Goal: Information Seeking & Learning: Check status

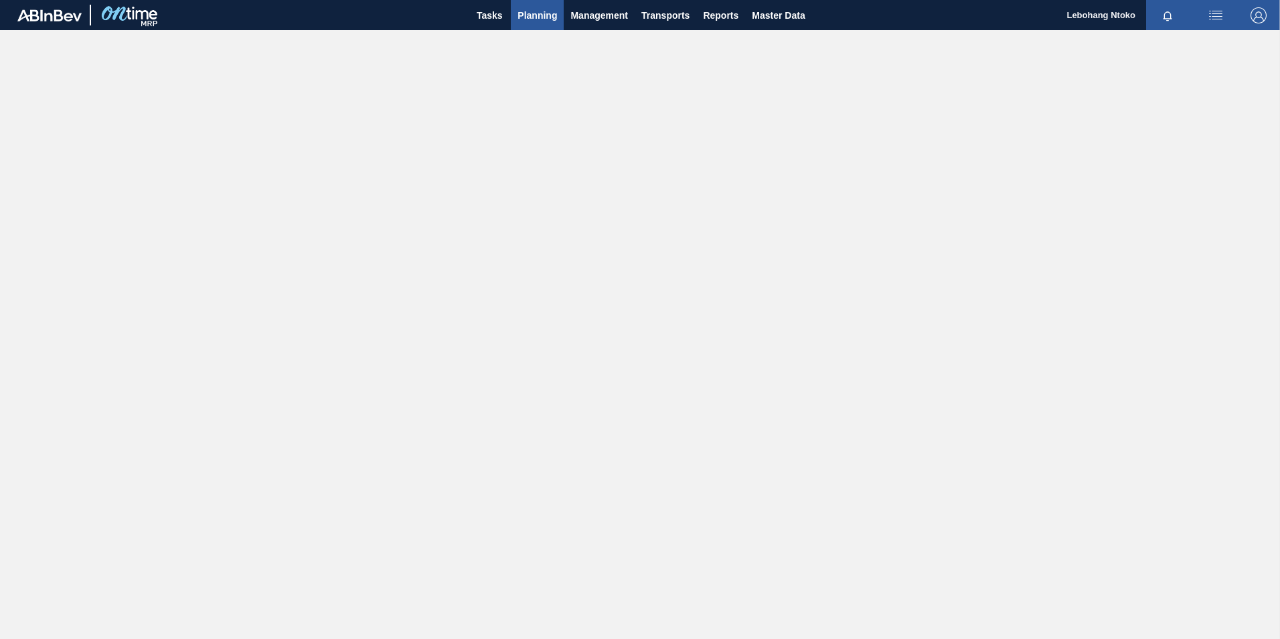
click at [546, 17] on span "Planning" at bounding box center [536, 15] width 39 height 16
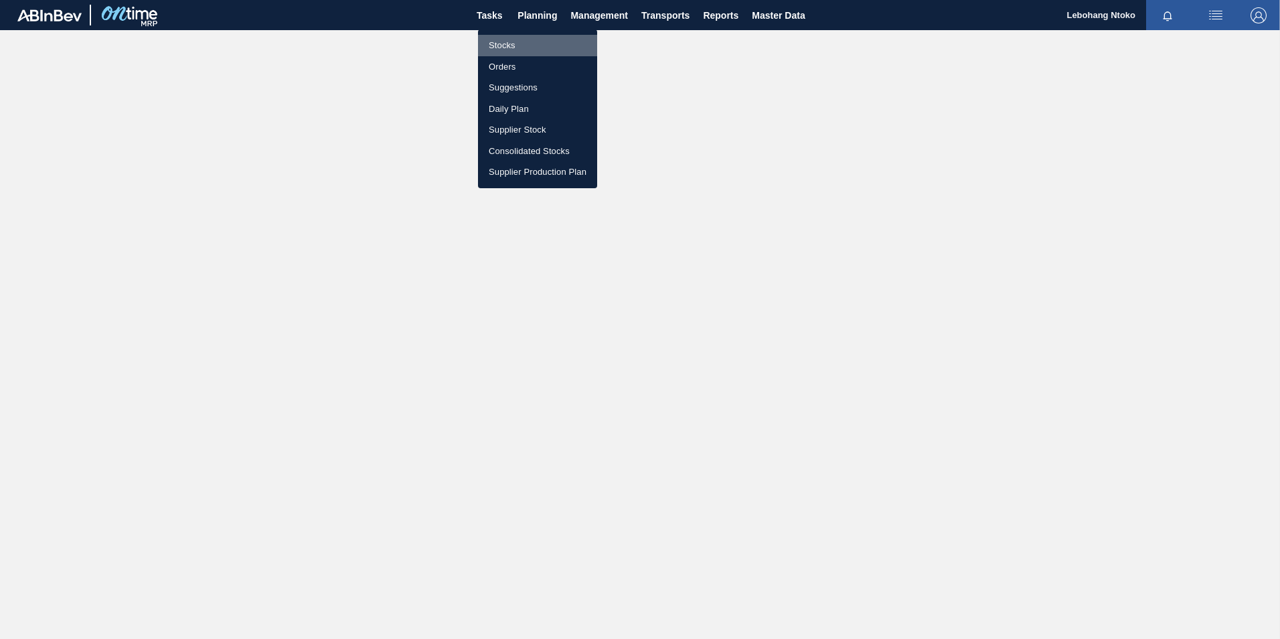
click at [506, 46] on li "Stocks" at bounding box center [537, 45] width 119 height 21
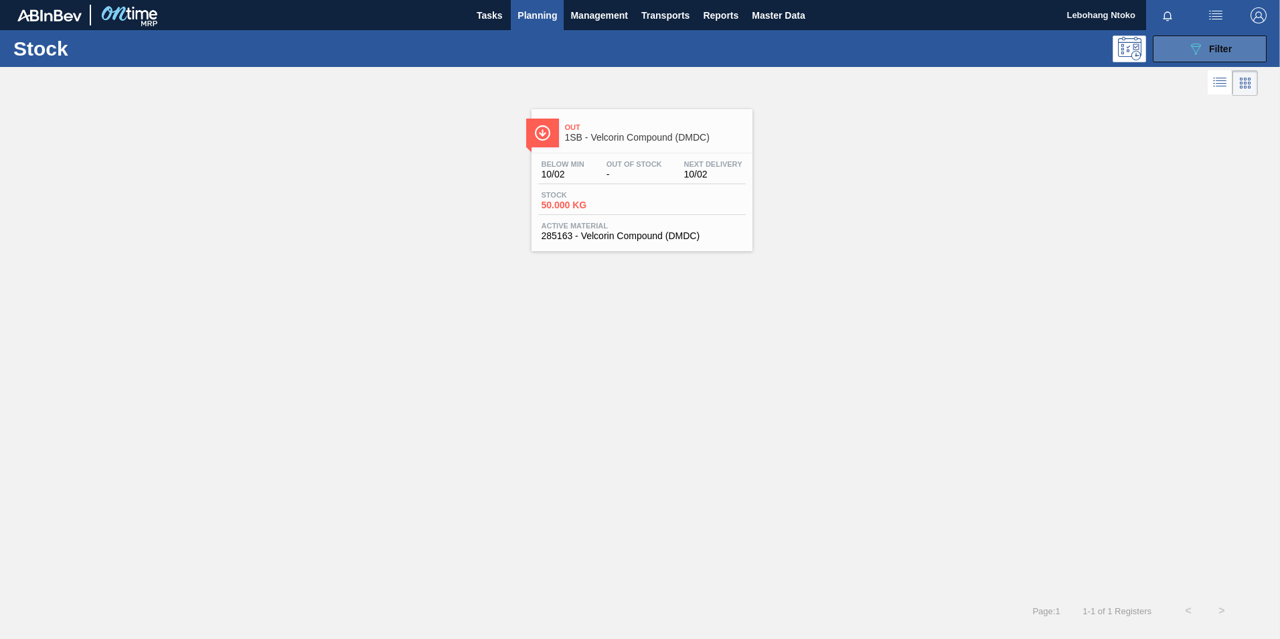
click at [1215, 48] on span "Filter" at bounding box center [1220, 49] width 23 height 11
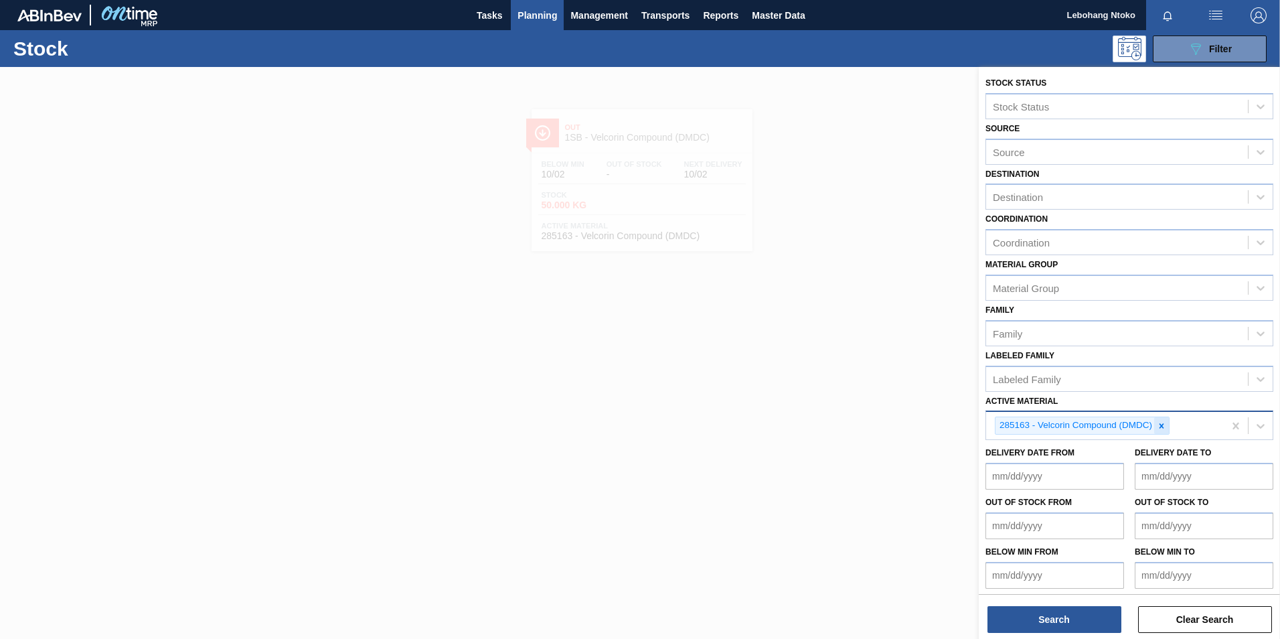
click at [1164, 422] on icon at bounding box center [1161, 425] width 9 height 9
paste Material "279338"
type Material "279338"
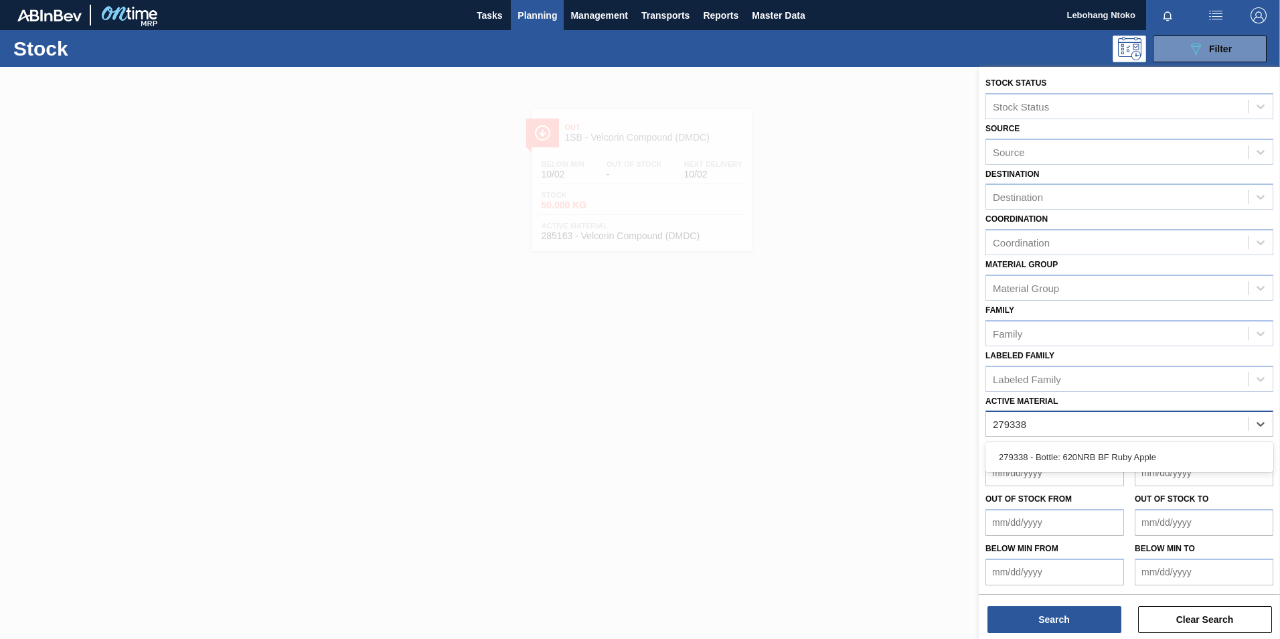
click at [1137, 452] on div "279338 - Bottle: 620NRB BF Ruby Apple" at bounding box center [1129, 456] width 288 height 25
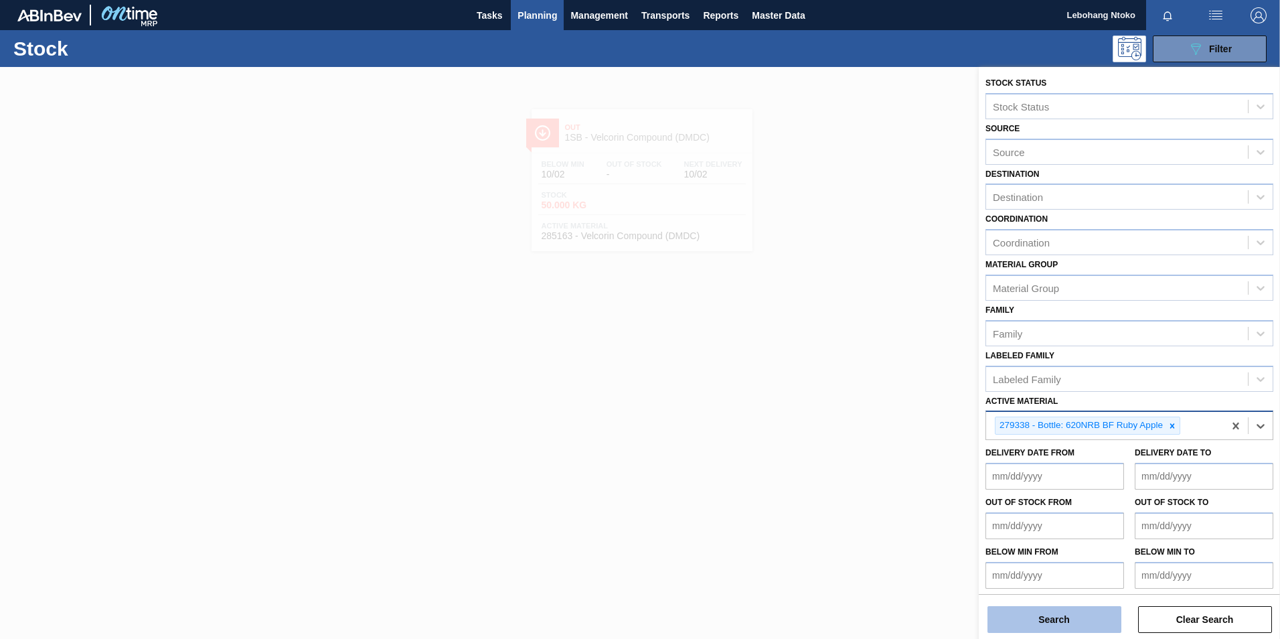
click at [1072, 615] on button "Search" at bounding box center [1054, 619] width 134 height 27
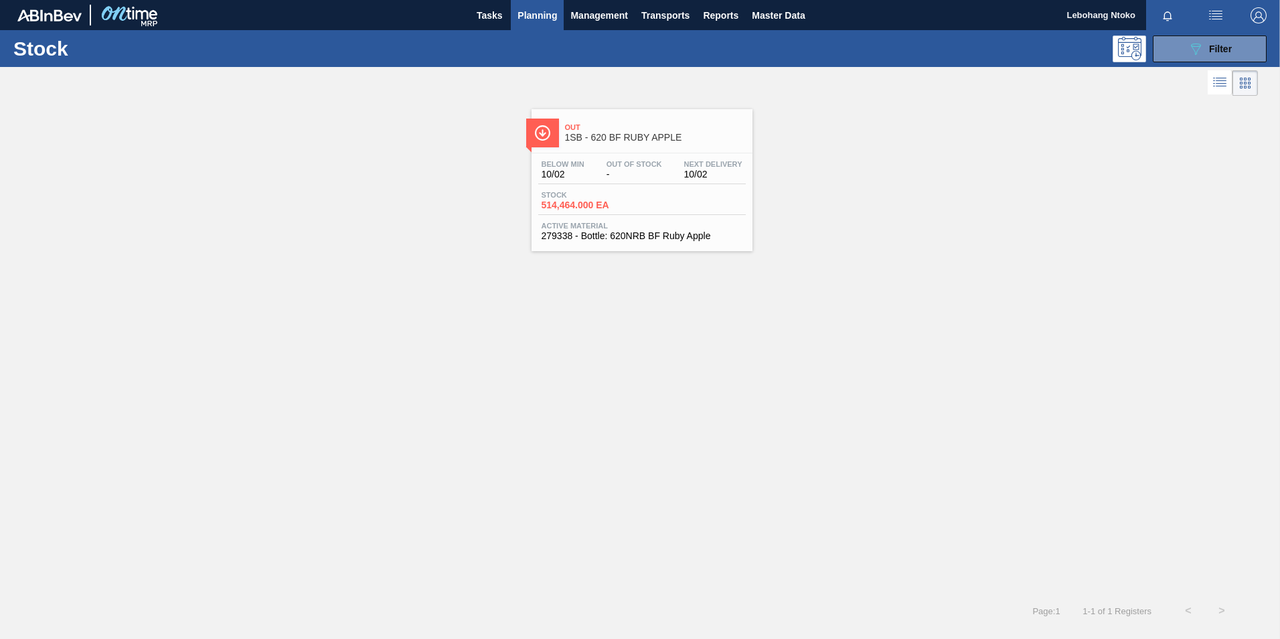
click at [629, 155] on div "Below Min 10/02 Out Of Stock - Next Delivery 10/02 Stock 514,464.000 EA Active …" at bounding box center [642, 198] width 221 height 91
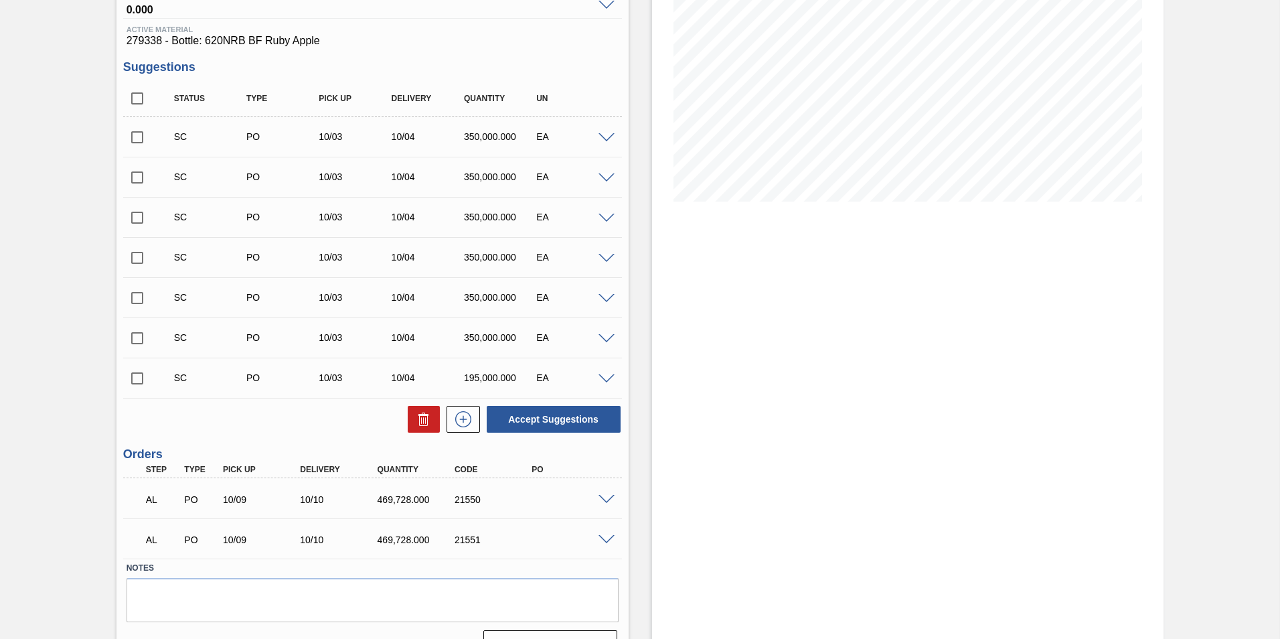
scroll to position [201, 0]
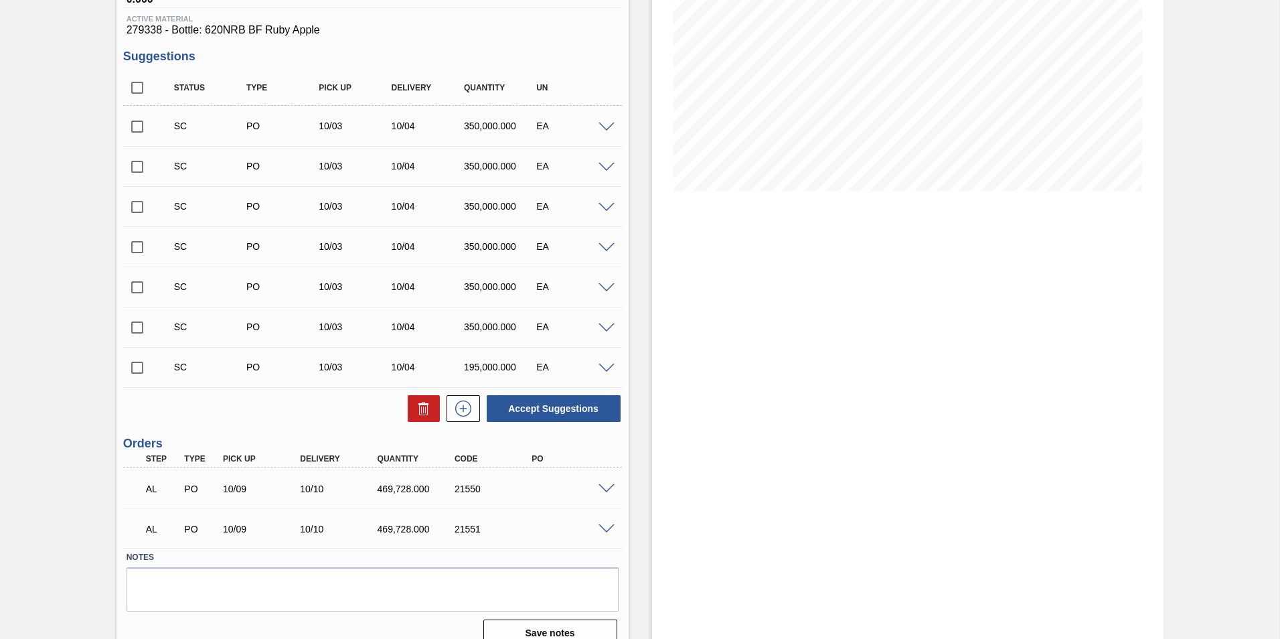
click at [601, 485] on span at bounding box center [606, 489] width 16 height 10
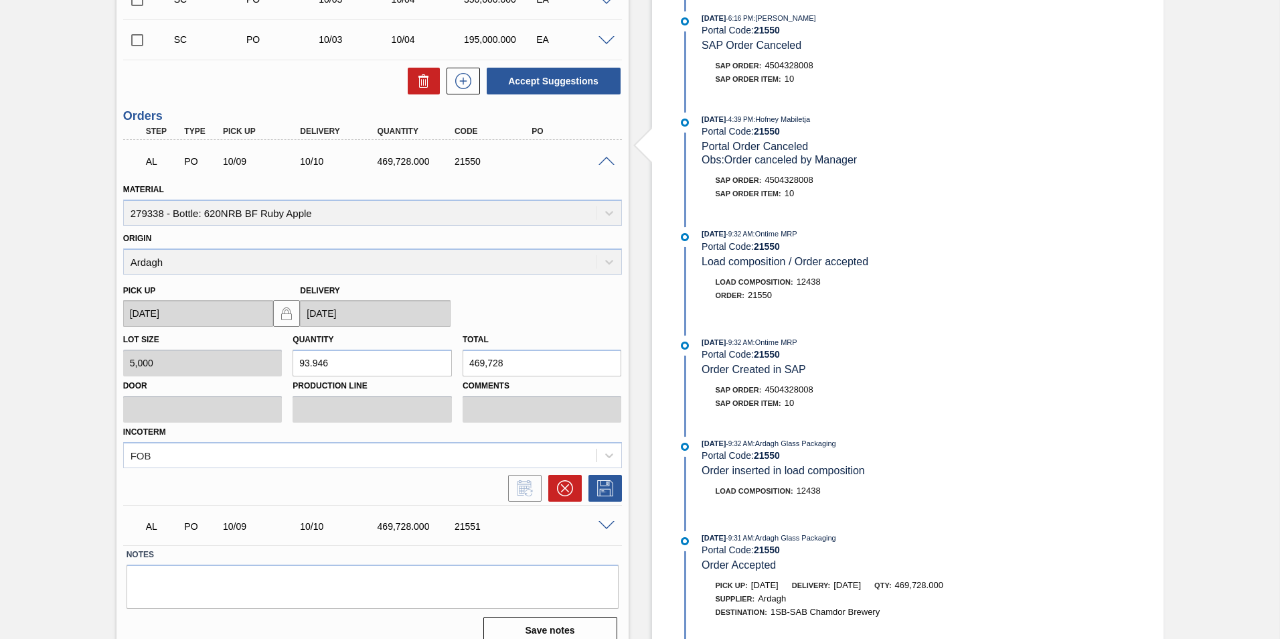
scroll to position [544, 0]
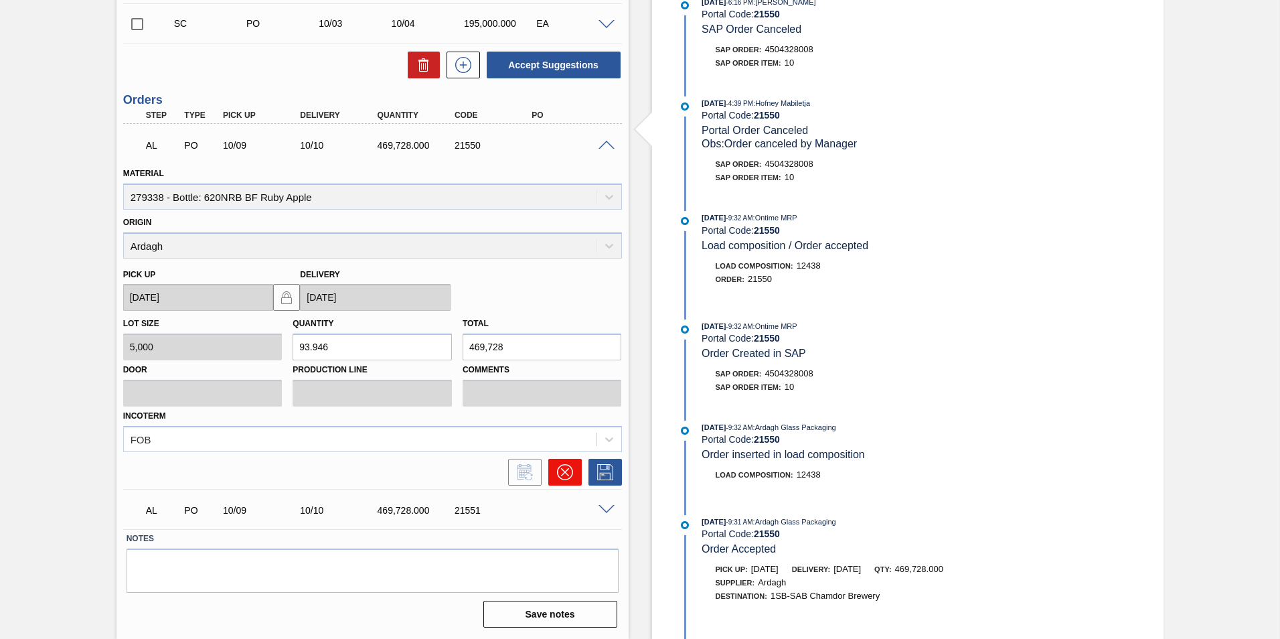
click at [566, 469] on icon at bounding box center [565, 472] width 16 height 16
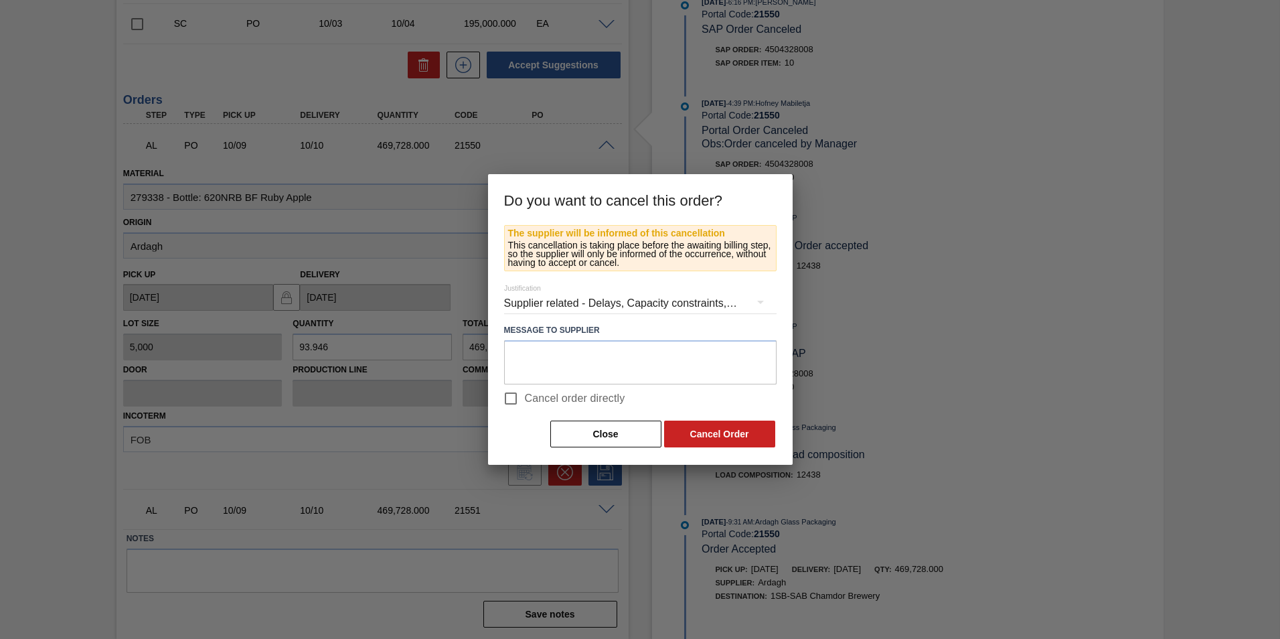
click at [512, 398] on input "Cancel order directly" at bounding box center [511, 398] width 28 height 28
checkbox input "true"
click at [714, 435] on button "Cancel Order" at bounding box center [719, 433] width 111 height 27
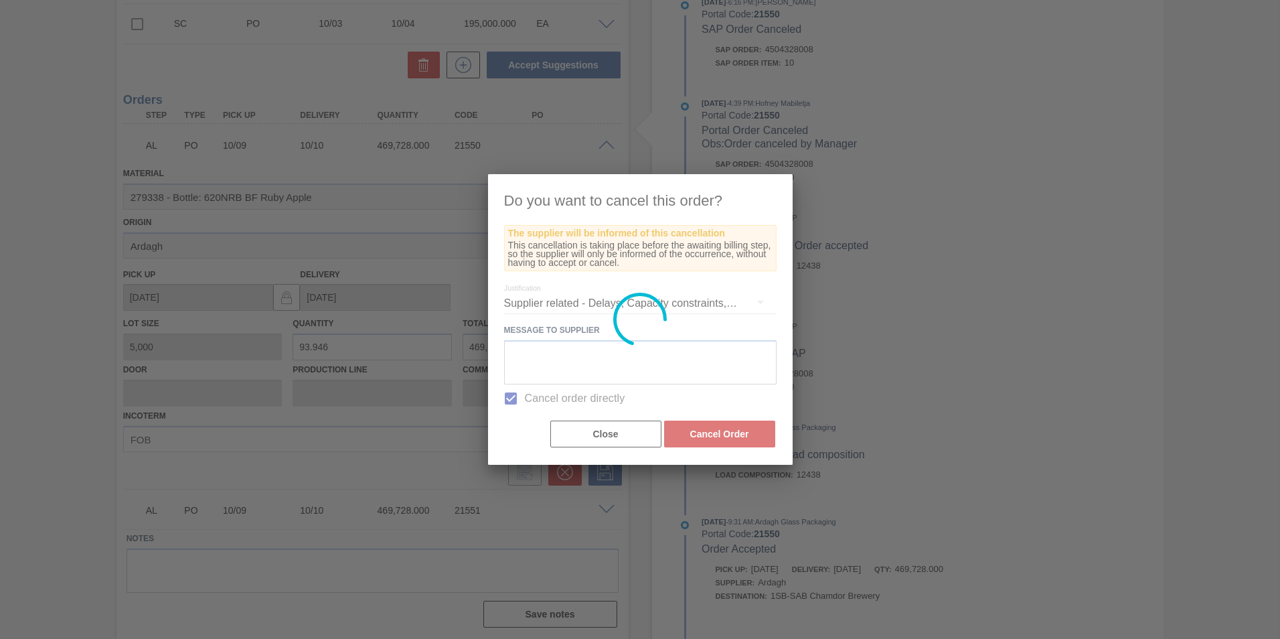
scroll to position [179, 0]
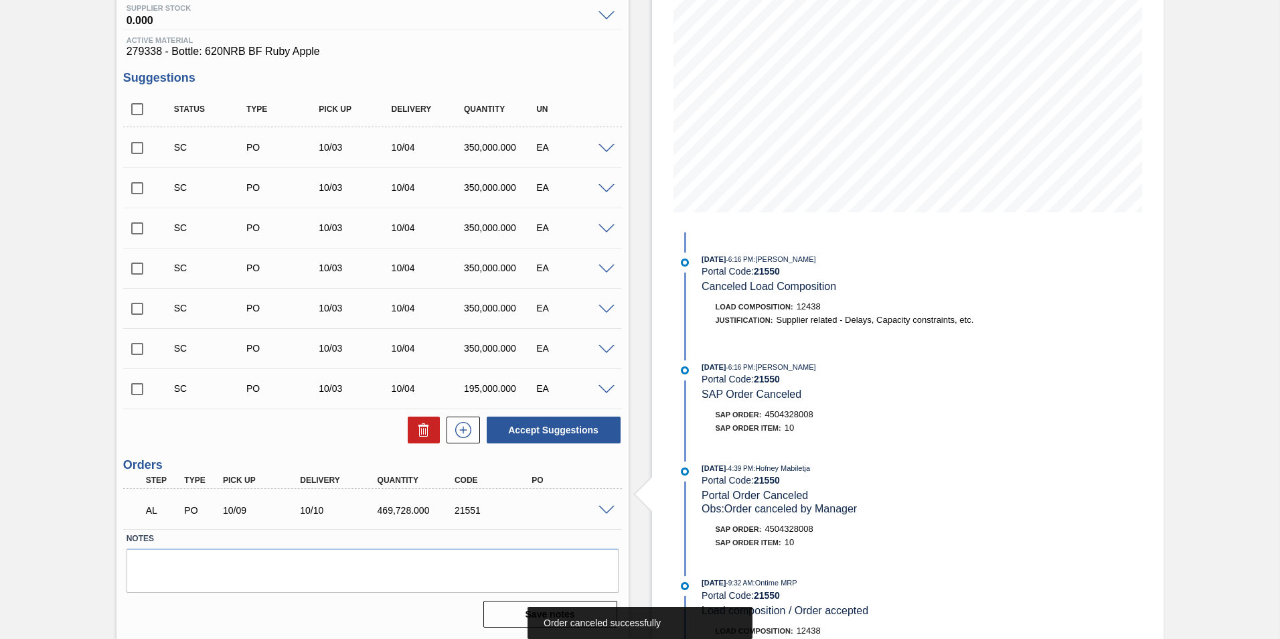
click at [611, 508] on span at bounding box center [606, 510] width 16 height 10
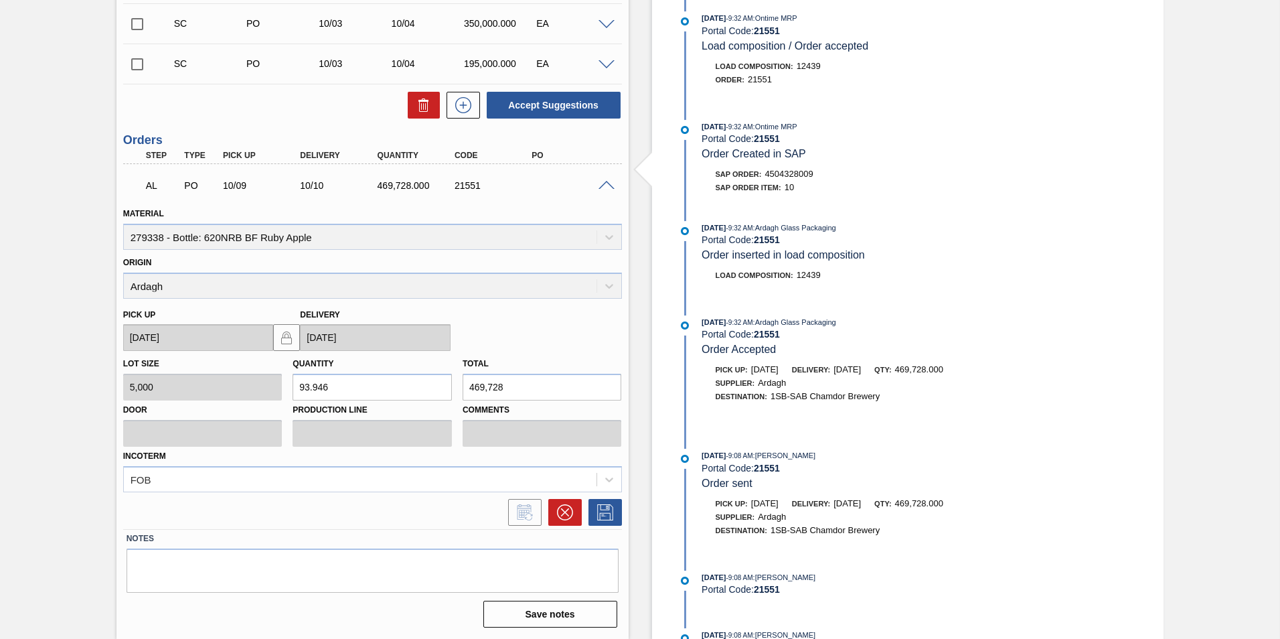
scroll to position [268, 0]
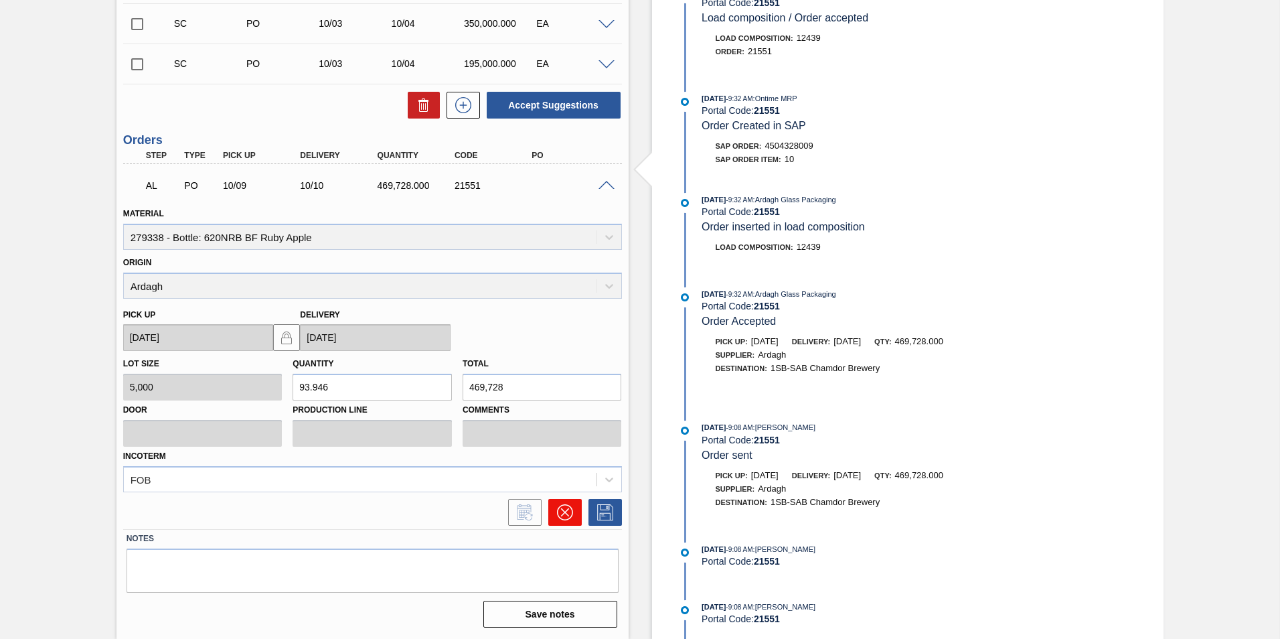
click at [565, 511] on icon at bounding box center [565, 512] width 16 height 16
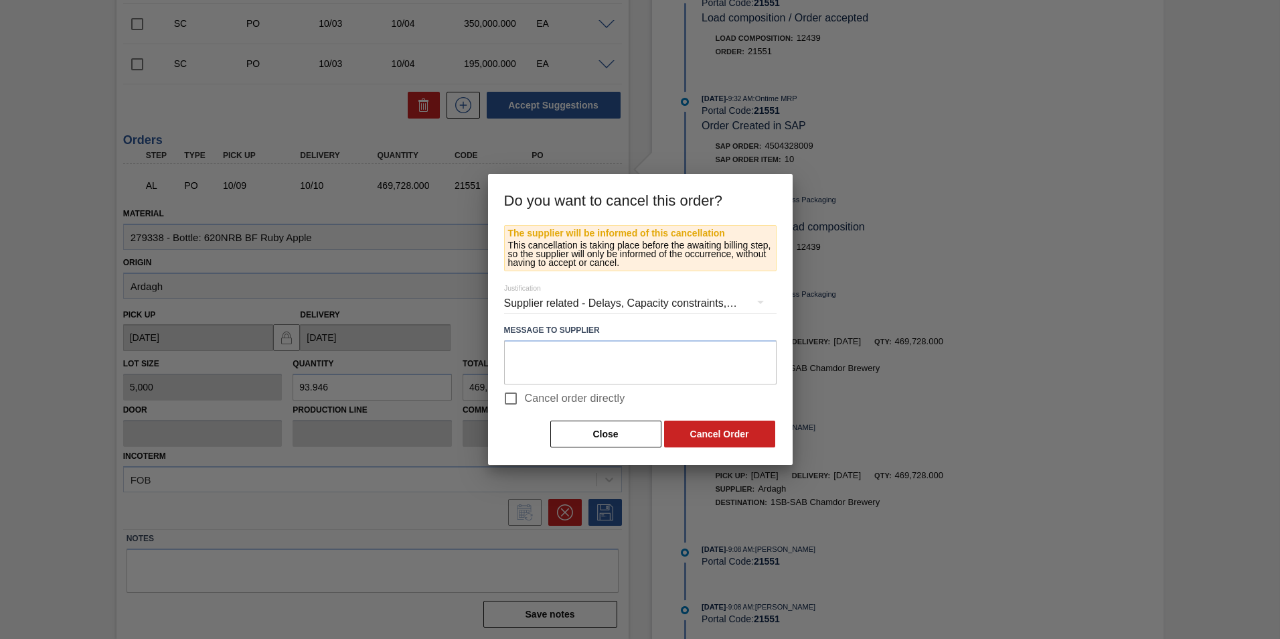
click at [505, 394] on input "Cancel order directly" at bounding box center [511, 398] width 28 height 28
checkbox input "true"
click at [742, 431] on button "Cancel Order" at bounding box center [719, 433] width 111 height 27
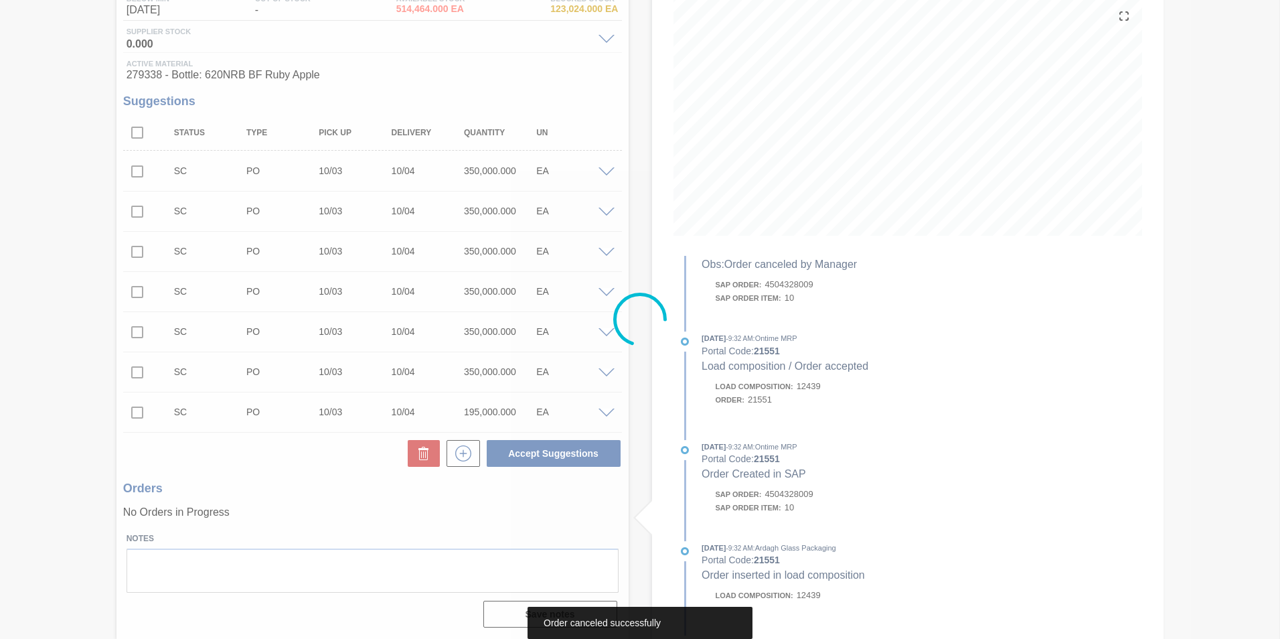
scroll to position [156, 0]
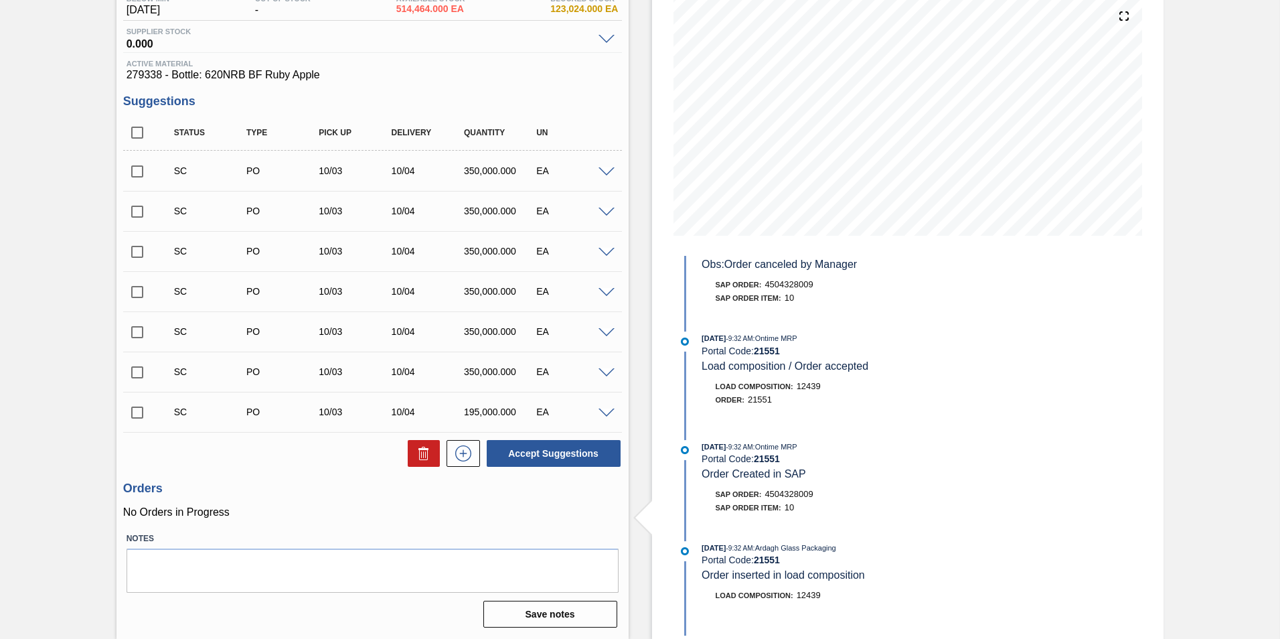
click at [134, 173] on input "checkbox" at bounding box center [137, 171] width 28 height 28
checkbox input "true"
click at [137, 203] on input "checkbox" at bounding box center [137, 211] width 28 height 28
checkbox input "true"
click at [137, 171] on input "checkbox" at bounding box center [137, 171] width 28 height 28
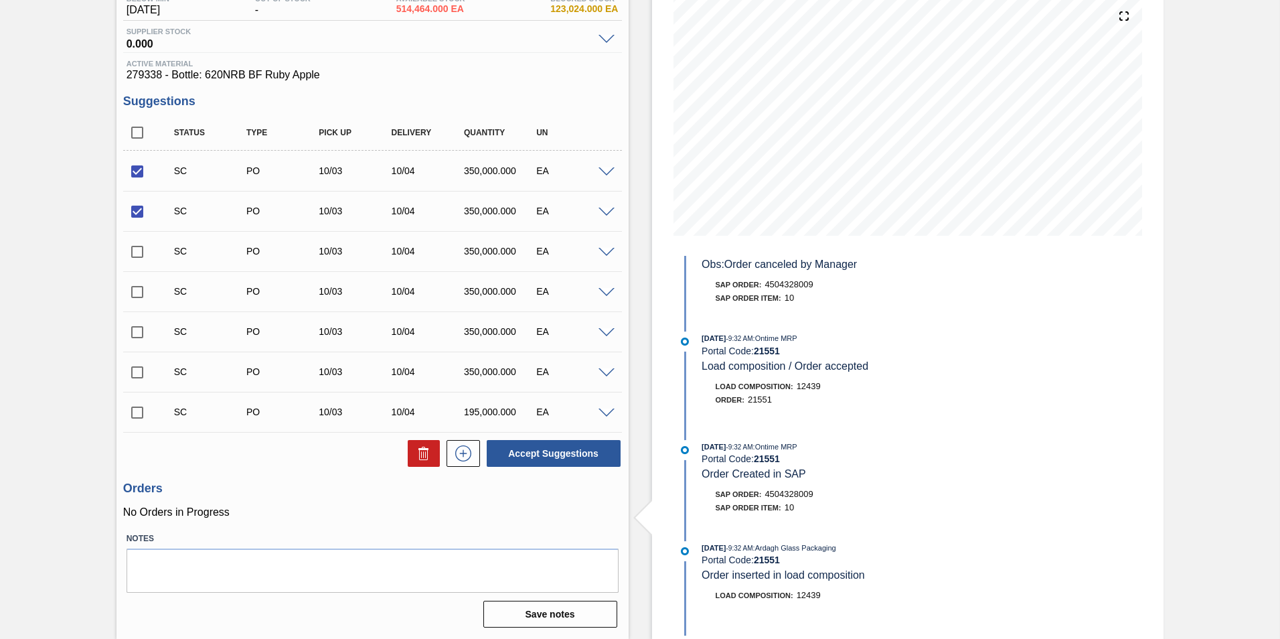
checkbox input "false"
click at [137, 212] on input "checkbox" at bounding box center [137, 211] width 28 height 28
checkbox input "false"
click at [135, 176] on input "checkbox" at bounding box center [137, 171] width 28 height 28
checkbox input "true"
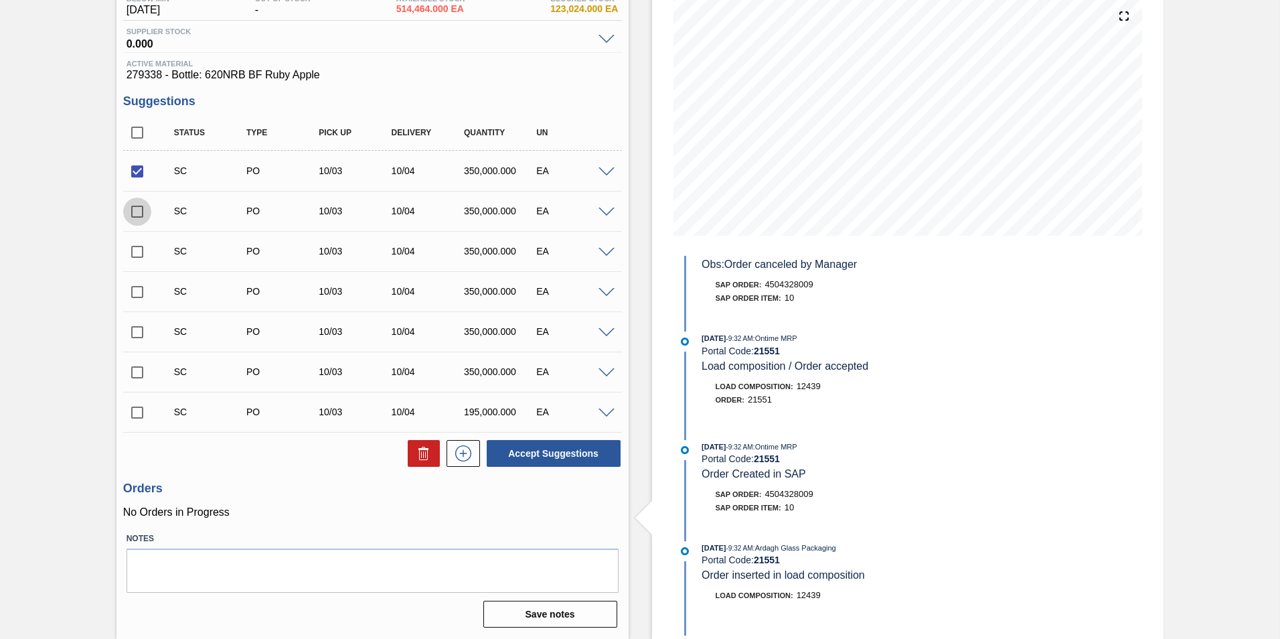
click at [131, 209] on input "checkbox" at bounding box center [137, 211] width 28 height 28
checkbox input "true"
click at [549, 453] on button "Accept Suggestions" at bounding box center [554, 453] width 134 height 27
checkbox input "false"
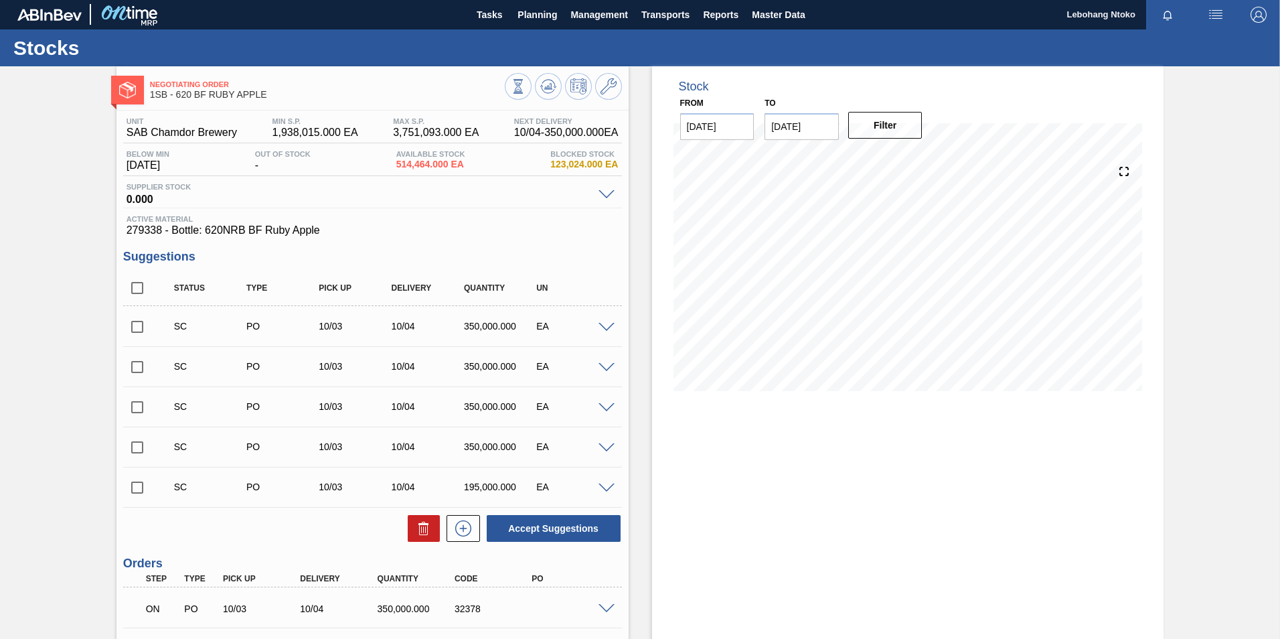
scroll to position [0, 0]
click at [536, 14] on span "Planning" at bounding box center [536, 15] width 39 height 16
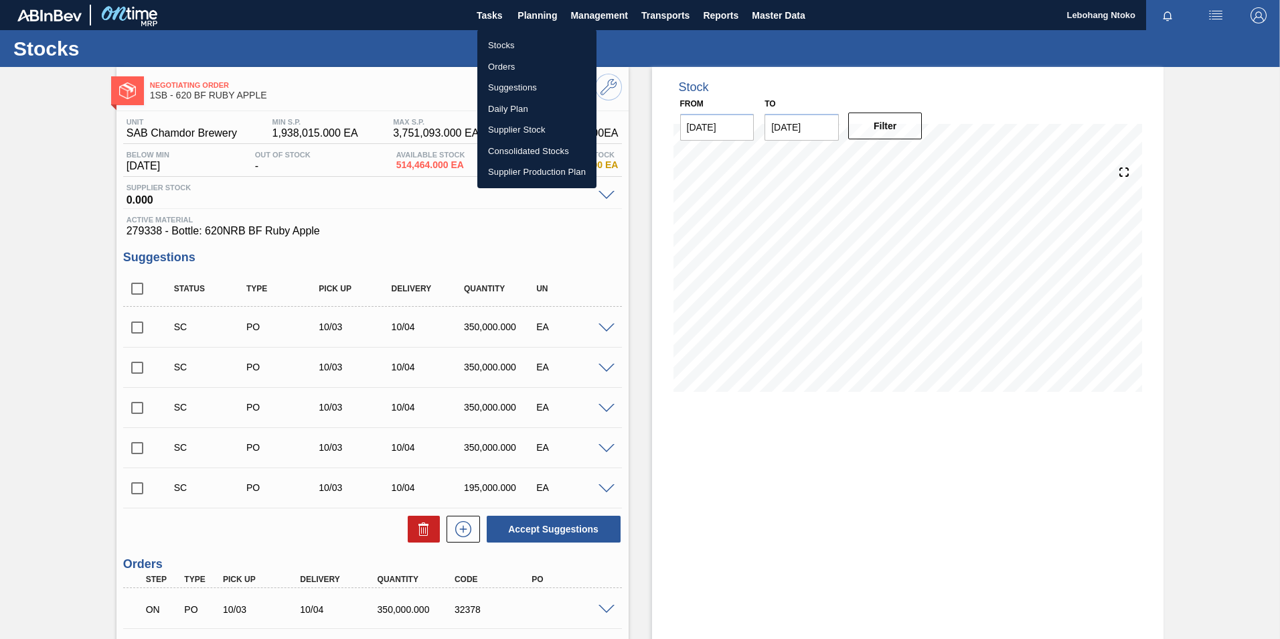
drag, startPoint x: 507, startPoint y: 45, endPoint x: 798, endPoint y: 156, distance: 311.7
click at [507, 45] on li "Stocks" at bounding box center [536, 45] width 119 height 21
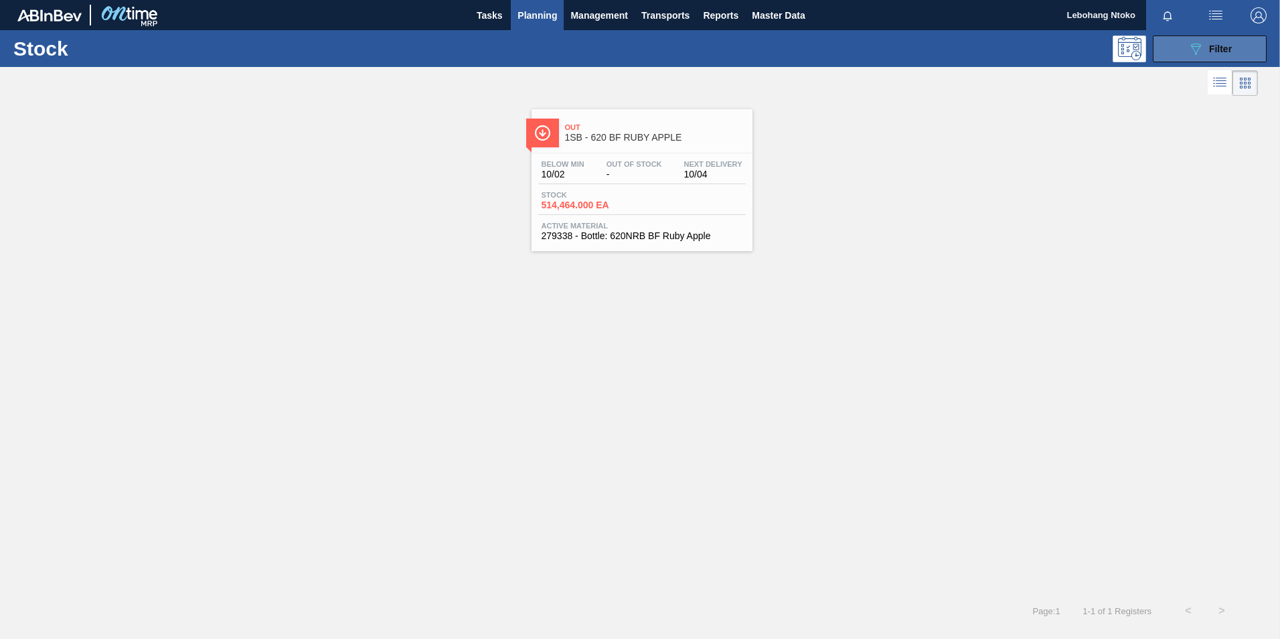
click at [1194, 54] on icon "089F7B8B-B2A5-4AFE-B5C0-19BA573D28AC" at bounding box center [1196, 49] width 16 height 16
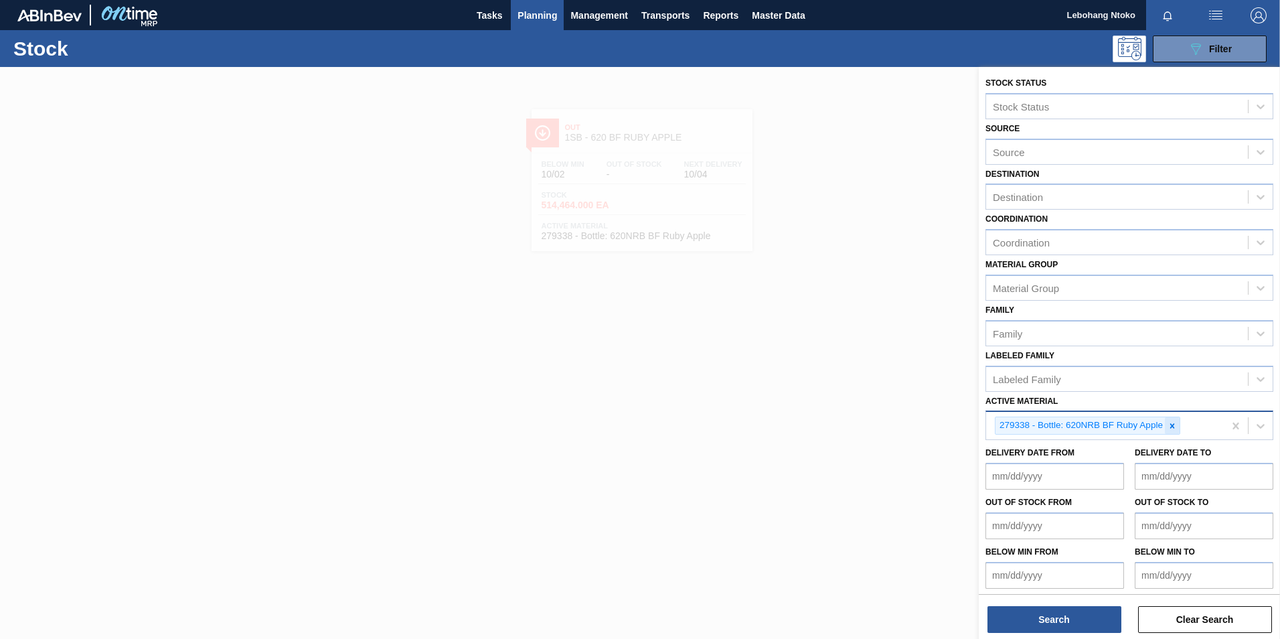
click at [1175, 426] on icon at bounding box center [1171, 425] width 9 height 9
paste Material "283653"
type Material "283653"
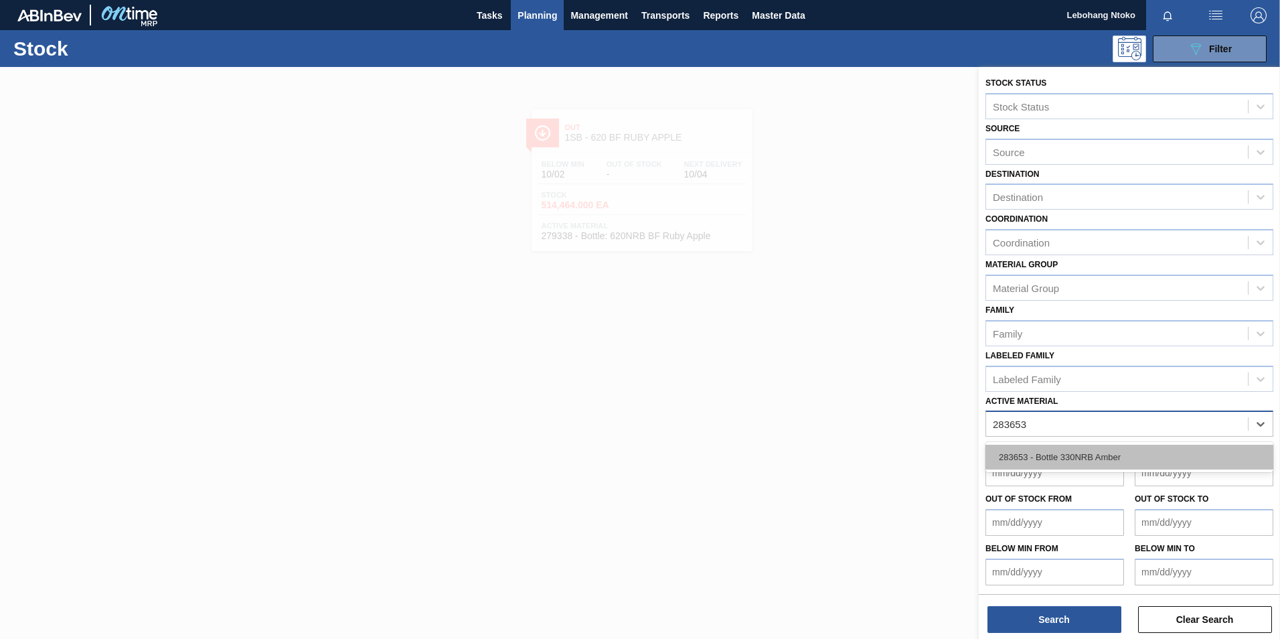
click at [1066, 457] on div "283653 - Bottle 330NRB Amber" at bounding box center [1129, 456] width 288 height 25
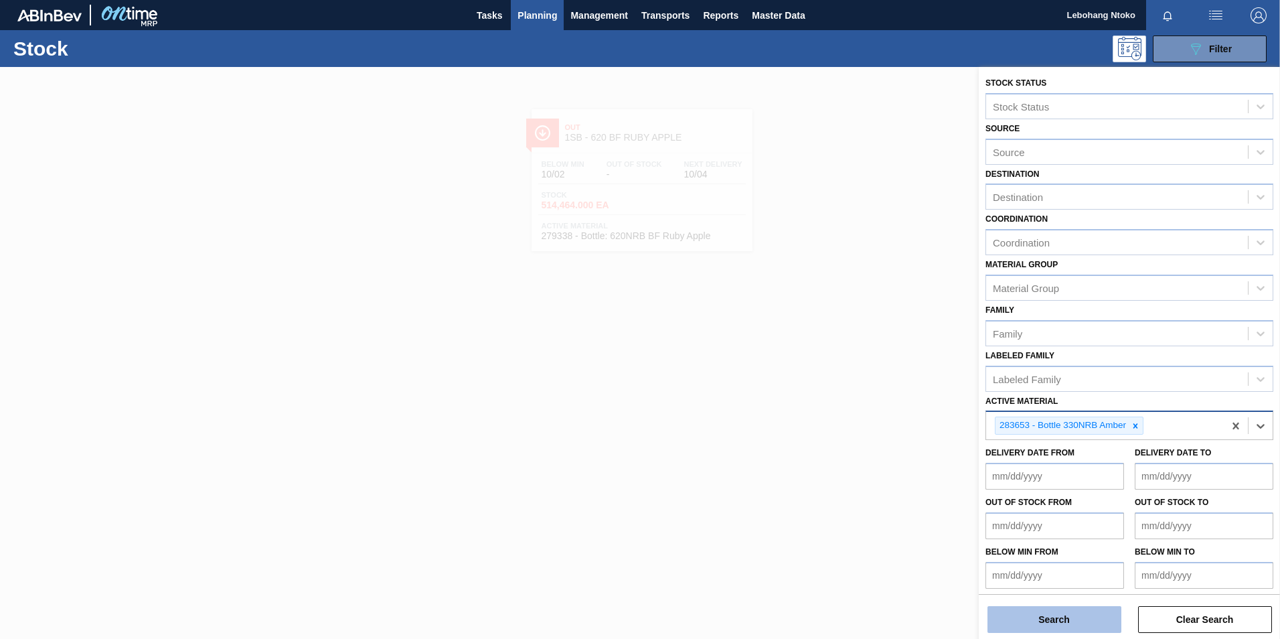
click at [1076, 615] on button "Search" at bounding box center [1054, 619] width 134 height 27
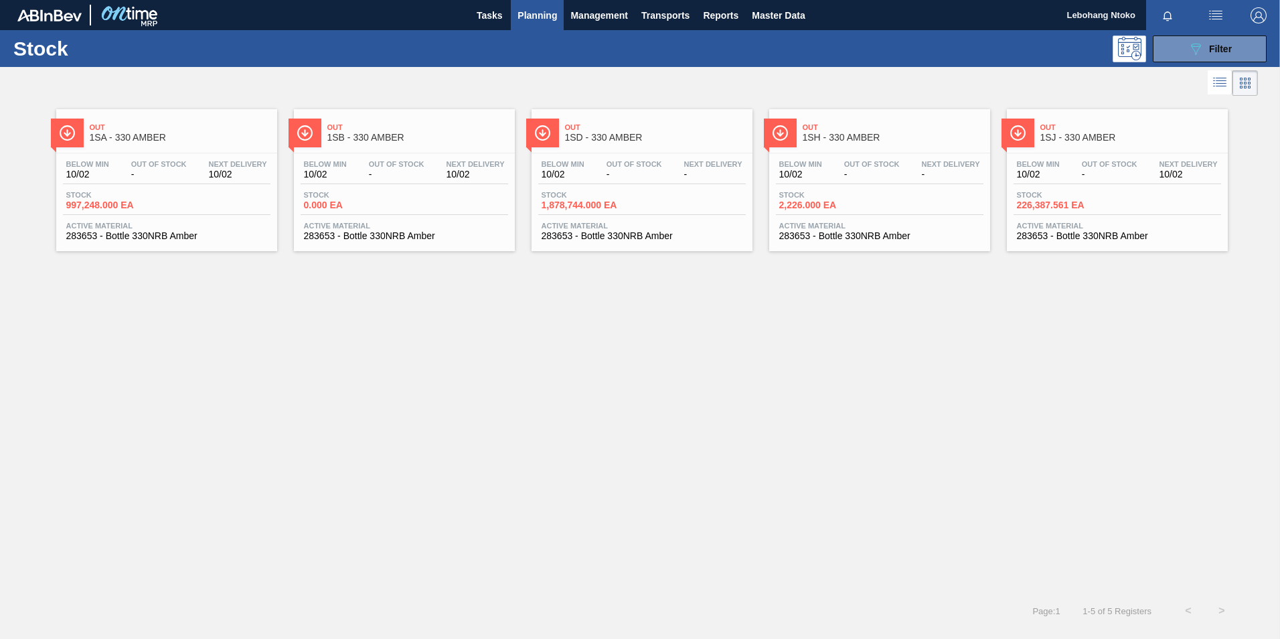
click at [406, 144] on div "Out 1SB - 330 AMBER" at bounding box center [417, 133] width 181 height 30
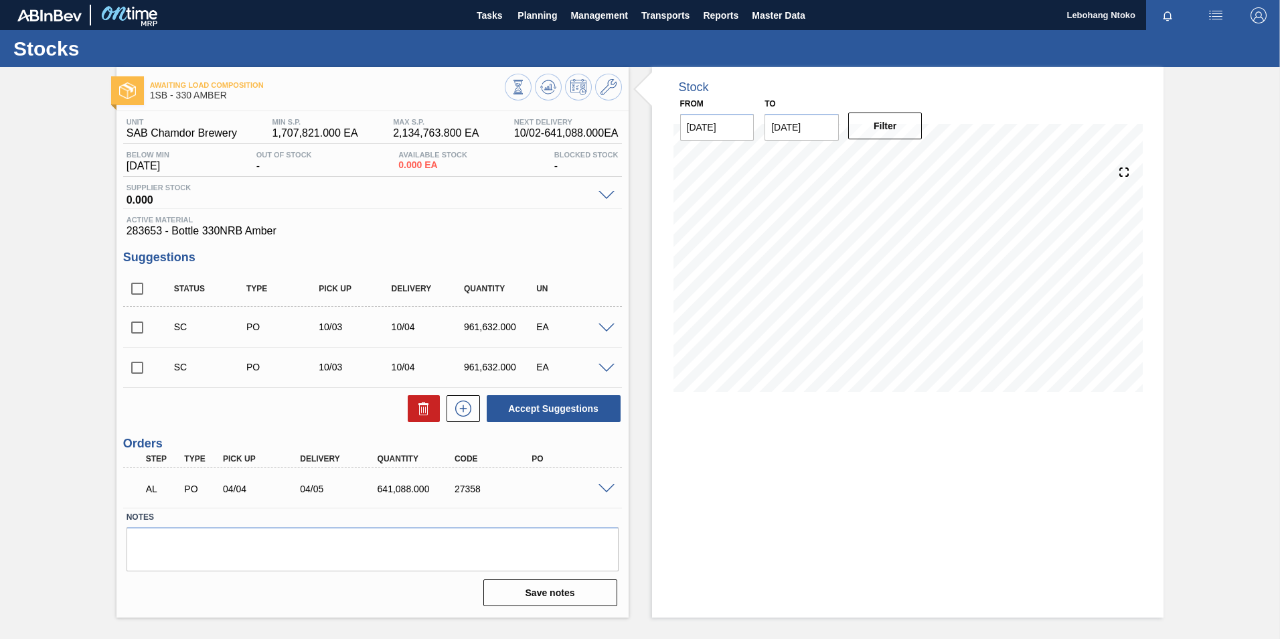
click at [605, 489] on span at bounding box center [606, 489] width 16 height 10
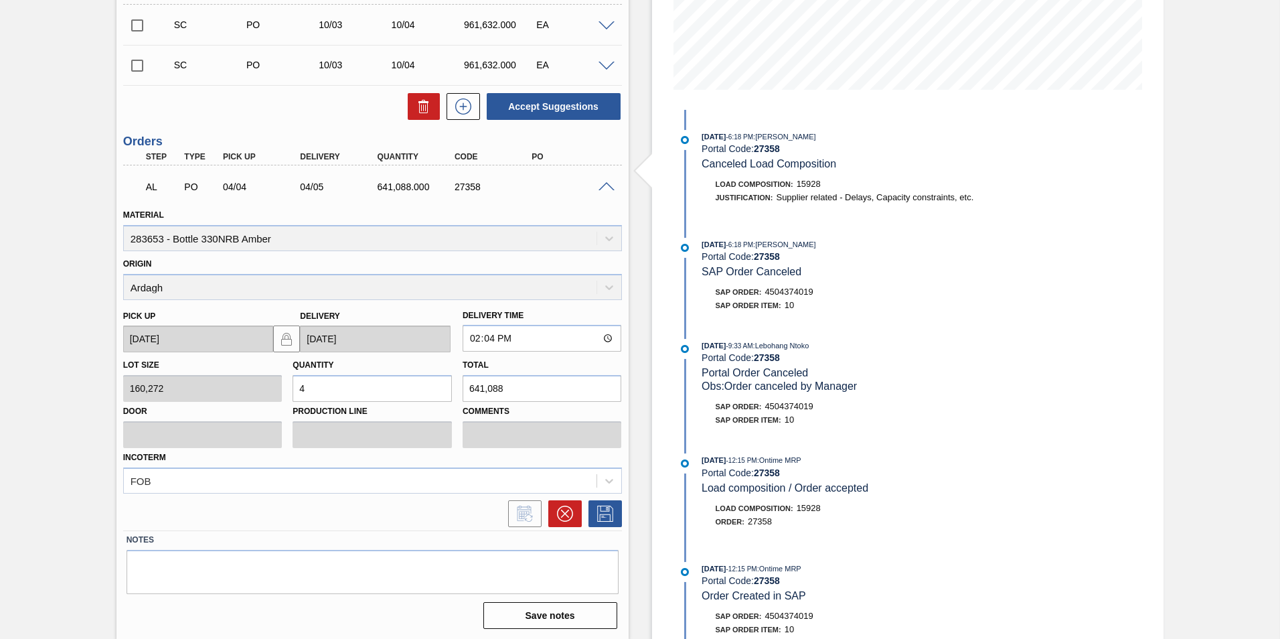
scroll to position [303, 0]
click at [554, 509] on button at bounding box center [564, 512] width 33 height 27
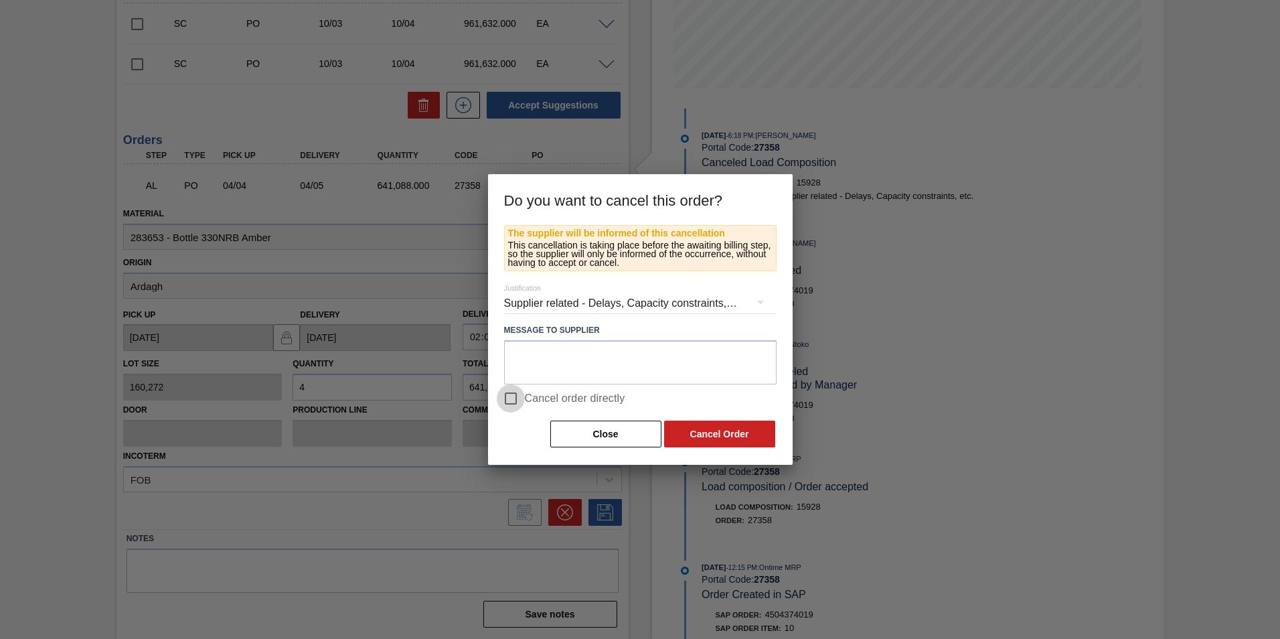
drag, startPoint x: 503, startPoint y: 398, endPoint x: 533, endPoint y: 404, distance: 30.1
click at [504, 398] on input "Cancel order directly" at bounding box center [511, 398] width 28 height 28
checkbox input "true"
click at [731, 428] on button "Cancel Order" at bounding box center [719, 433] width 111 height 27
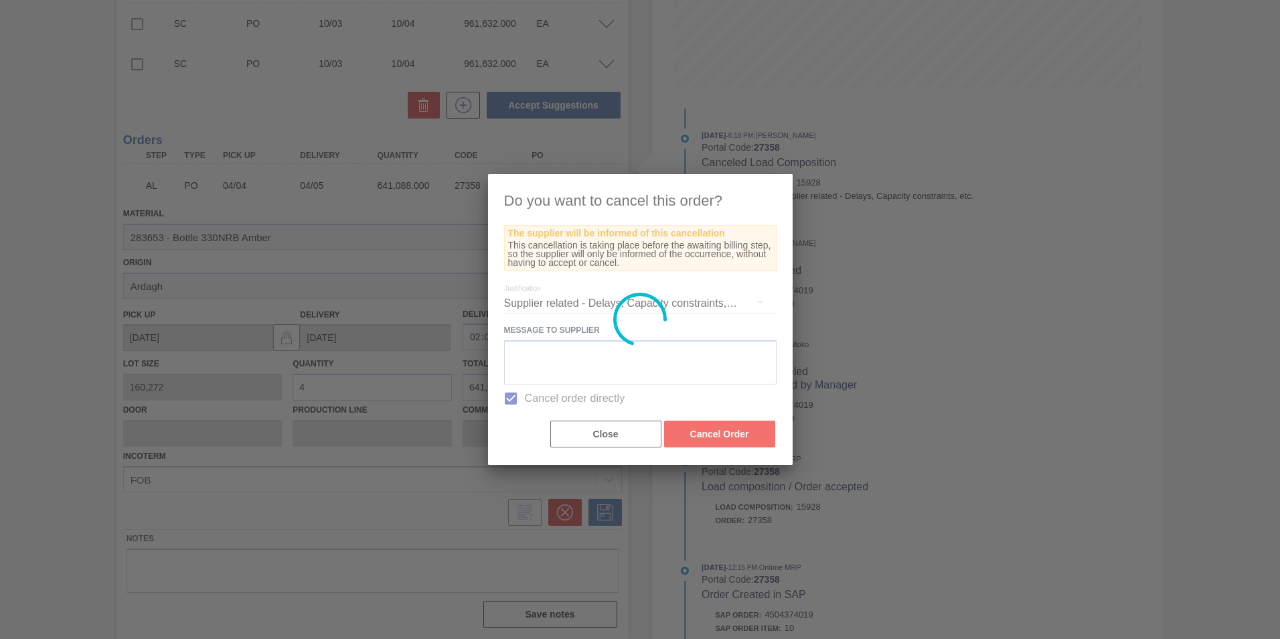
scroll to position [0, 0]
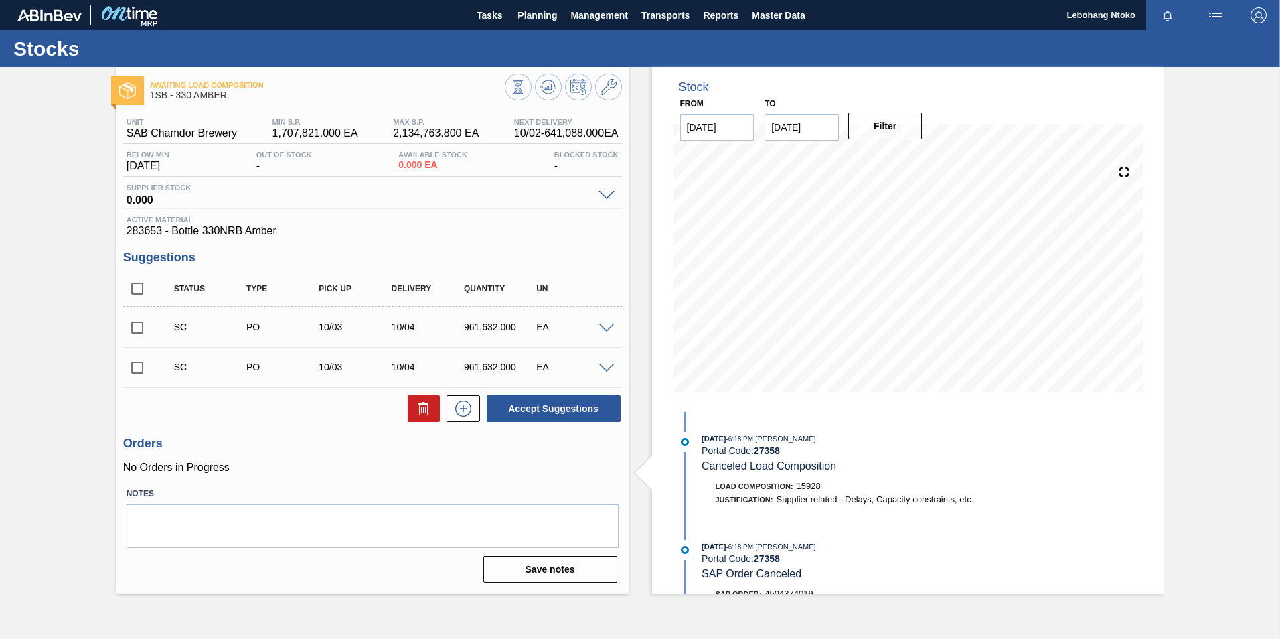
click at [606, 328] on span at bounding box center [606, 328] width 16 height 10
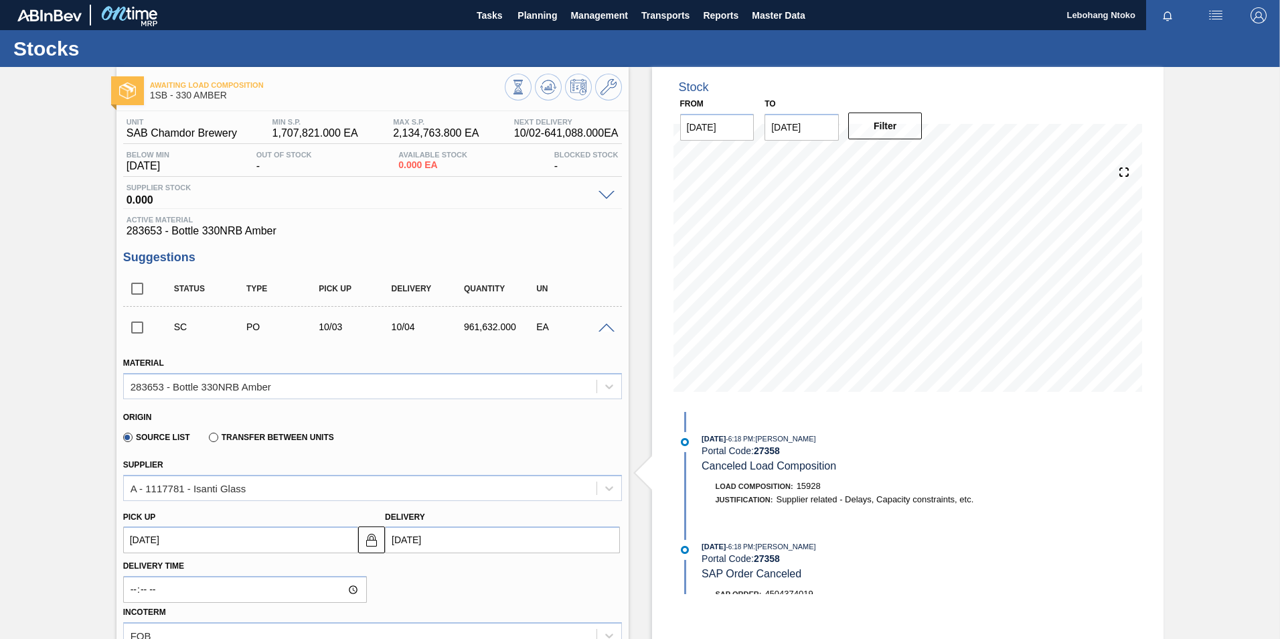
click at [603, 329] on span at bounding box center [606, 328] width 16 height 10
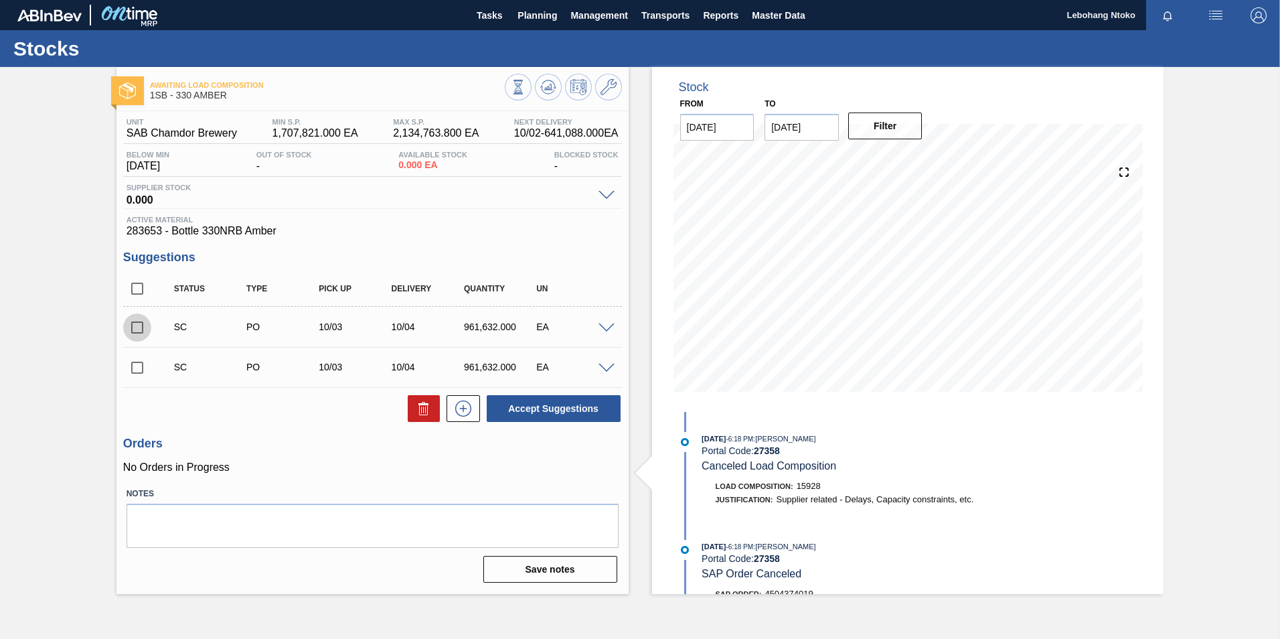
click at [137, 323] on input "checkbox" at bounding box center [137, 327] width 28 height 28
checkbox input "true"
click at [608, 328] on span at bounding box center [606, 328] width 16 height 10
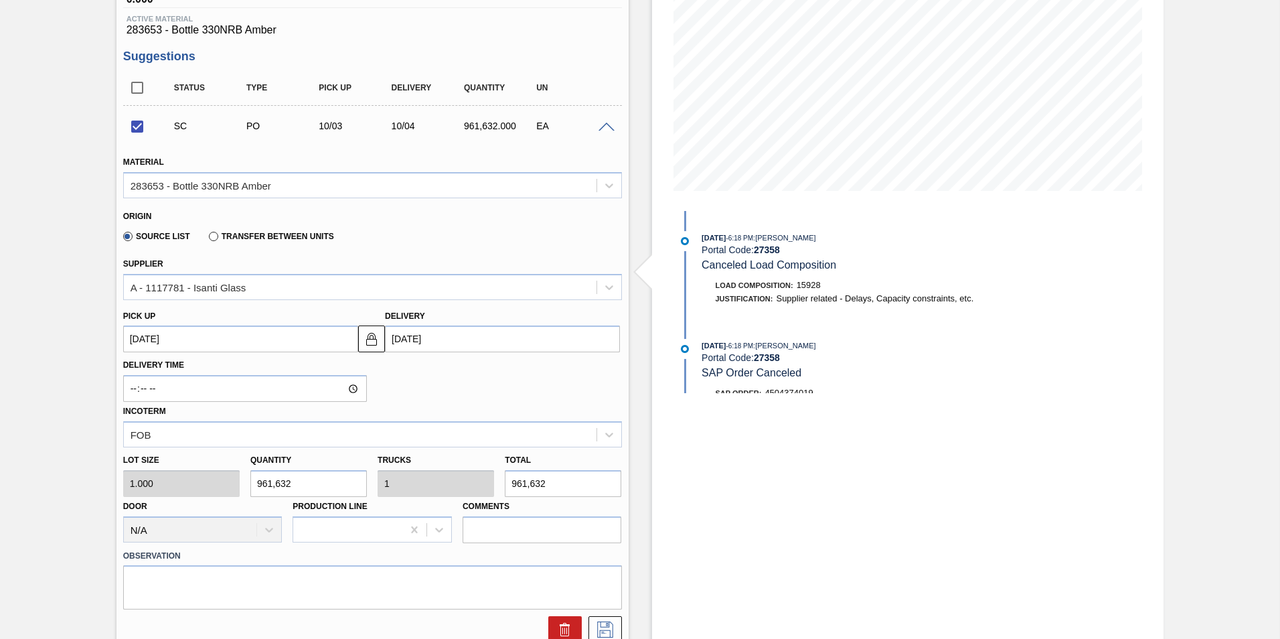
scroll to position [268, 0]
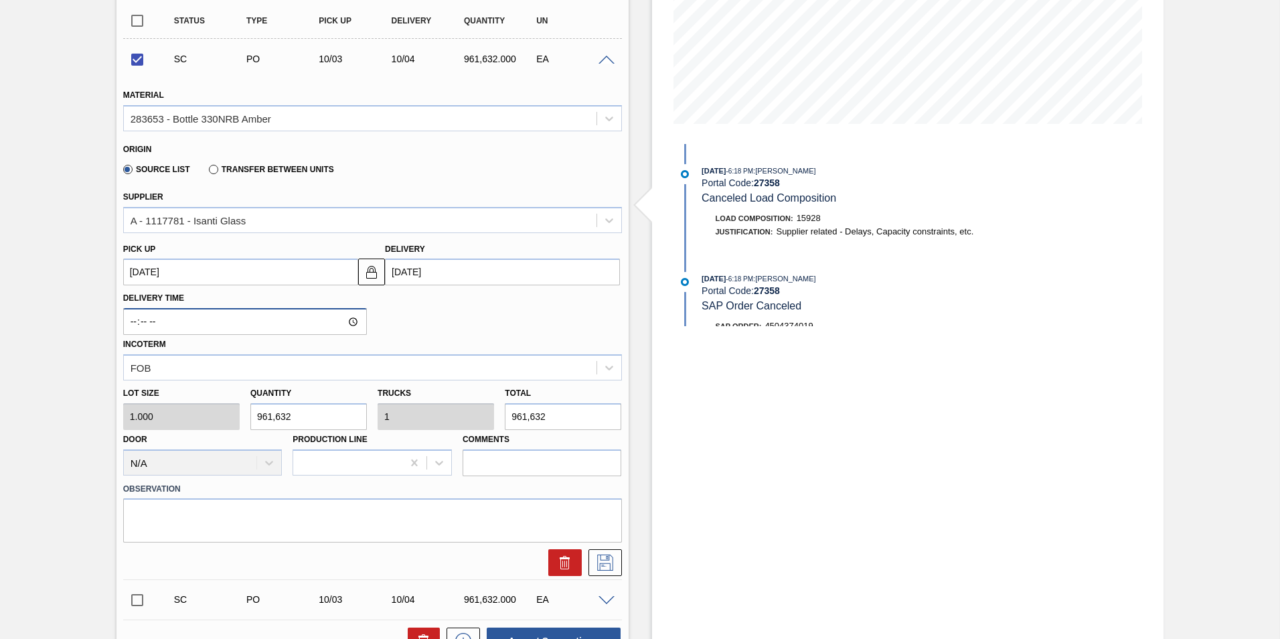
click at [171, 321] on input "Delivery Time" at bounding box center [245, 321] width 244 height 27
click at [347, 321] on input "Delivery Time" at bounding box center [245, 321] width 244 height 27
type input "04:32"
click at [606, 562] on icon at bounding box center [604, 562] width 21 height 16
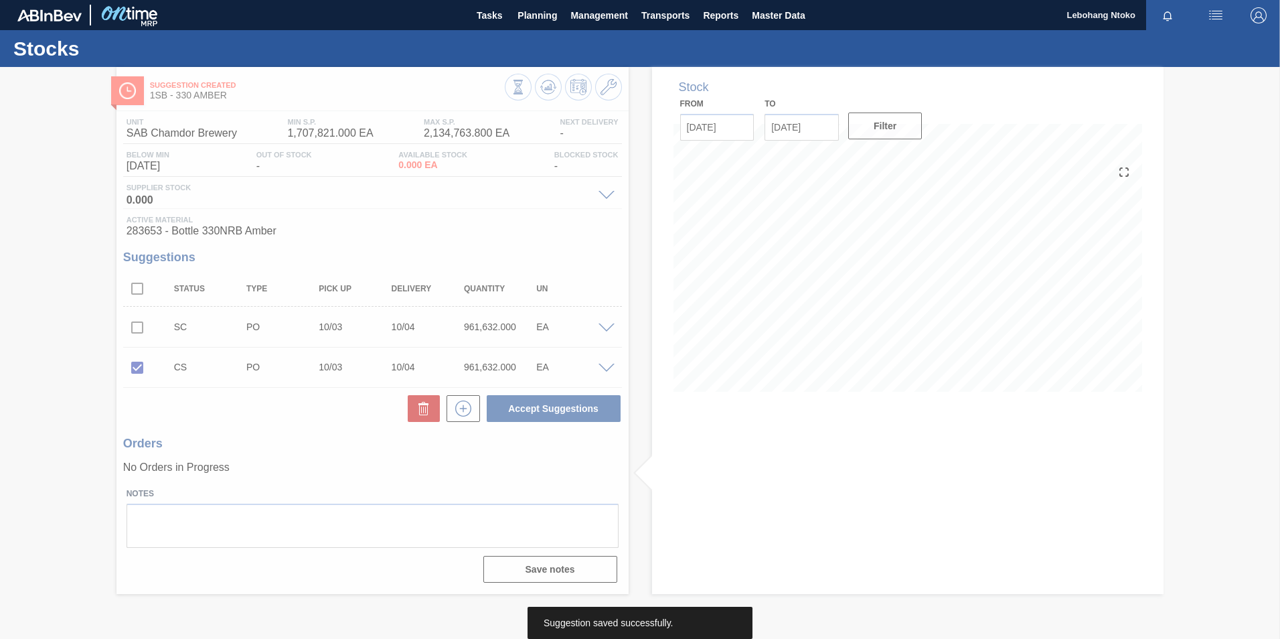
scroll to position [0, 0]
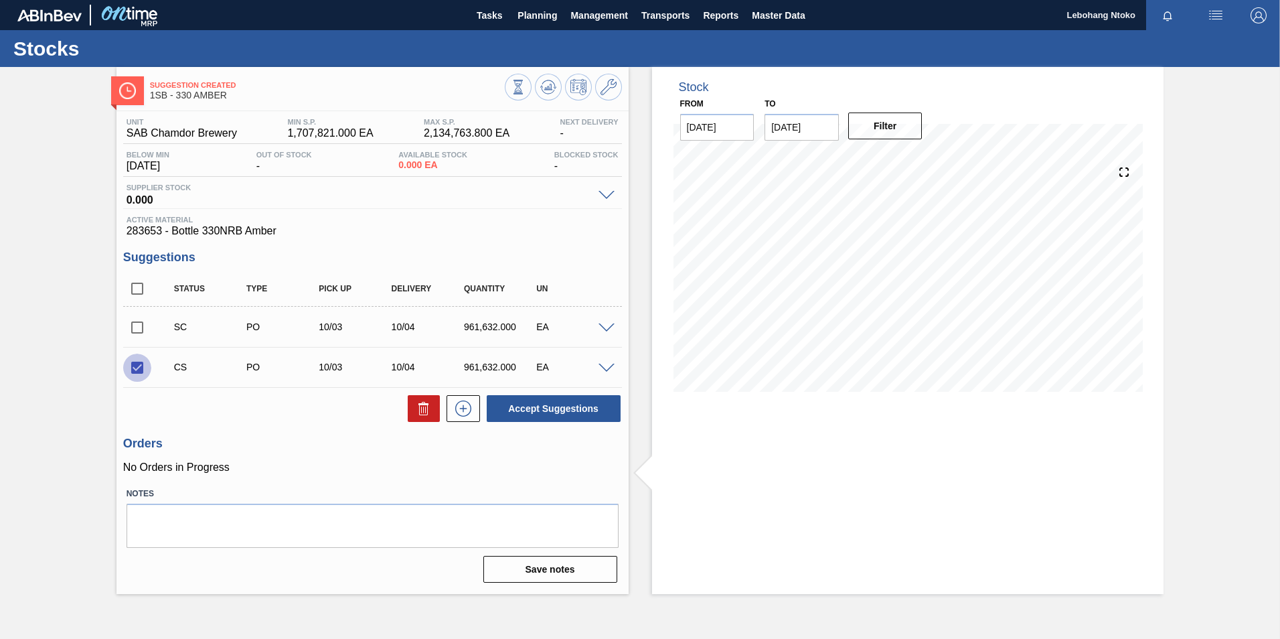
click at [135, 367] on input "checkbox" at bounding box center [137, 367] width 28 height 28
click at [140, 368] on input "checkbox" at bounding box center [137, 367] width 28 height 28
click at [553, 406] on button "Accept Suggestions" at bounding box center [554, 408] width 134 height 27
checkbox input "false"
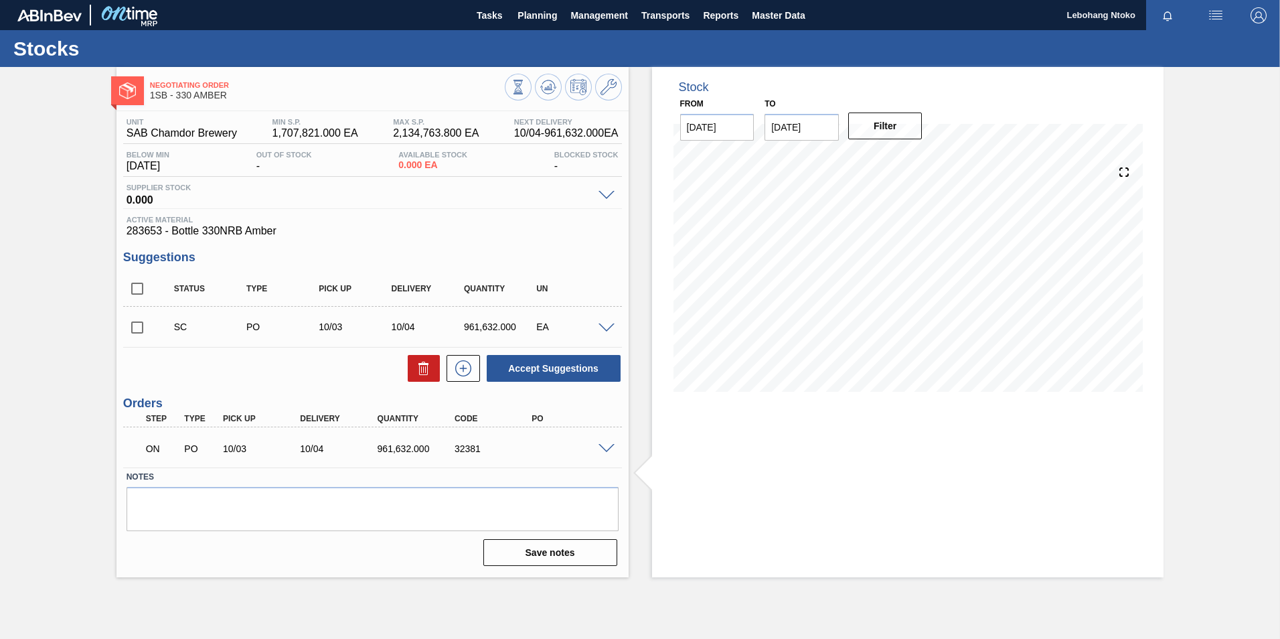
click at [1215, 16] on img "button" at bounding box center [1216, 15] width 16 height 16
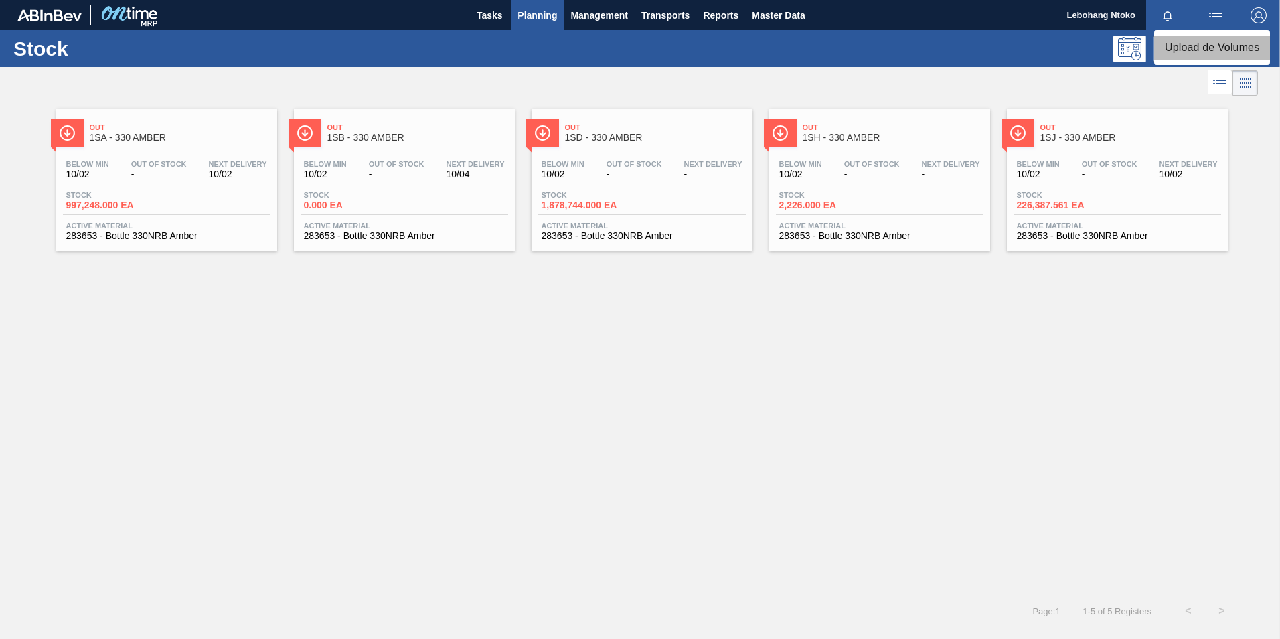
click at [1198, 46] on li "Upload de Volumes" at bounding box center [1212, 47] width 116 height 24
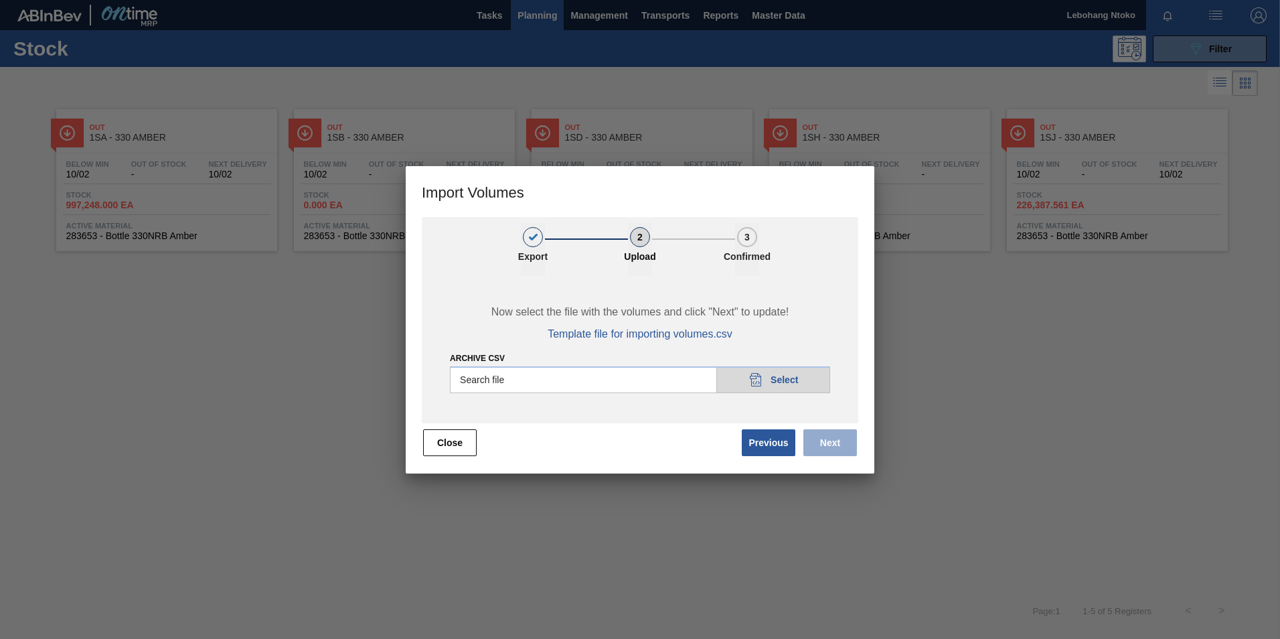
click at [896, 404] on div at bounding box center [640, 319] width 1280 height 639
click at [772, 444] on button "Previous" at bounding box center [769, 442] width 54 height 27
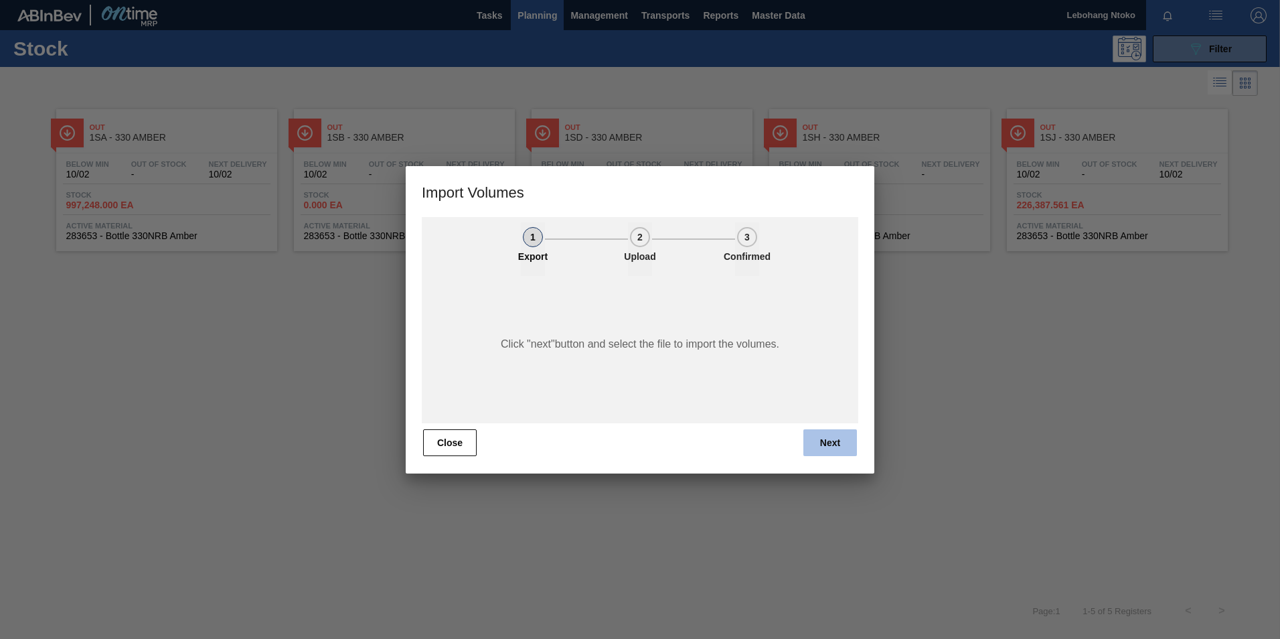
click at [831, 442] on button "Next" at bounding box center [830, 442] width 54 height 27
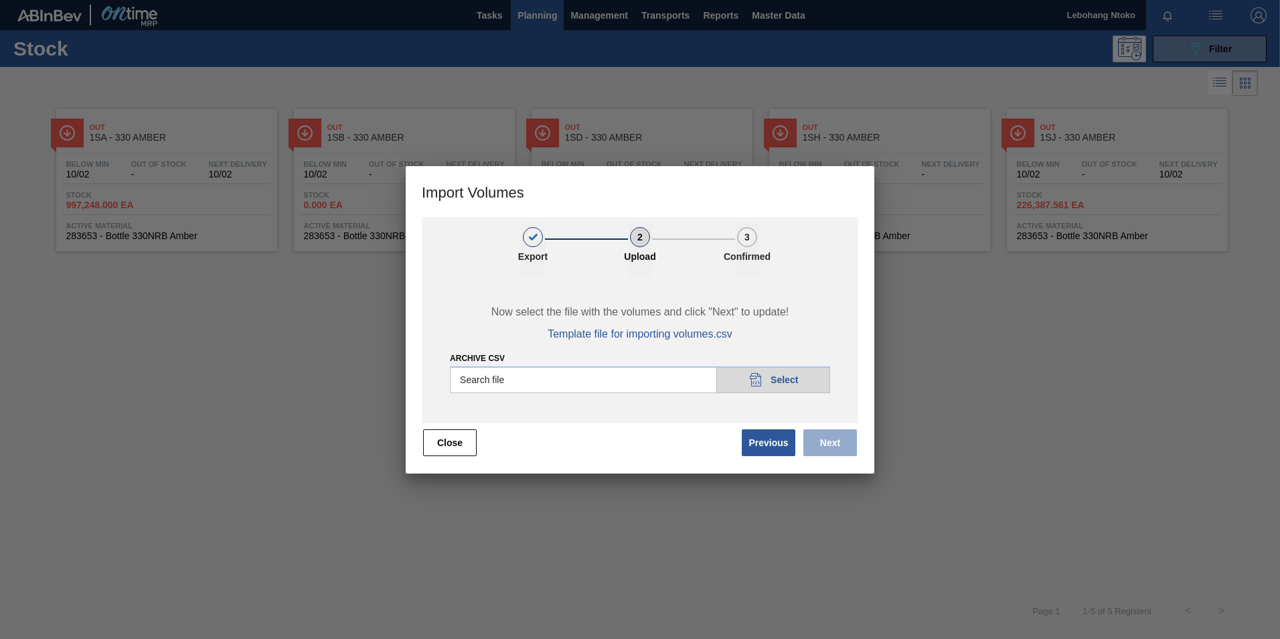
click at [827, 438] on span "Next" at bounding box center [828, 442] width 62 height 29
click at [1119, 326] on div at bounding box center [640, 319] width 1280 height 639
click at [263, 270] on div at bounding box center [640, 319] width 1280 height 639
click at [442, 441] on button "Close" at bounding box center [450, 442] width 54 height 27
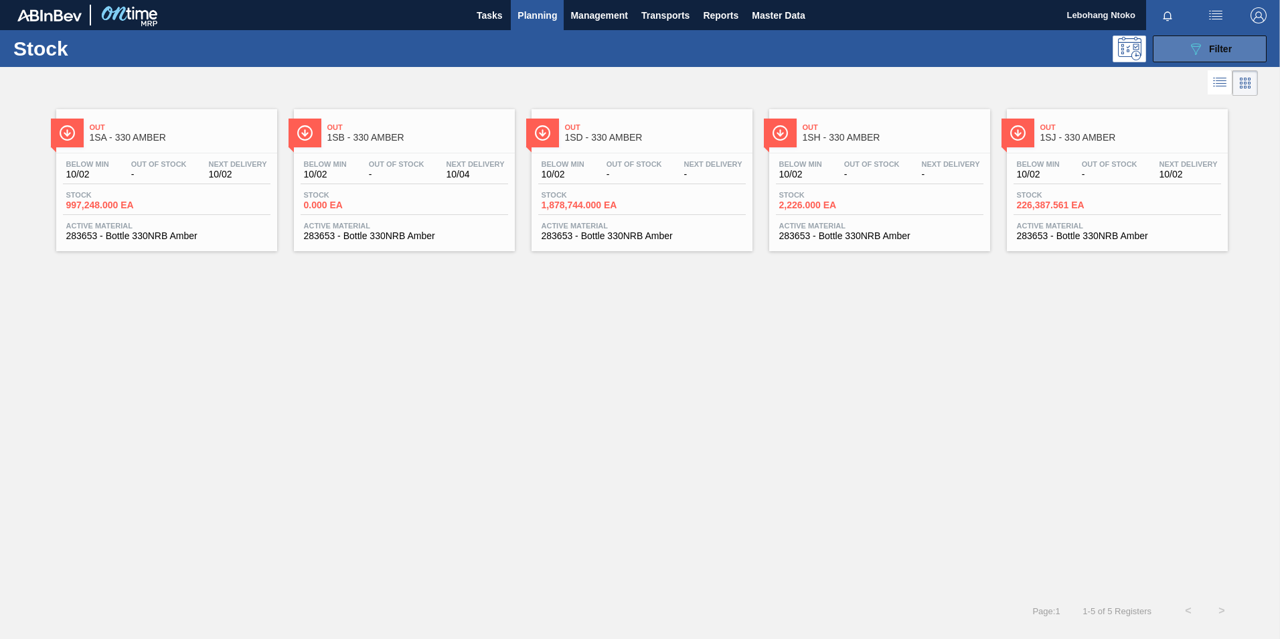
click at [1214, 50] on span "Filter" at bounding box center [1220, 49] width 23 height 11
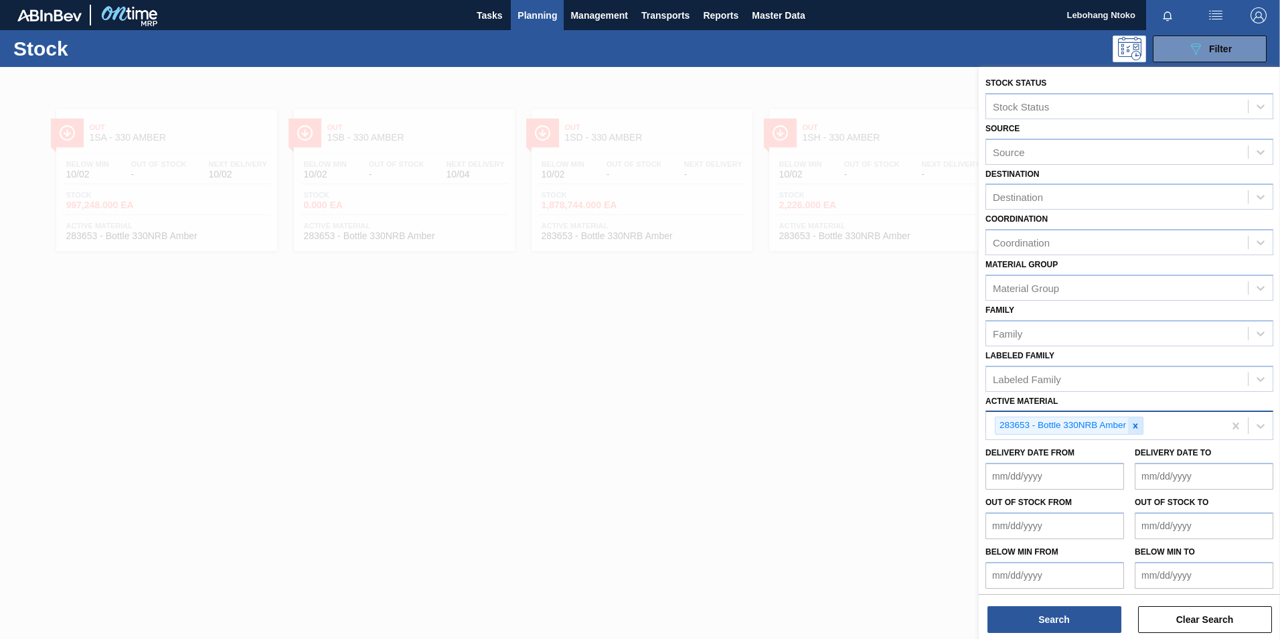
click at [1134, 424] on icon at bounding box center [1135, 425] width 5 height 5
paste Material "279338"
type Material "279338"
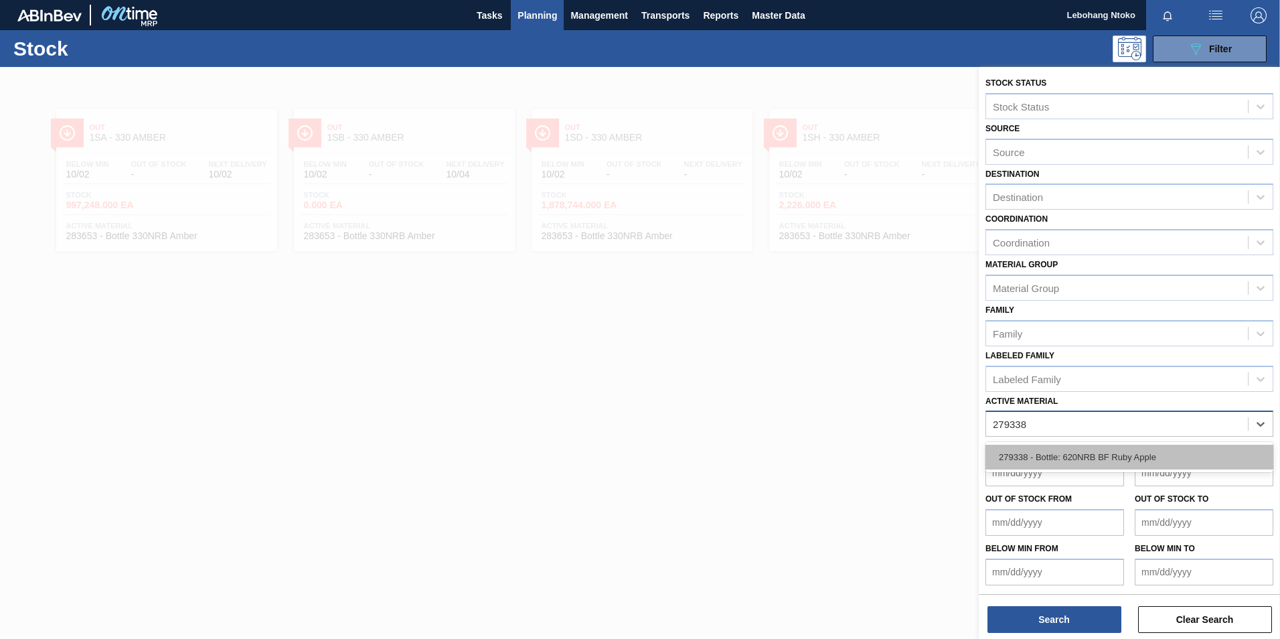
click at [1123, 461] on div "279338 - Bottle: 620NRB BF Ruby Apple" at bounding box center [1129, 456] width 288 height 25
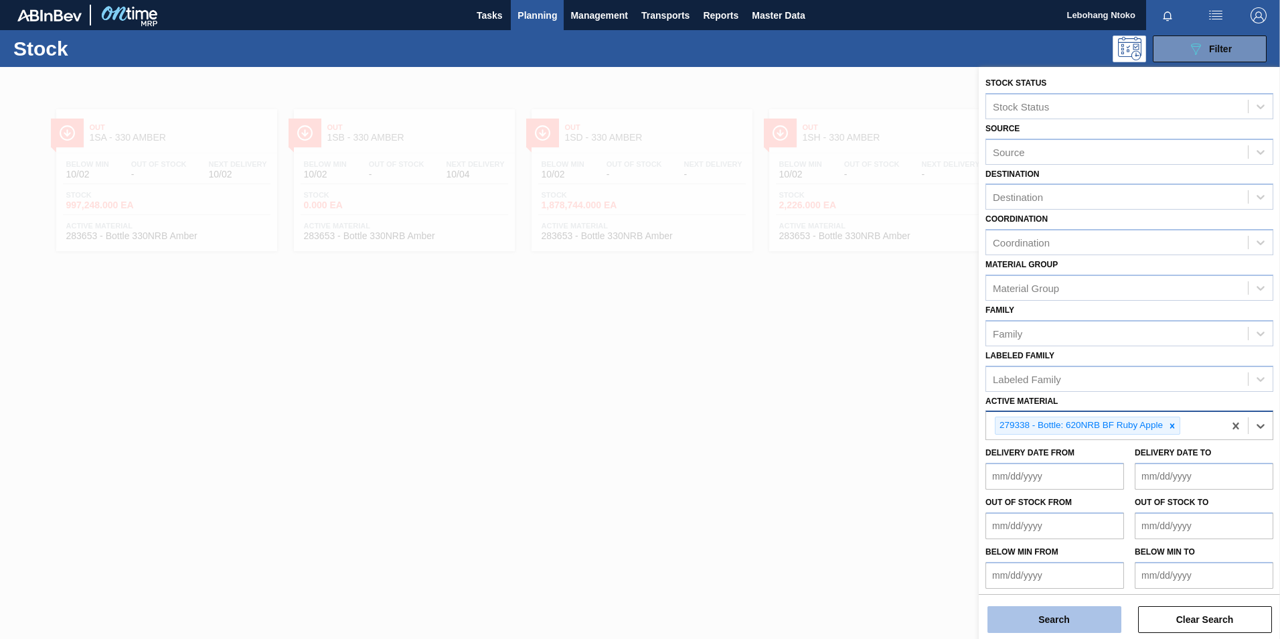
click at [1087, 615] on button "Search" at bounding box center [1054, 619] width 134 height 27
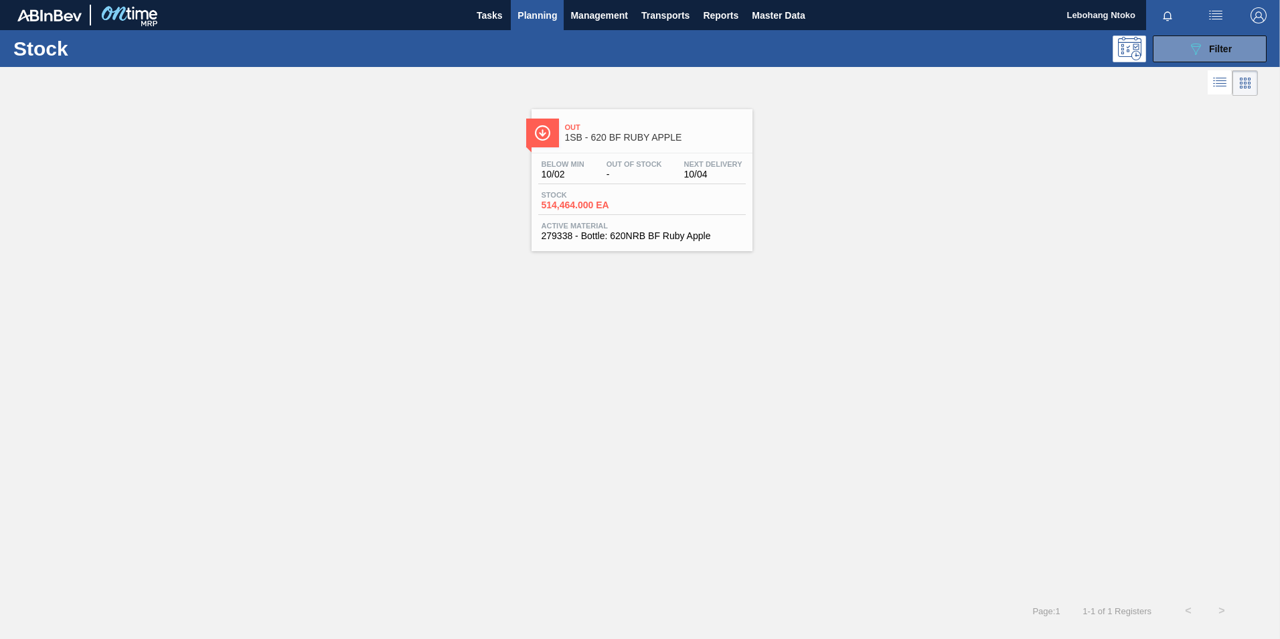
click at [629, 166] on span "Out Of Stock" at bounding box center [634, 164] width 56 height 8
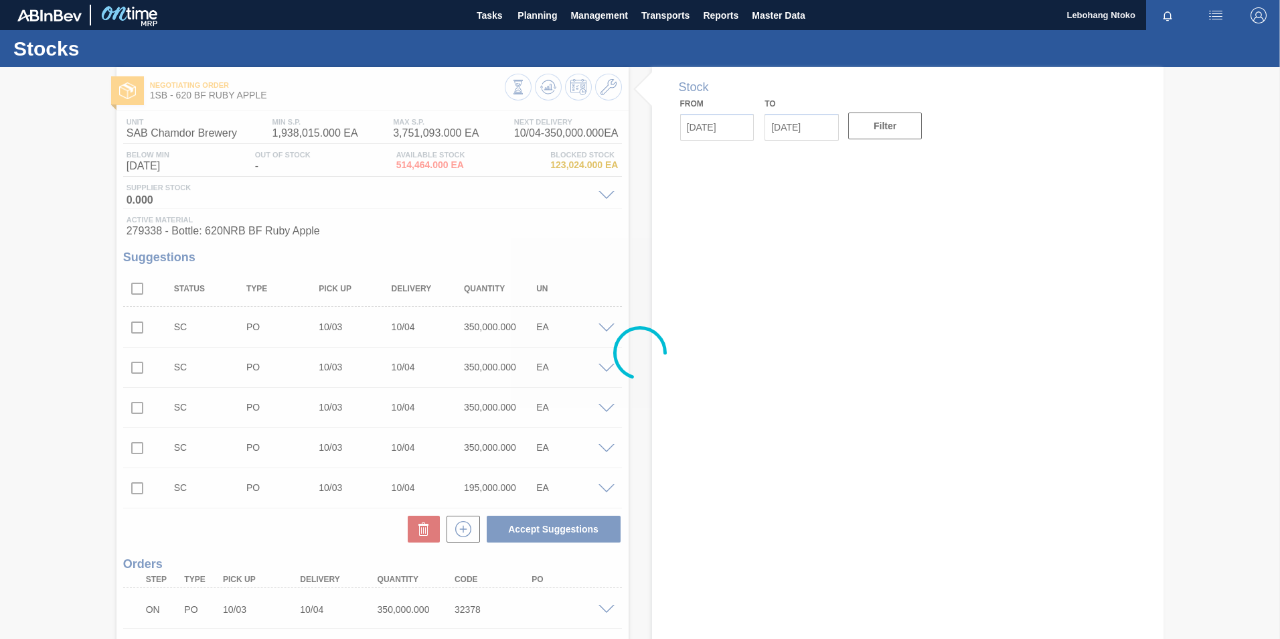
type input "[DATE]"
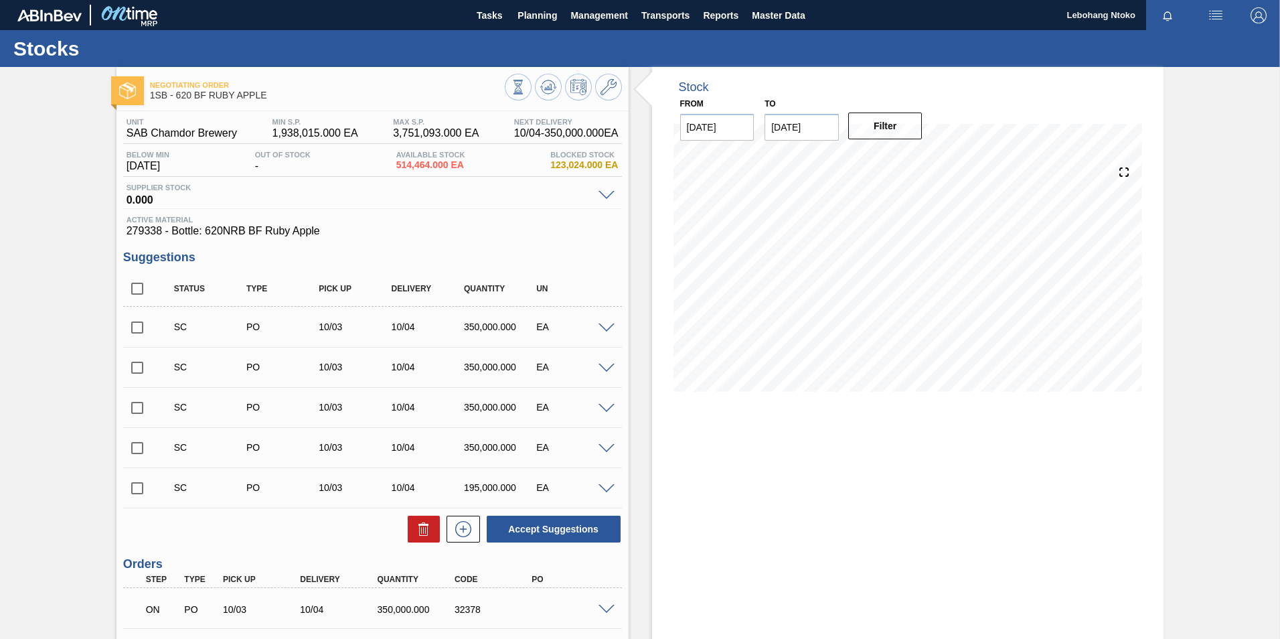
click at [602, 327] on span at bounding box center [606, 328] width 16 height 10
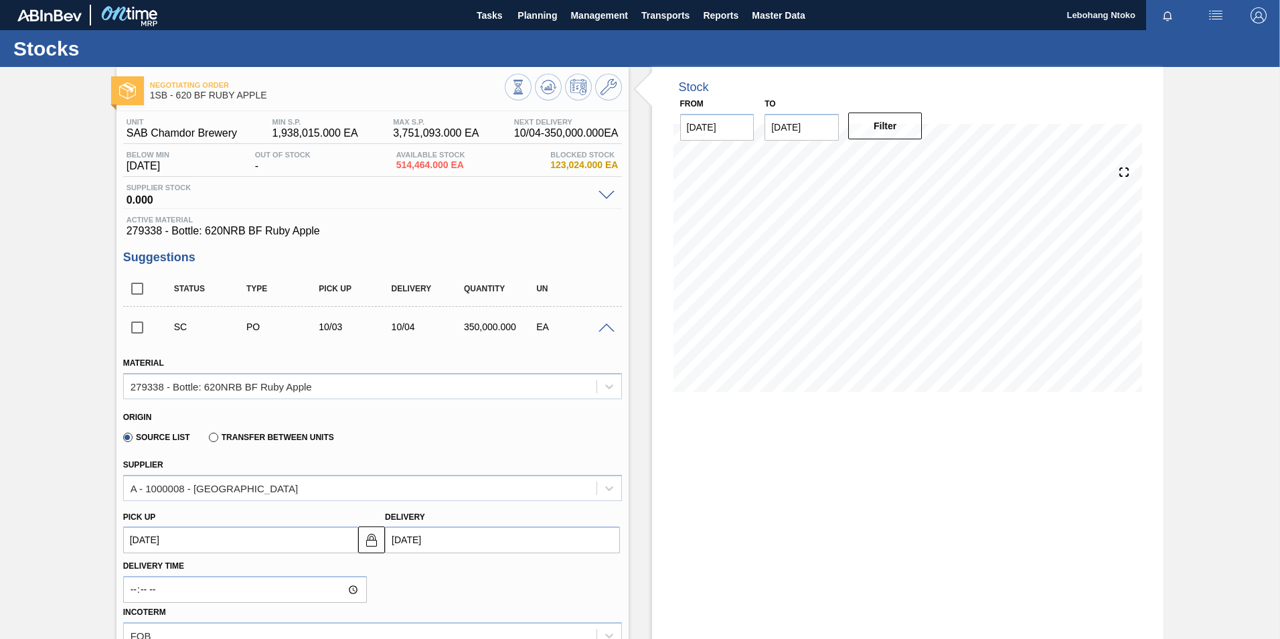
click at [604, 327] on span at bounding box center [606, 328] width 16 height 10
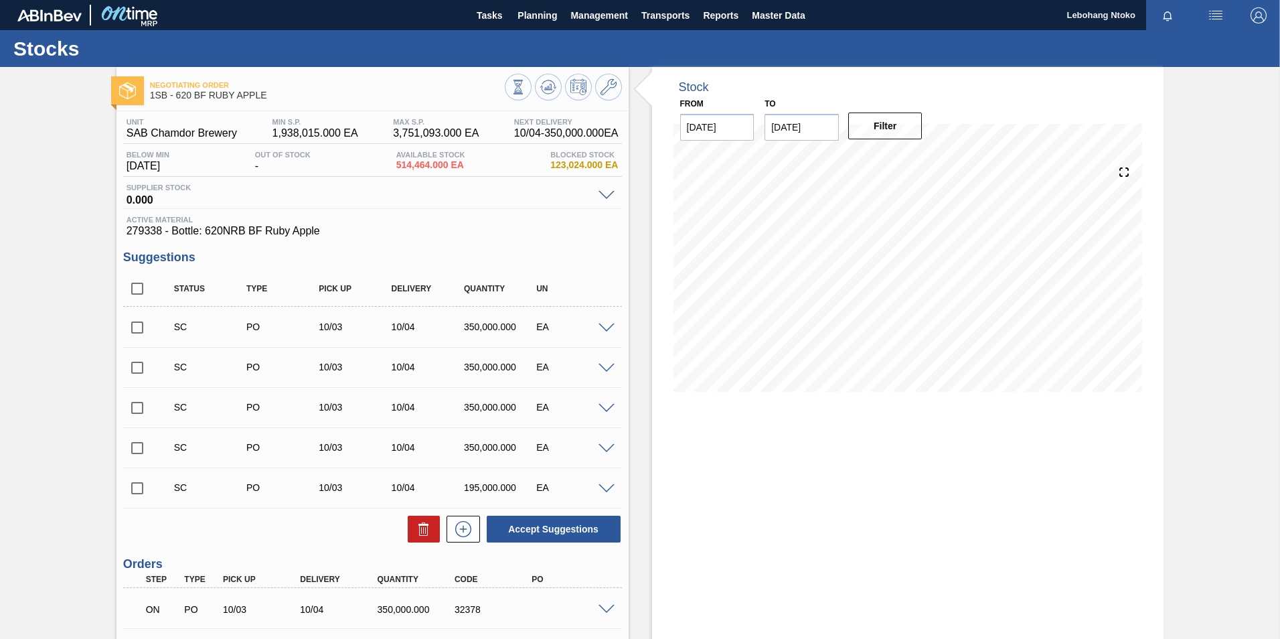
click at [601, 368] on span at bounding box center [606, 368] width 16 height 10
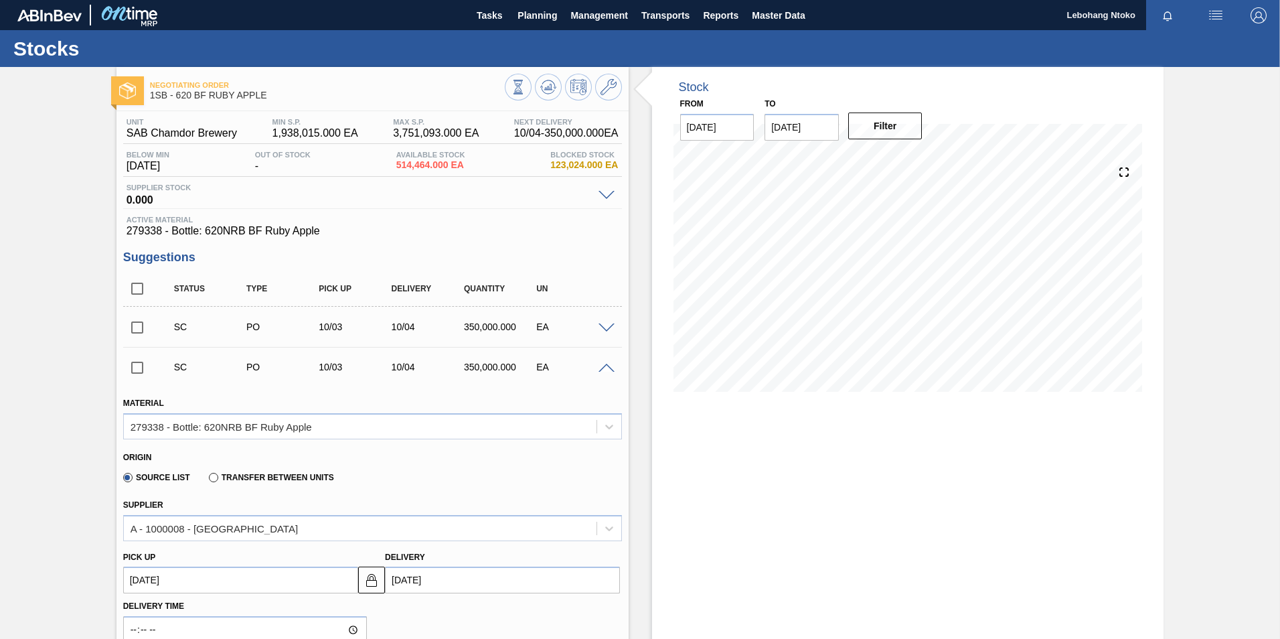
click at [603, 367] on span at bounding box center [606, 368] width 16 height 10
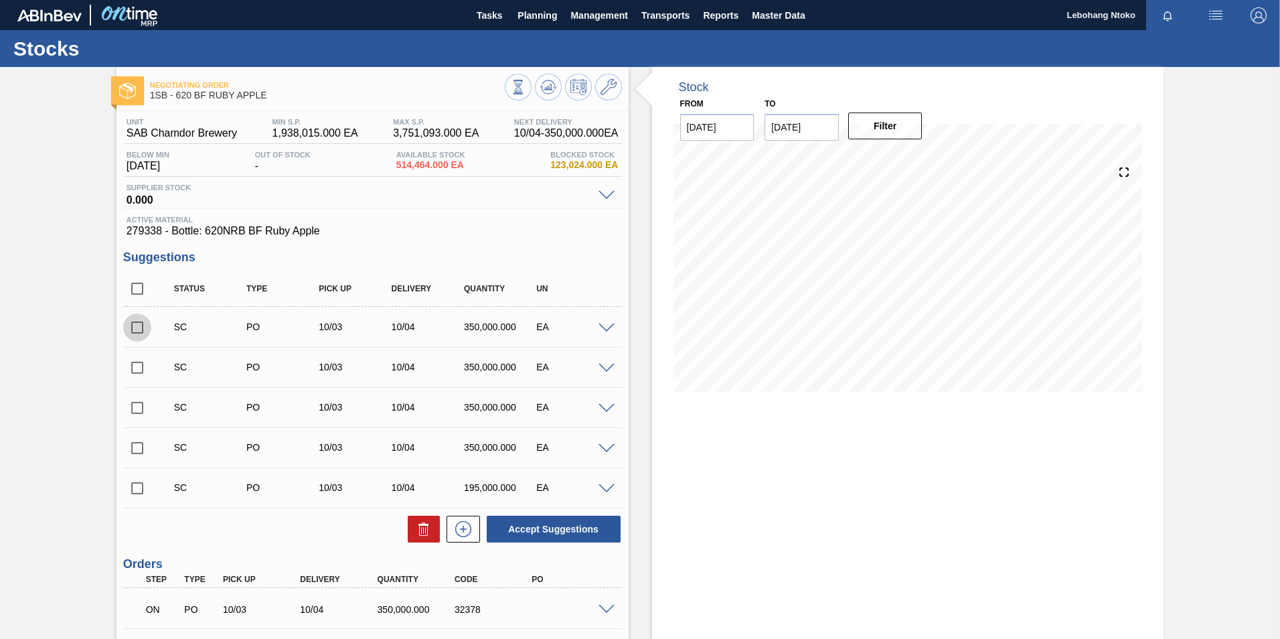
click at [137, 325] on input "checkbox" at bounding box center [137, 327] width 28 height 28
checkbox input "true"
click at [134, 365] on input "checkbox" at bounding box center [137, 367] width 28 height 28
checkbox input "true"
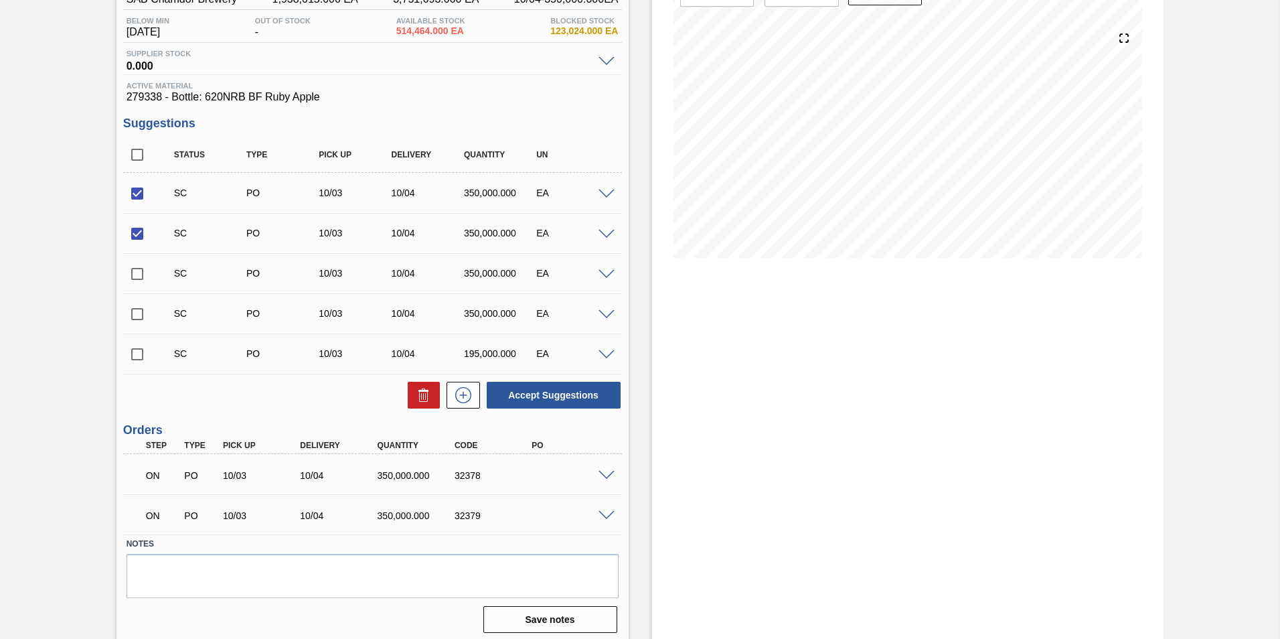
scroll to position [67, 0]
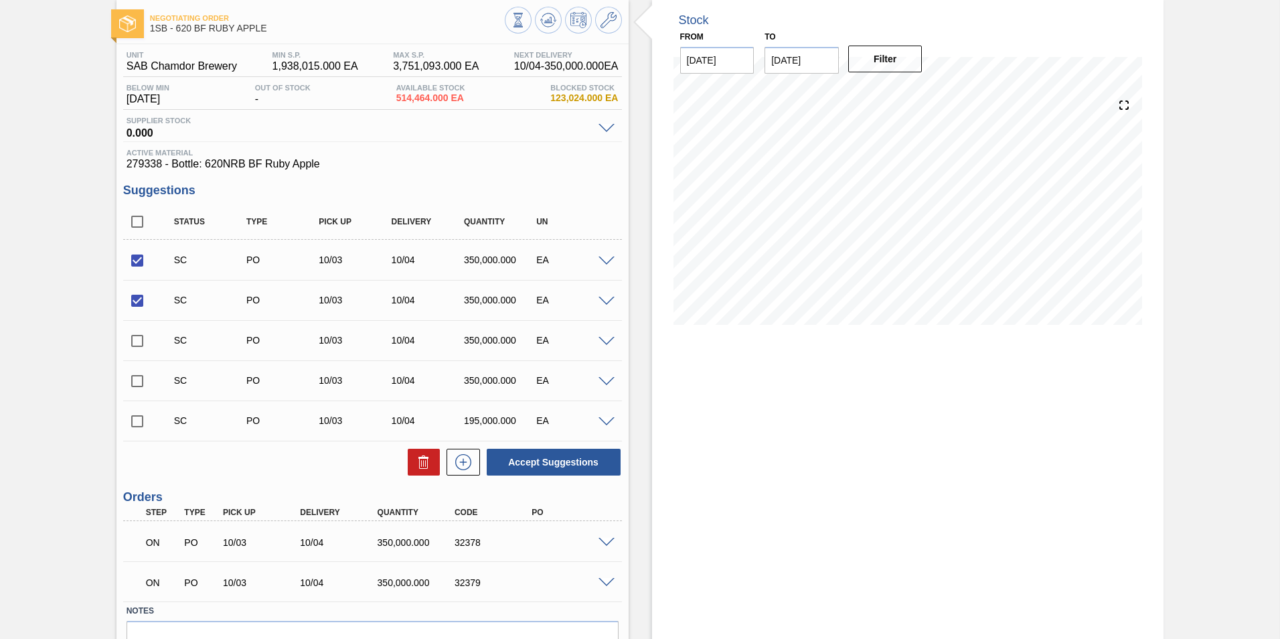
click at [493, 167] on span "279338 - Bottle: 620NRB BF Ruby Apple" at bounding box center [373, 164] width 492 height 12
click at [133, 260] on input "checkbox" at bounding box center [137, 260] width 28 height 28
checkbox input "false"
click at [139, 303] on input "checkbox" at bounding box center [137, 301] width 28 height 28
checkbox input "false"
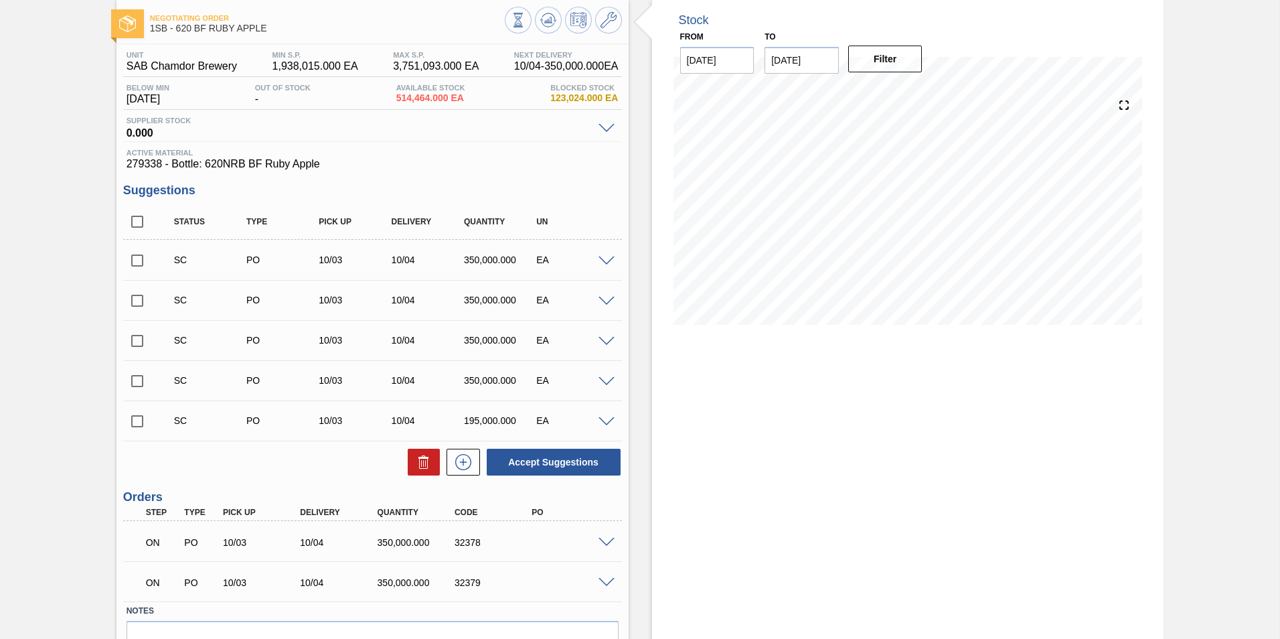
click at [337, 465] on div "Accept Suggestions" at bounding box center [372, 461] width 499 height 29
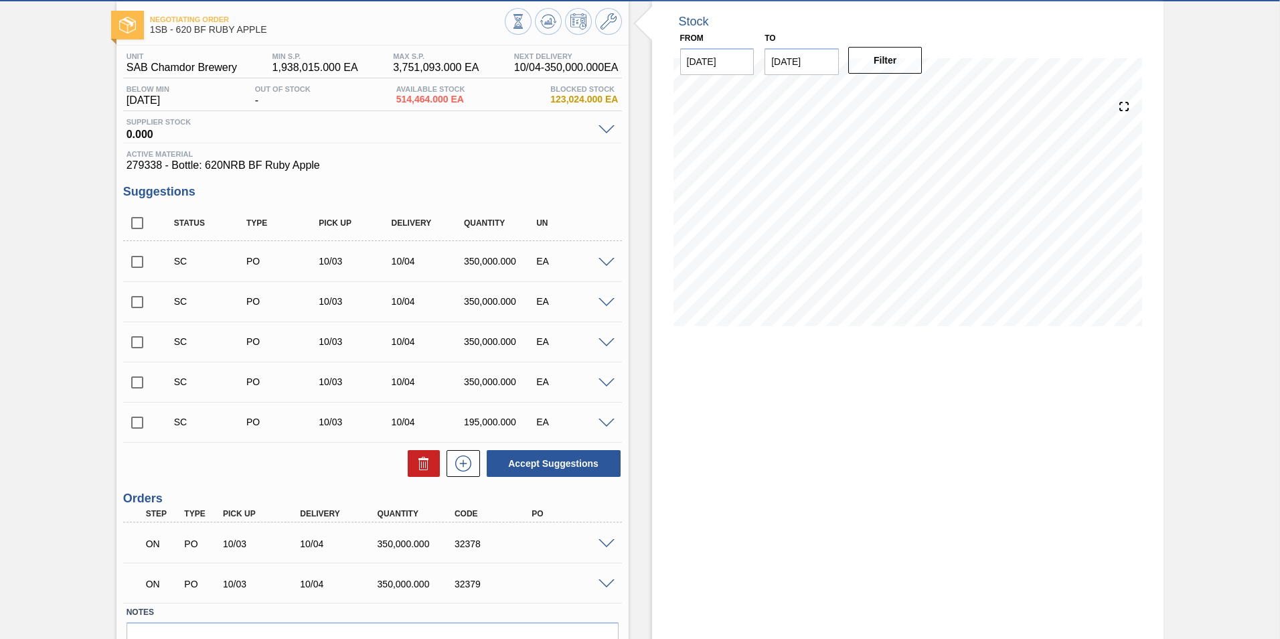
scroll to position [0, 0]
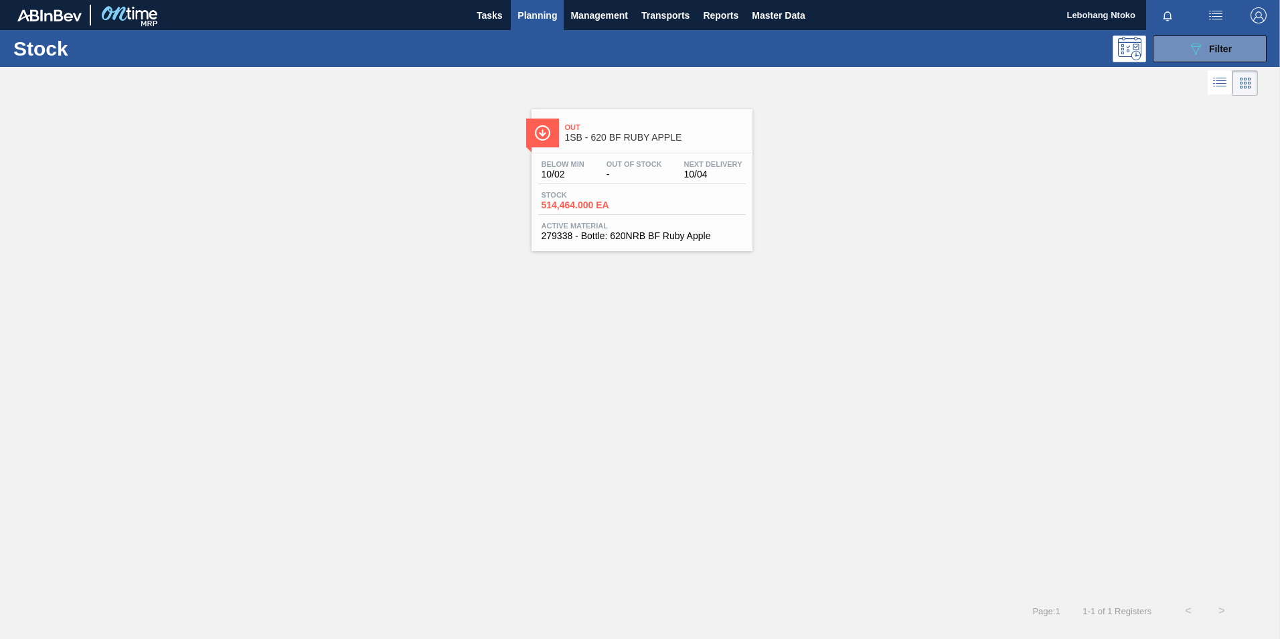
click at [1230, 34] on div "Stock 089F7B8B-B2A5-4AFE-B5C0-19BA573D28AC Filter" at bounding box center [640, 48] width 1280 height 37
click at [1220, 42] on div "089F7B8B-B2A5-4AFE-B5C0-19BA573D28AC Filter" at bounding box center [1210, 49] width 44 height 16
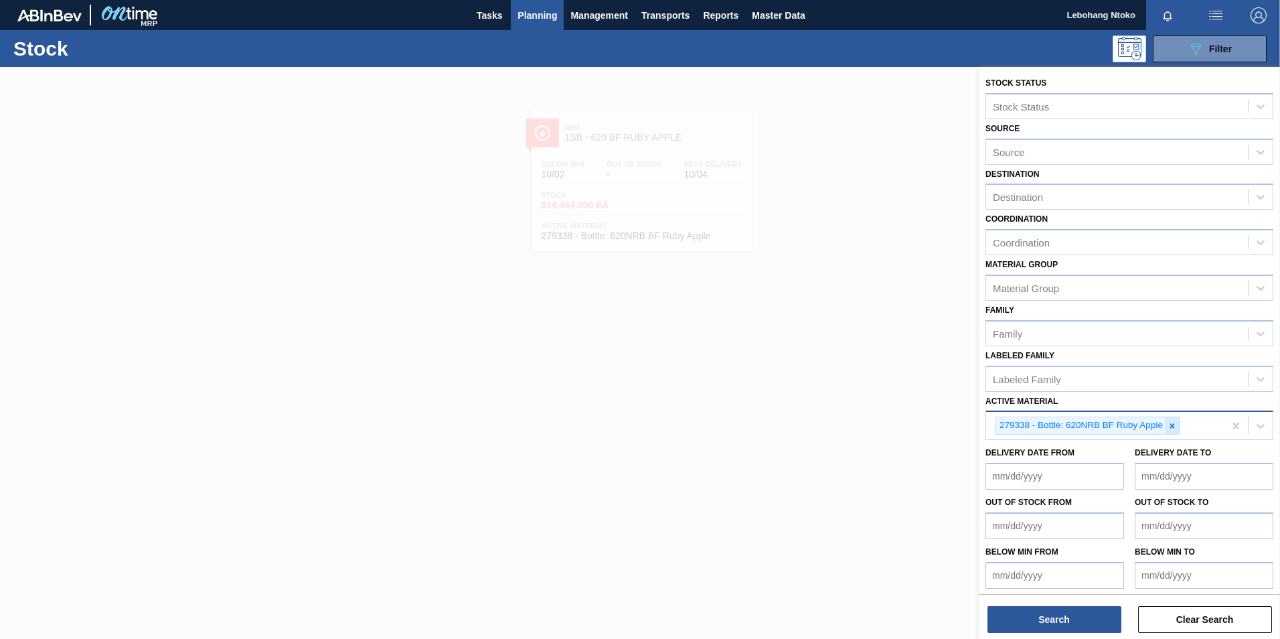
click at [1173, 426] on icon at bounding box center [1172, 425] width 5 height 5
paste Material "283652"
type Material "283652"
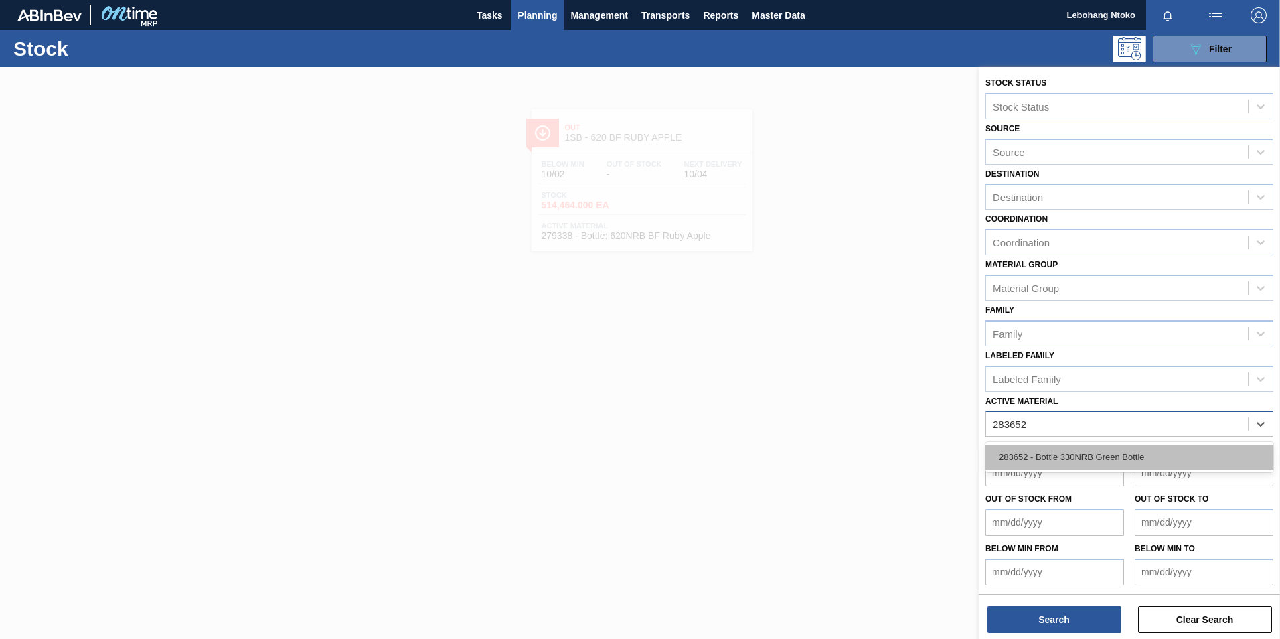
click at [1111, 452] on div "283652 - Bottle 330NRB Green Bottle" at bounding box center [1129, 456] width 288 height 25
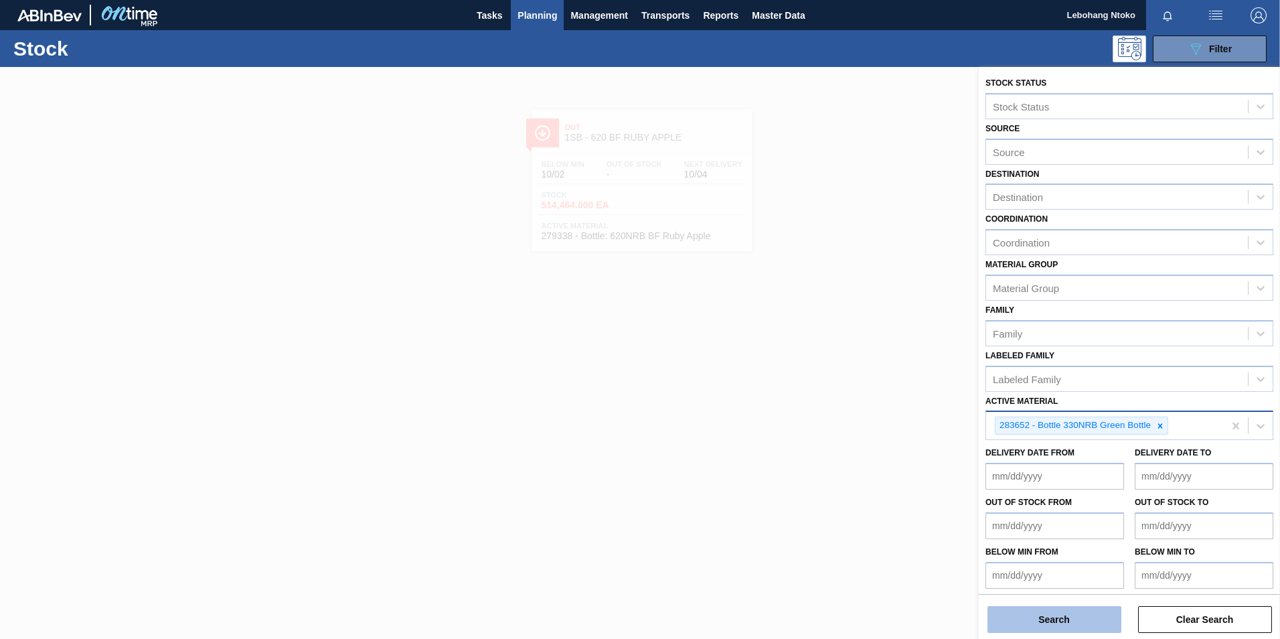
click at [1055, 619] on button "Search" at bounding box center [1054, 619] width 134 height 27
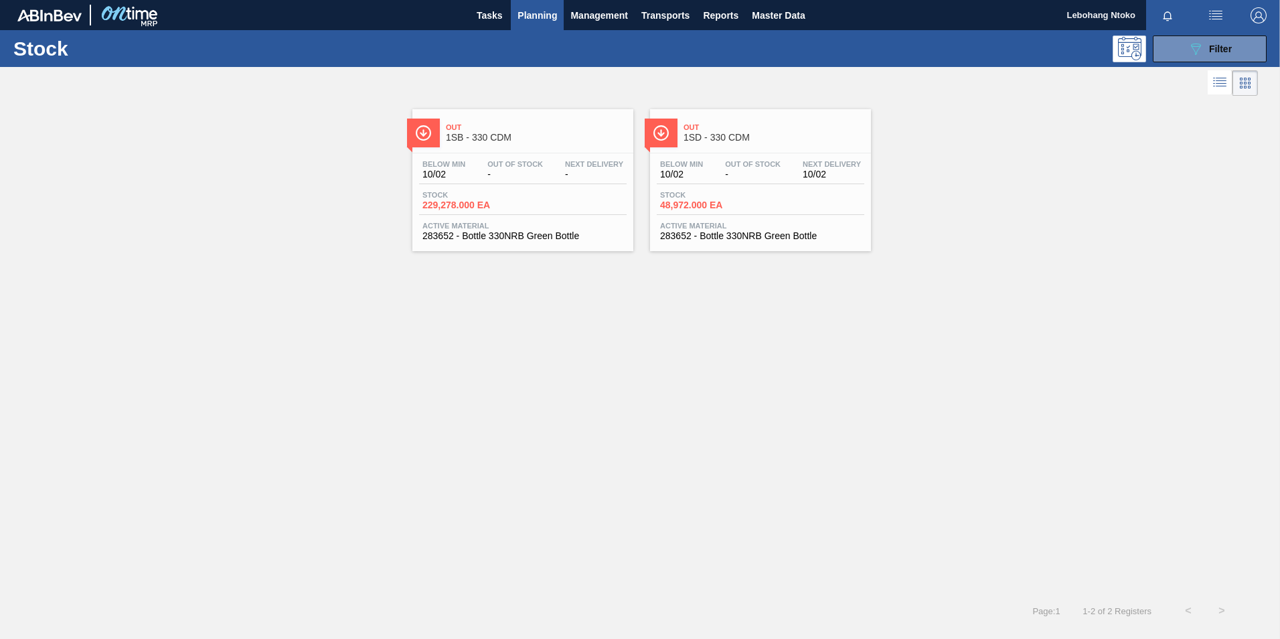
click at [532, 180] on div "Below Min 10/02 Out Of Stock - Next Delivery -" at bounding box center [523, 172] width 208 height 24
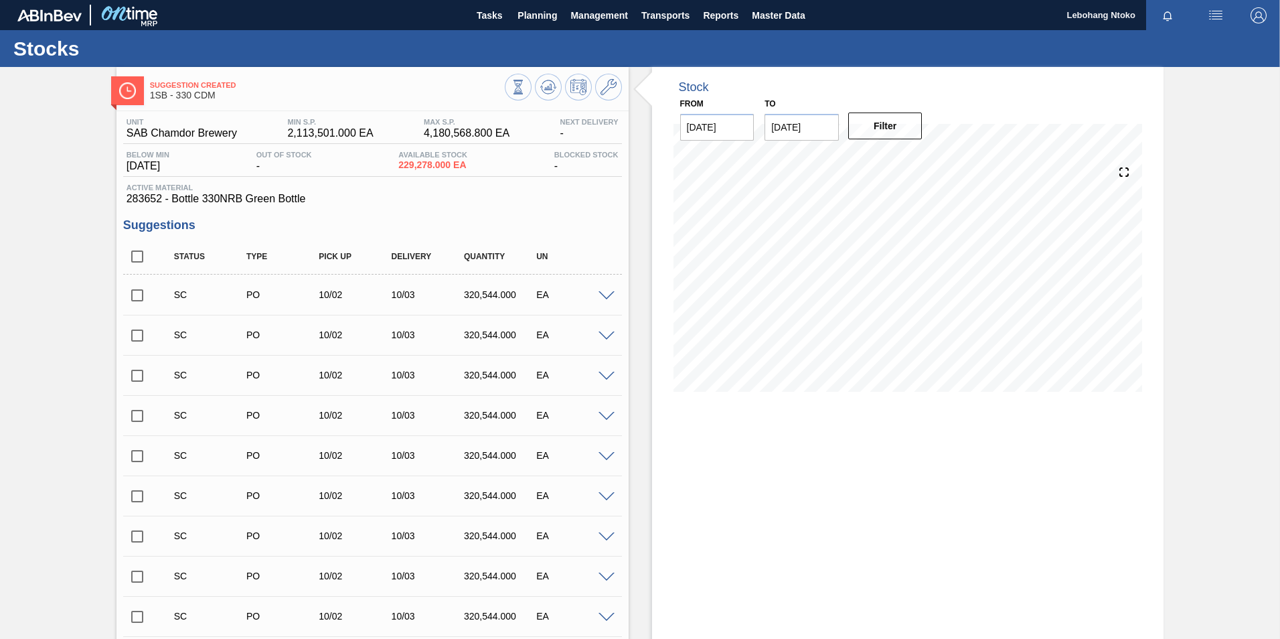
click at [604, 294] on span at bounding box center [606, 296] width 16 height 10
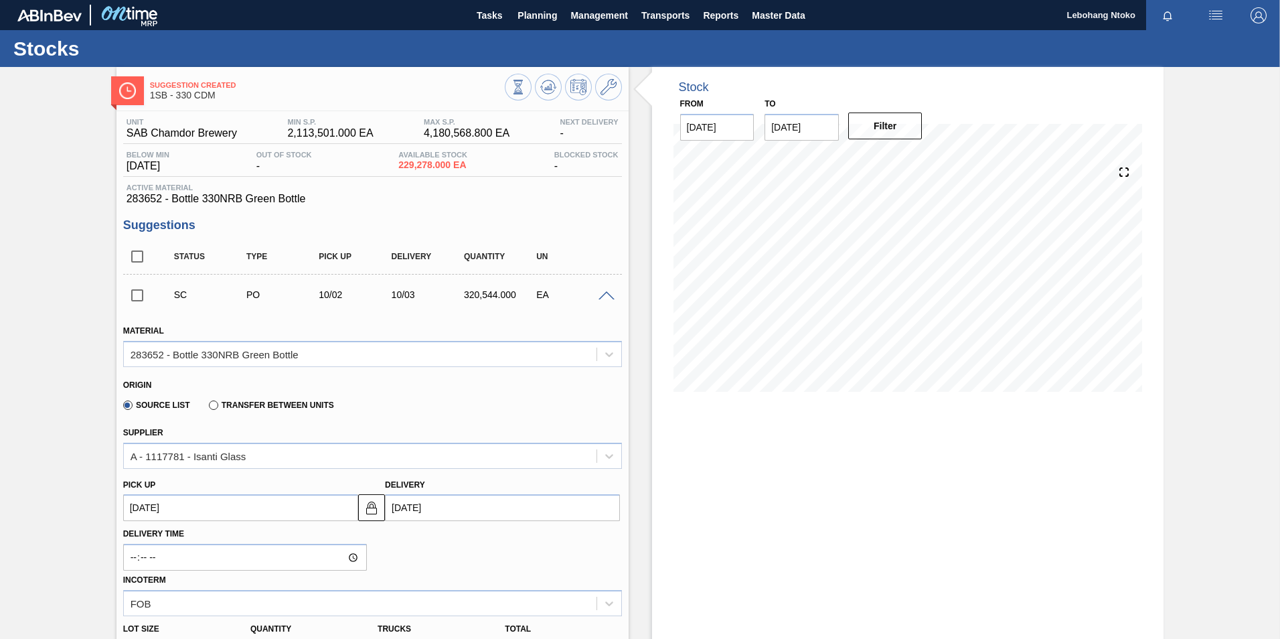
click at [600, 295] on span at bounding box center [606, 296] width 16 height 10
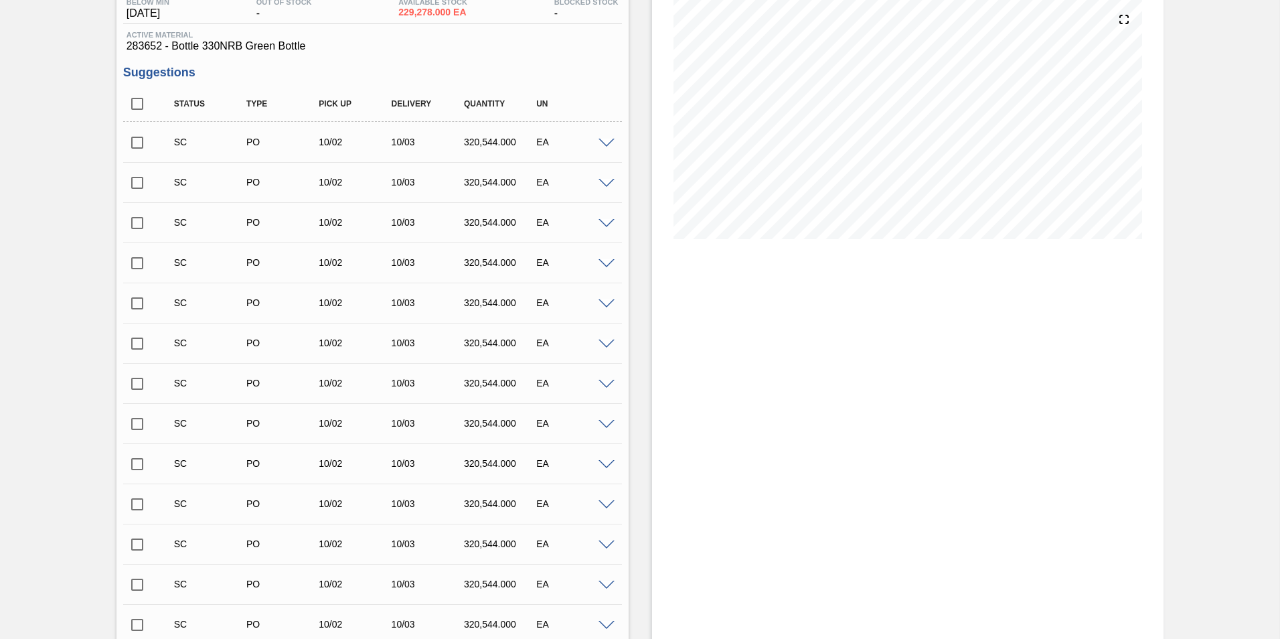
scroll to position [134, 0]
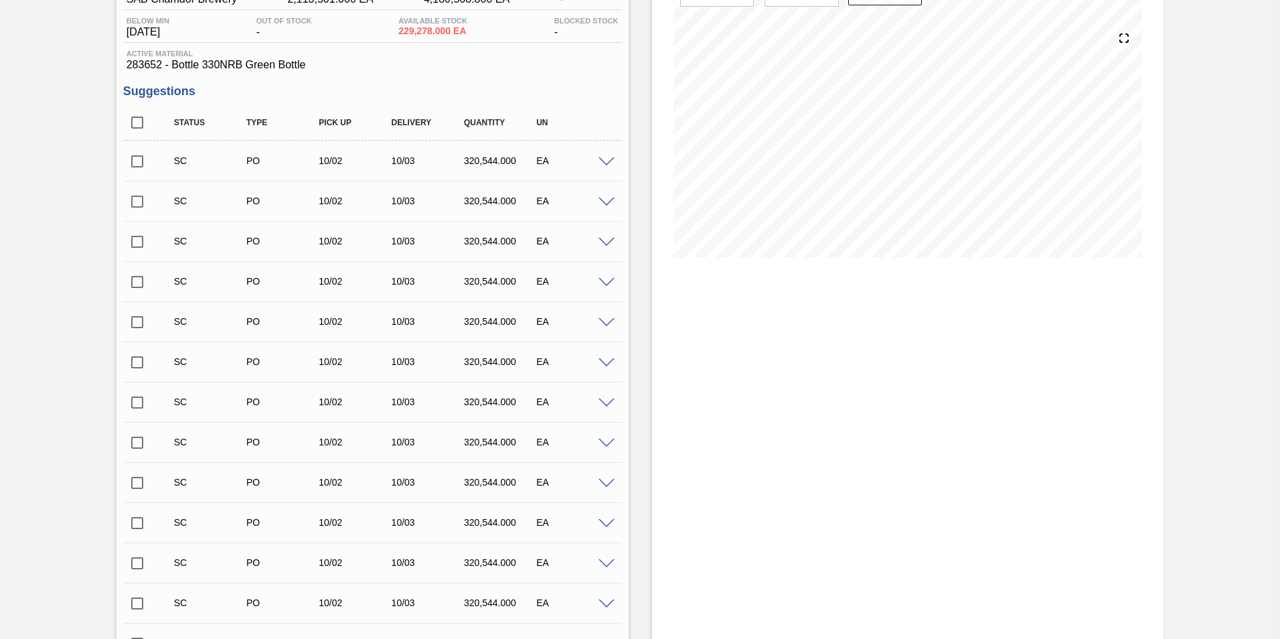
click at [604, 166] on div "SC PO 10/02 10/03 320,544.000 EA" at bounding box center [372, 160] width 499 height 33
click at [603, 158] on span at bounding box center [606, 162] width 16 height 10
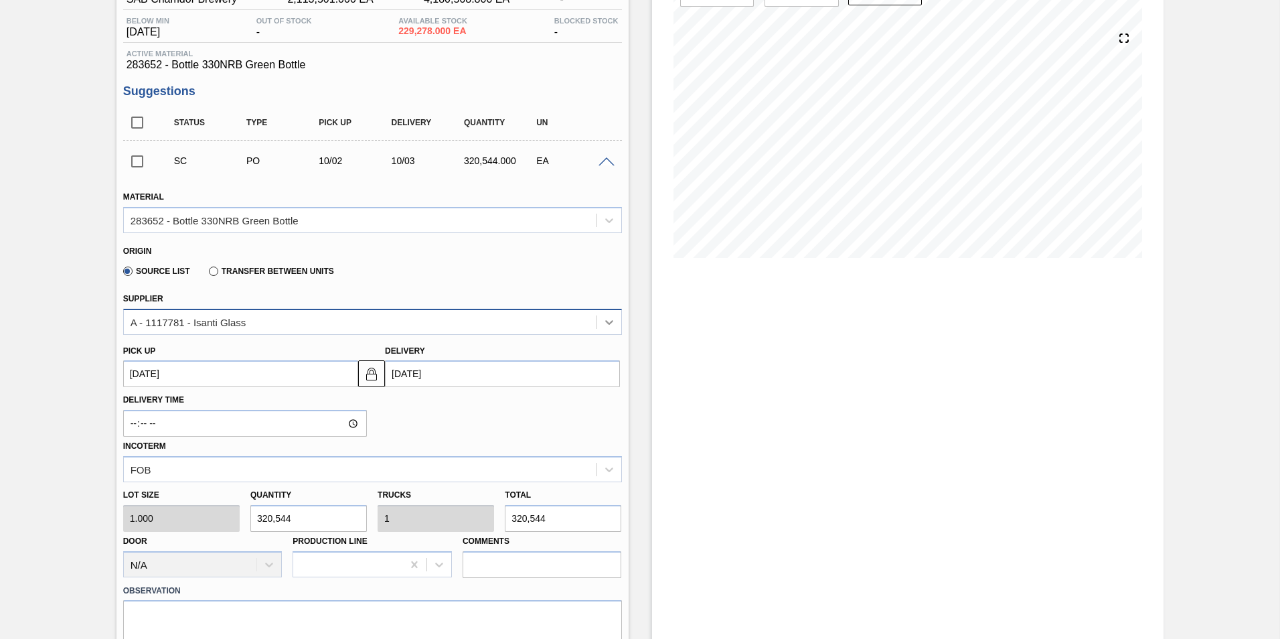
click at [605, 321] on icon at bounding box center [609, 322] width 8 height 5
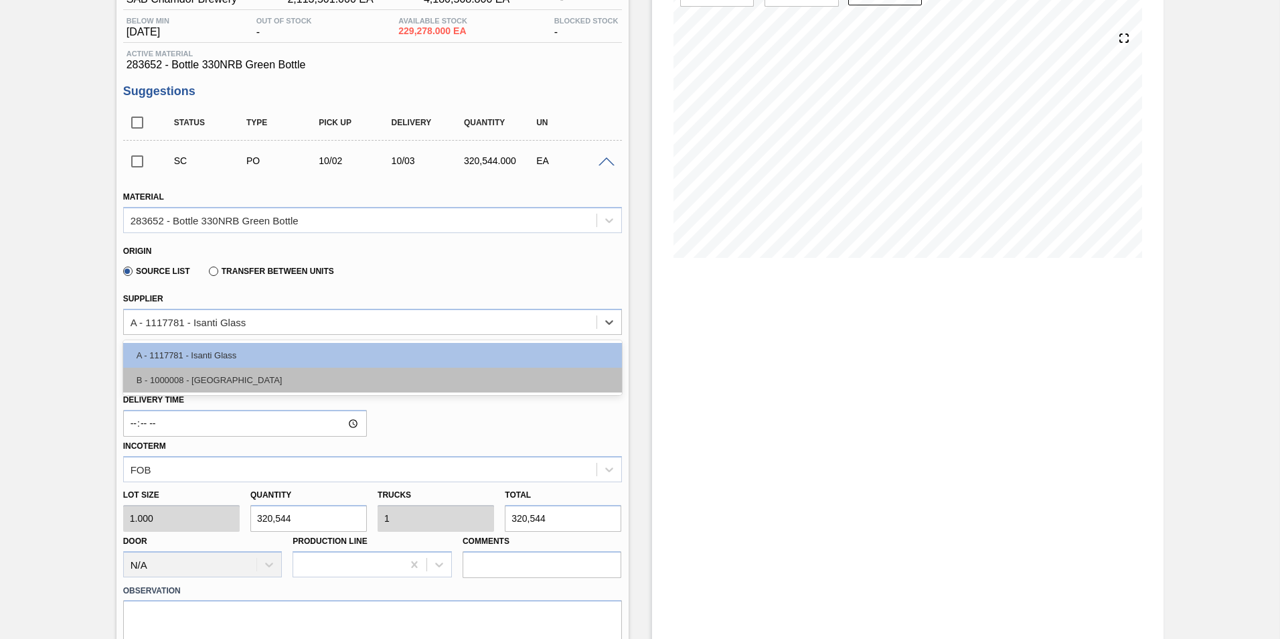
click at [249, 382] on div "B - 1000008 - [GEOGRAPHIC_DATA]" at bounding box center [372, 380] width 499 height 25
type input "151,515.000"
type input "2.116"
type input "0.264"
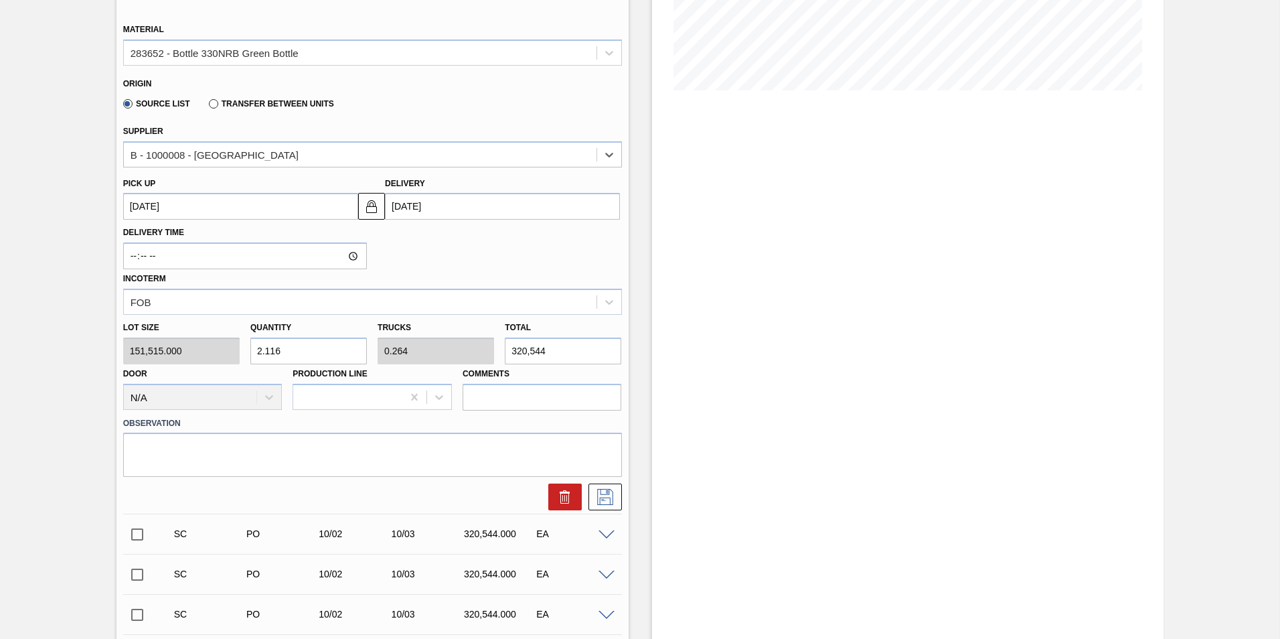
scroll to position [335, 0]
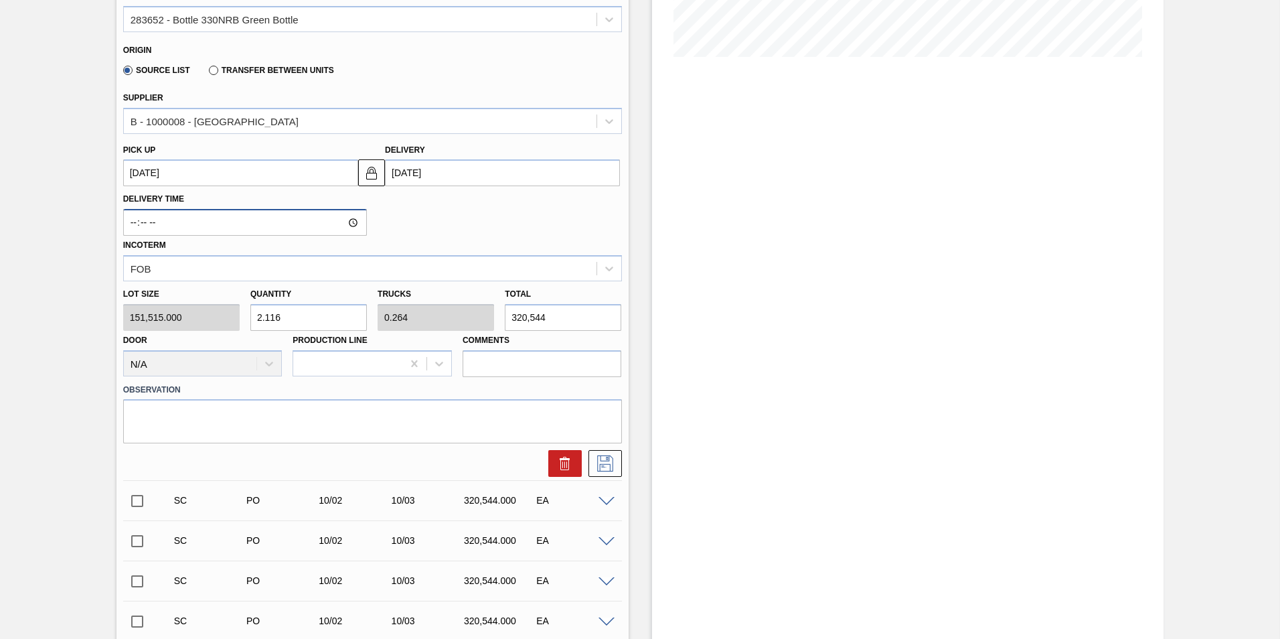
click at [142, 223] on input "Delivery Time" at bounding box center [245, 222] width 244 height 27
click at [135, 220] on input "Delivery Time" at bounding box center [245, 222] width 244 height 27
click at [349, 222] on input "Delivery Time" at bounding box center [245, 222] width 244 height 27
type input "01:46"
click at [555, 226] on div "Delivery Time 01:46 Incoterm FOB" at bounding box center [372, 233] width 509 height 95
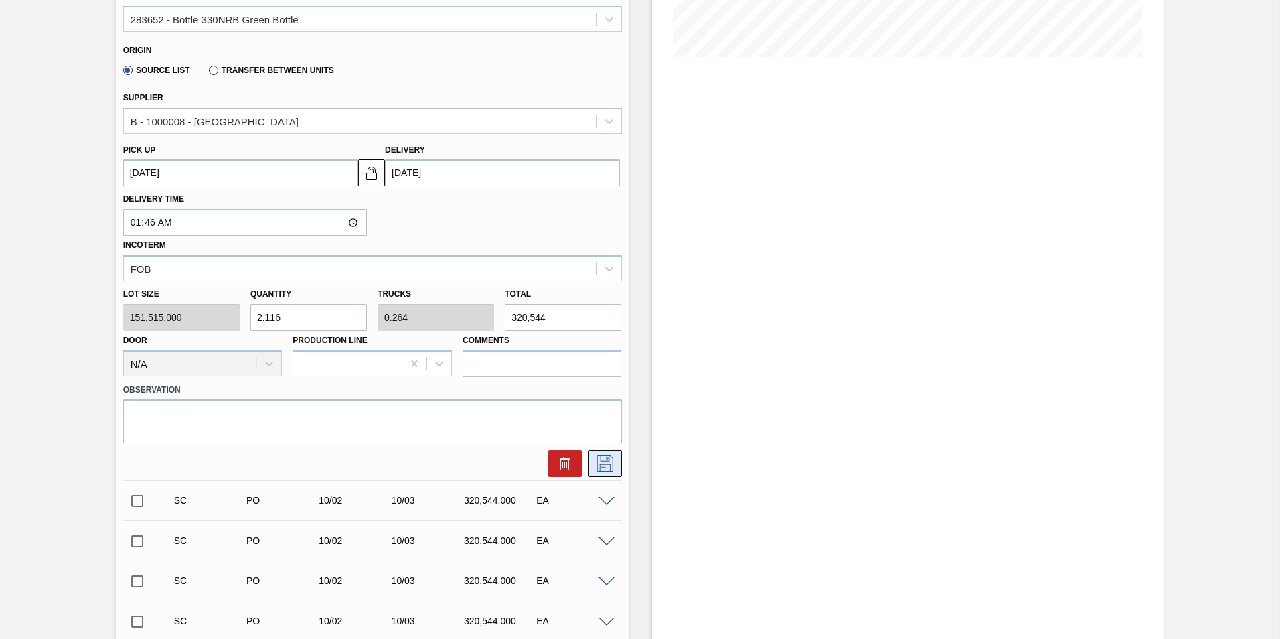
click at [607, 463] on icon at bounding box center [604, 463] width 21 height 16
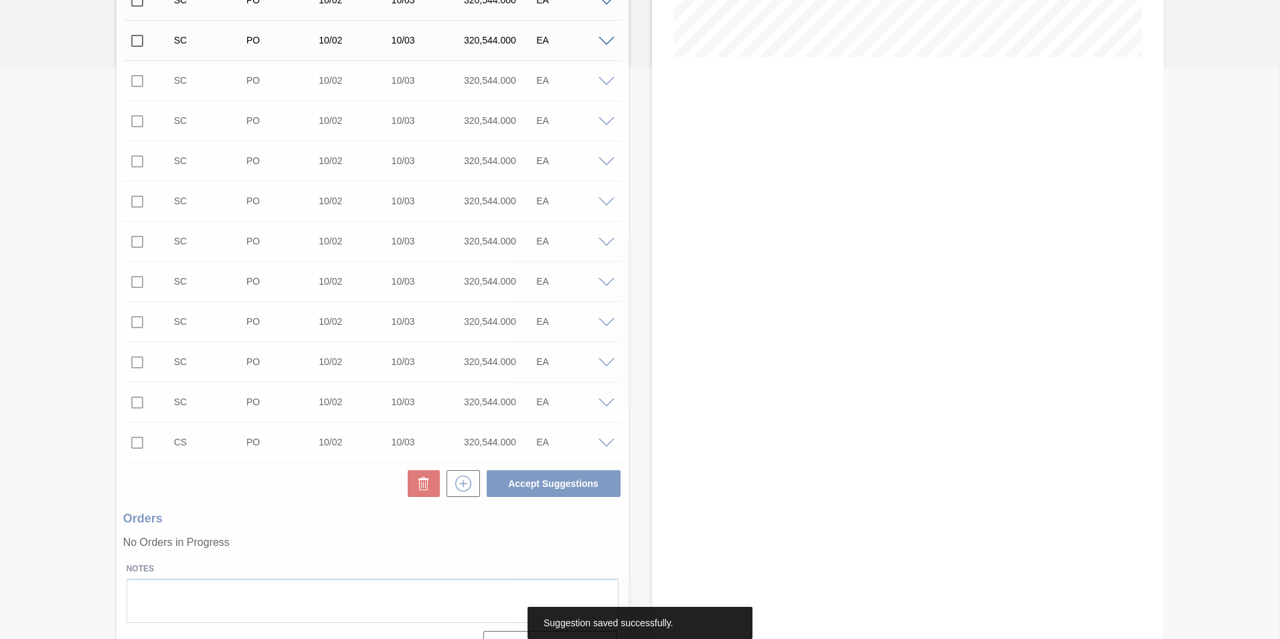
scroll to position [0, 0]
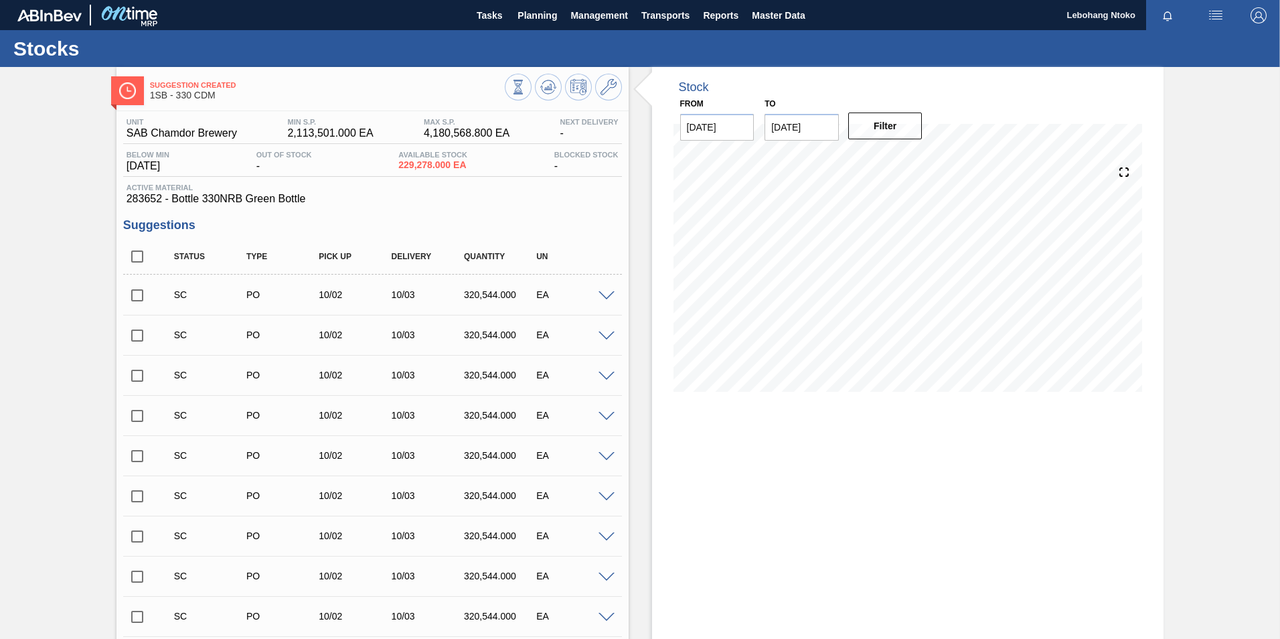
click at [604, 293] on span at bounding box center [606, 296] width 16 height 10
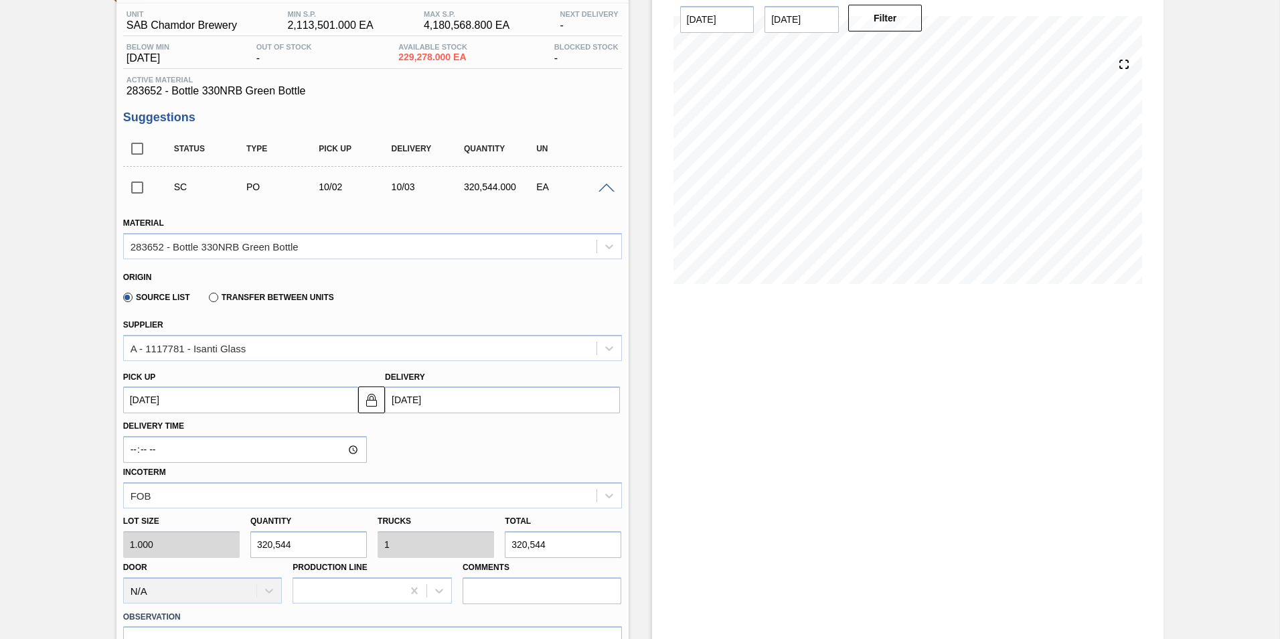
scroll to position [134, 0]
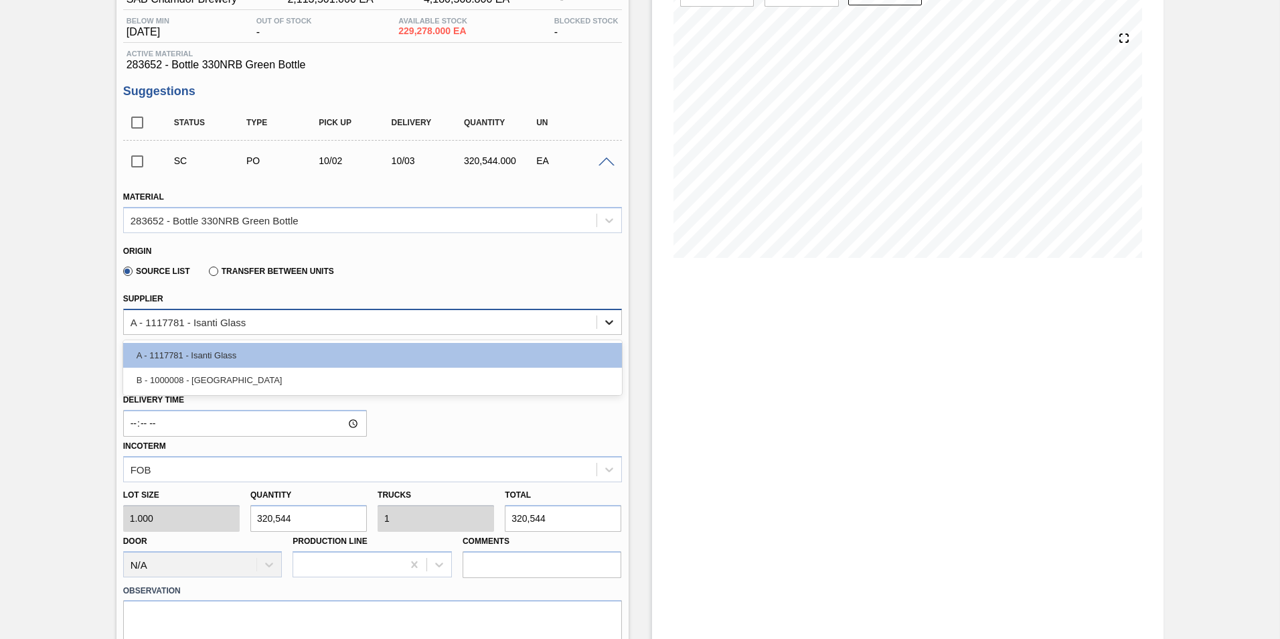
click at [606, 323] on icon at bounding box center [609, 322] width 8 height 5
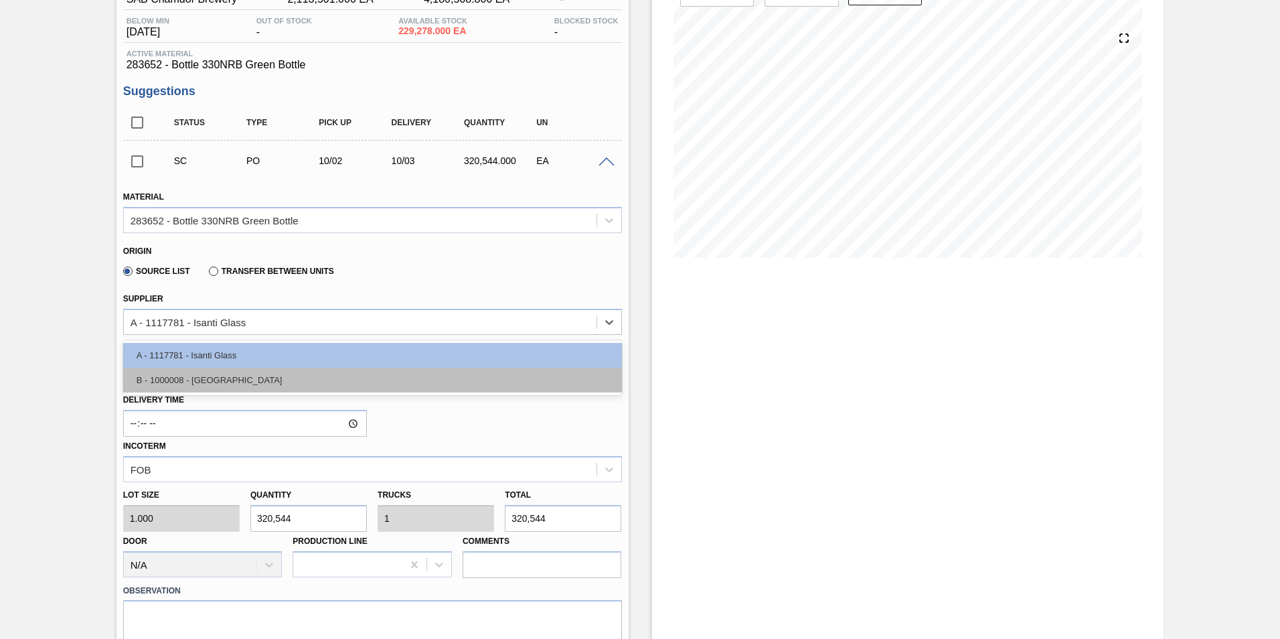
click at [194, 382] on div "B - 1000008 - [GEOGRAPHIC_DATA]" at bounding box center [372, 380] width 499 height 25
type input "151,515.000"
type input "2.116"
type input "0.264"
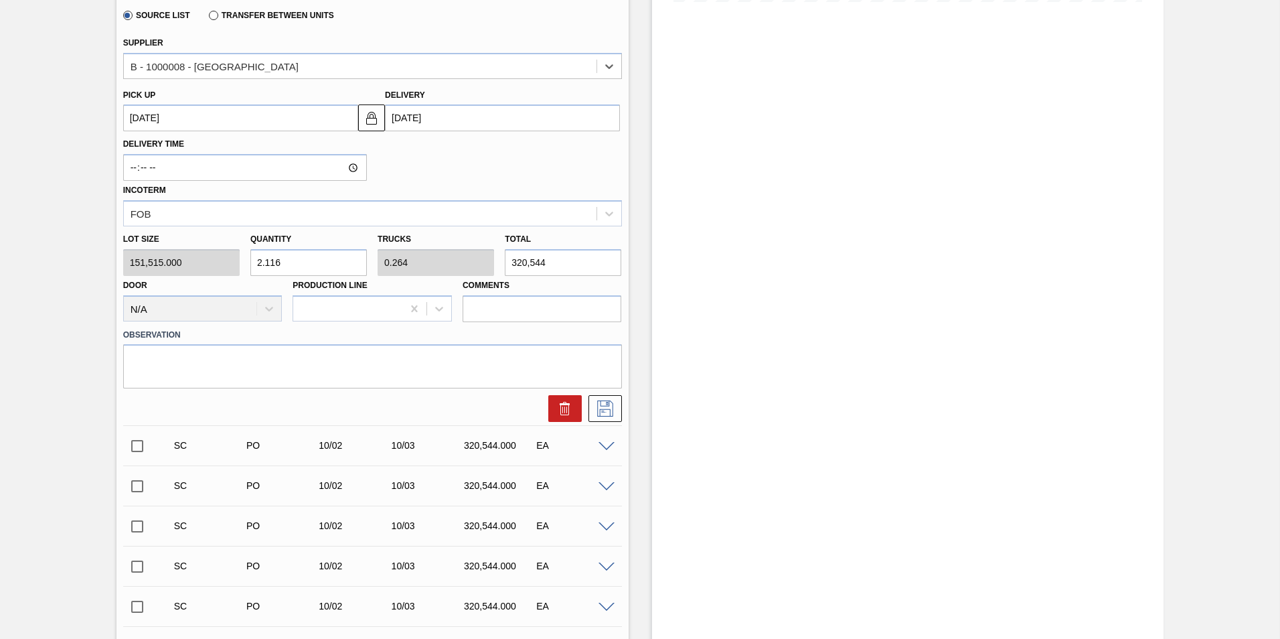
scroll to position [402, 0]
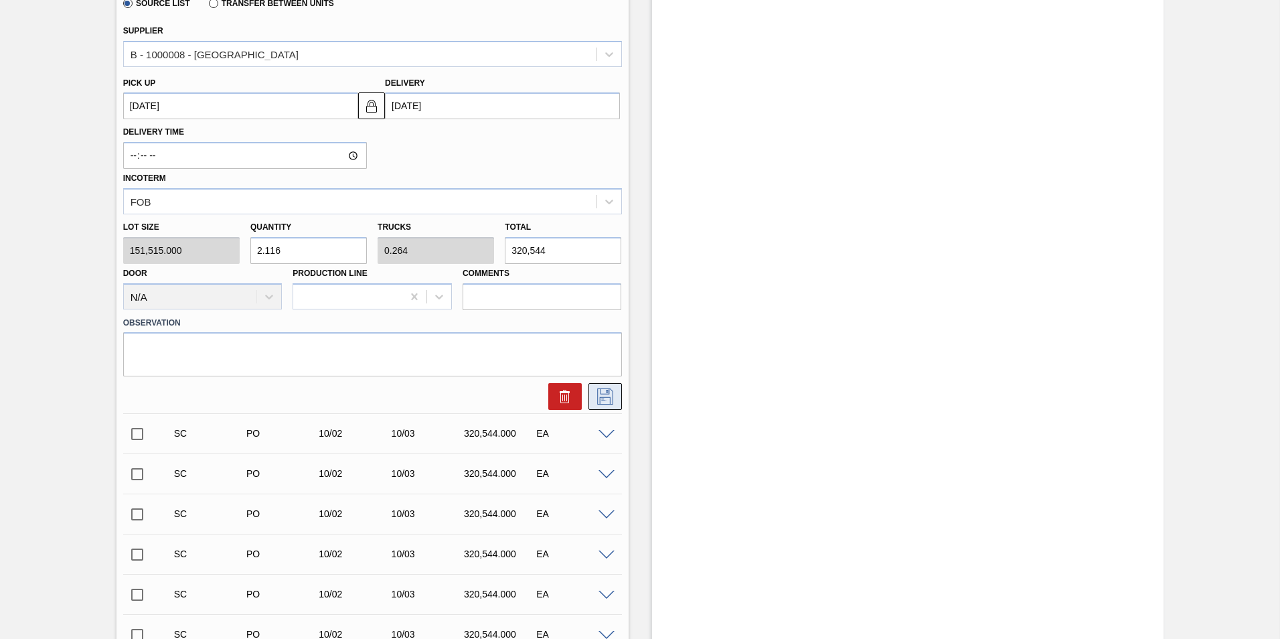
click at [602, 397] on icon at bounding box center [604, 396] width 21 height 16
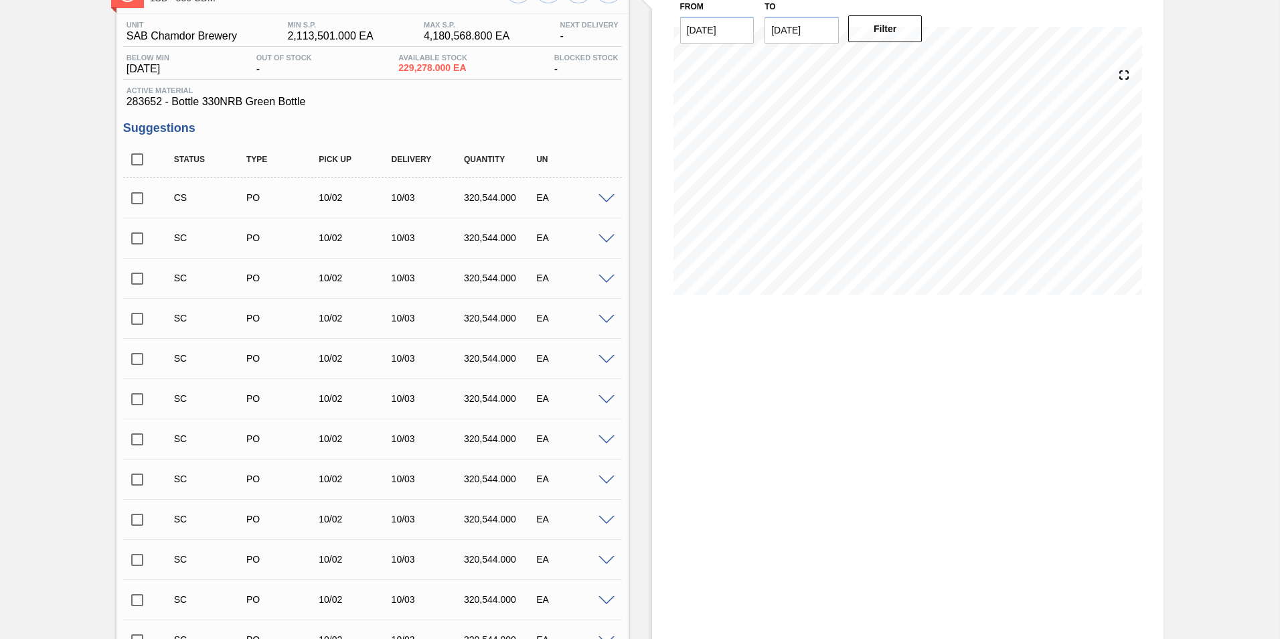
scroll to position [30, 0]
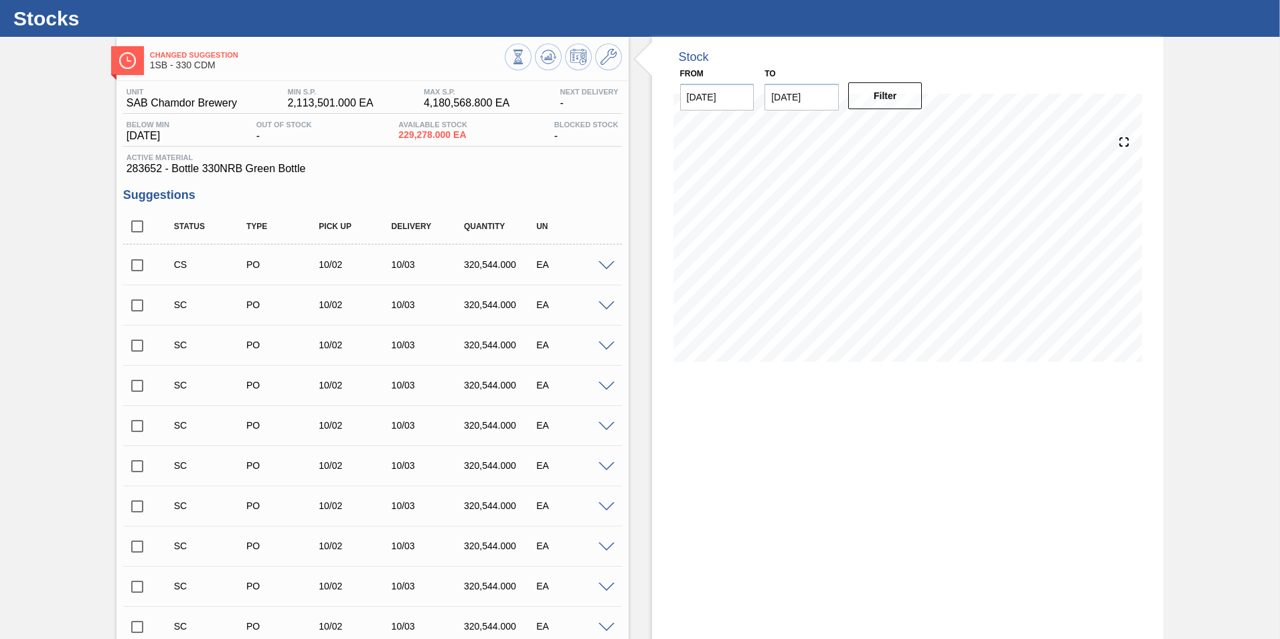
click at [601, 264] on span at bounding box center [606, 266] width 16 height 10
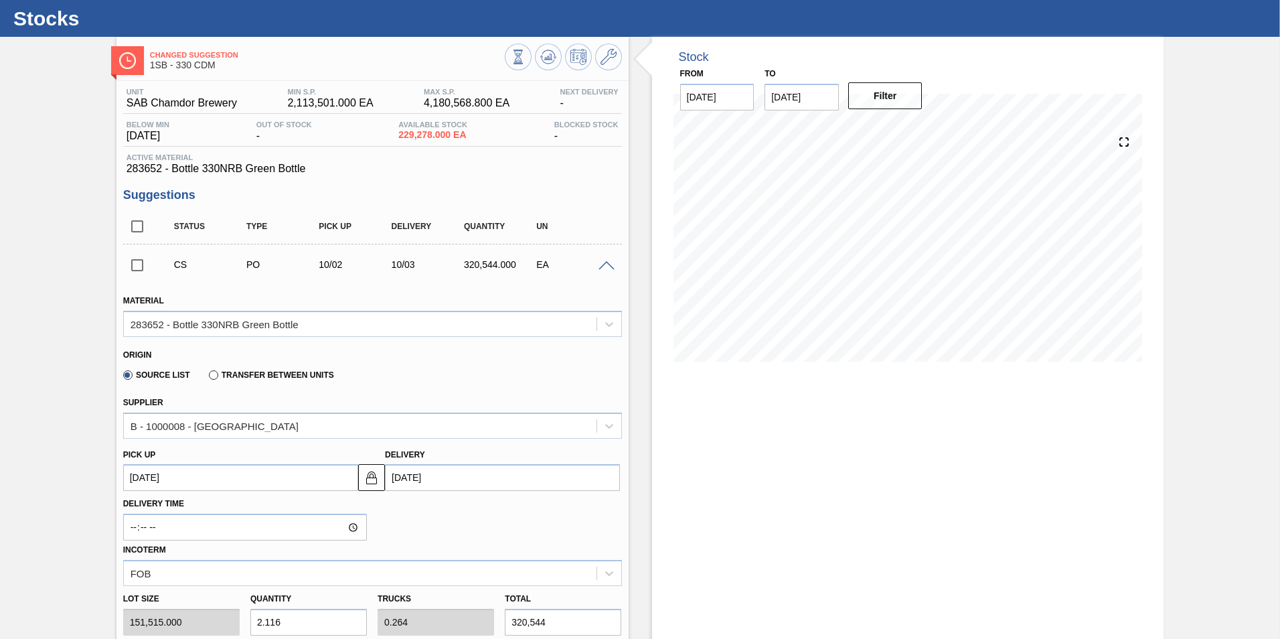
click at [139, 268] on input "checkbox" at bounding box center [137, 265] width 28 height 28
checkbox input "true"
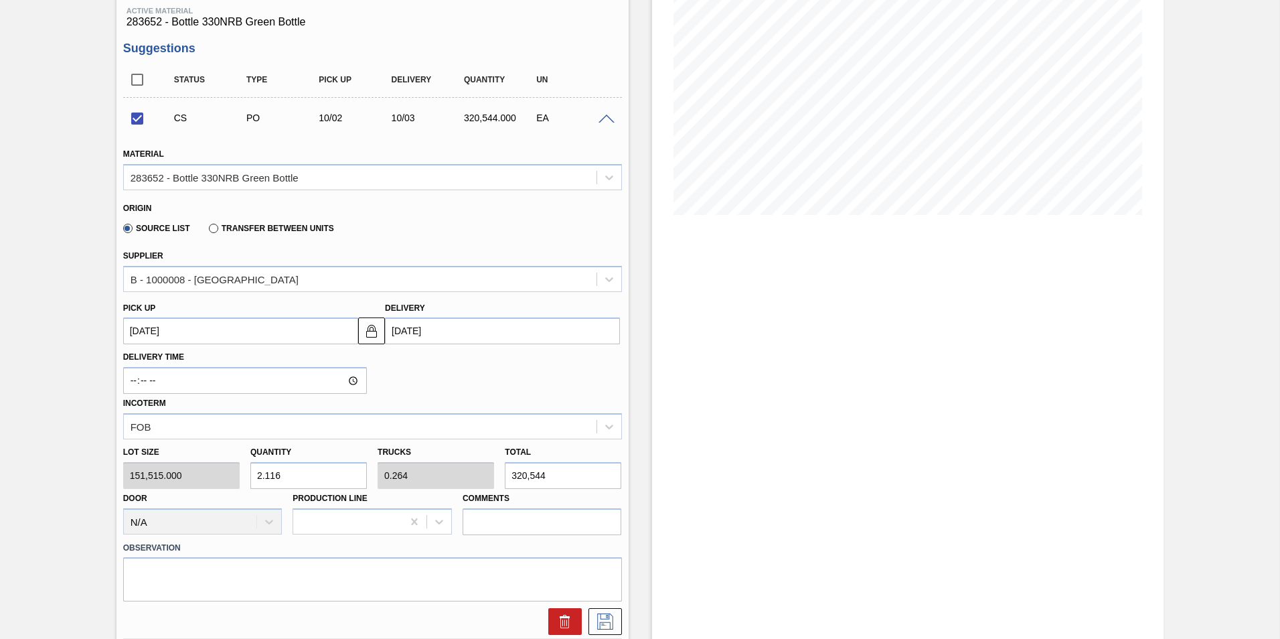
scroll to position [164, 0]
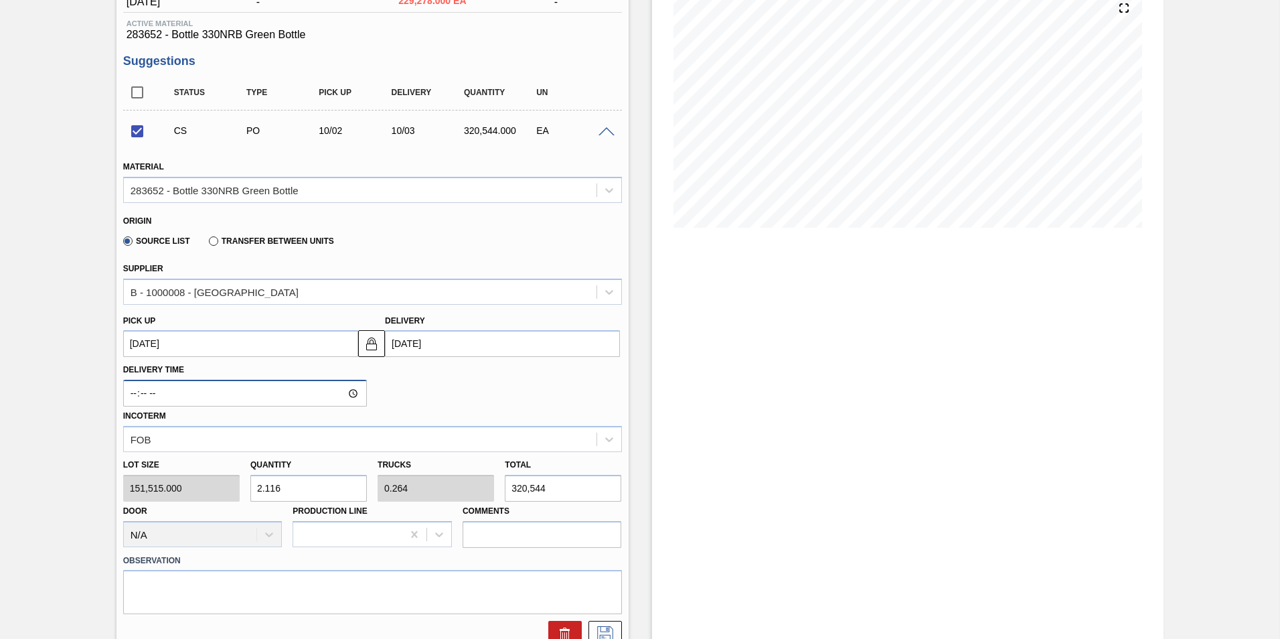
click at [353, 391] on input "Delivery Time" at bounding box center [245, 393] width 244 height 27
type input "00:47"
click at [426, 402] on div "Delivery Time 00:47 Incoterm FOB" at bounding box center [372, 404] width 509 height 95
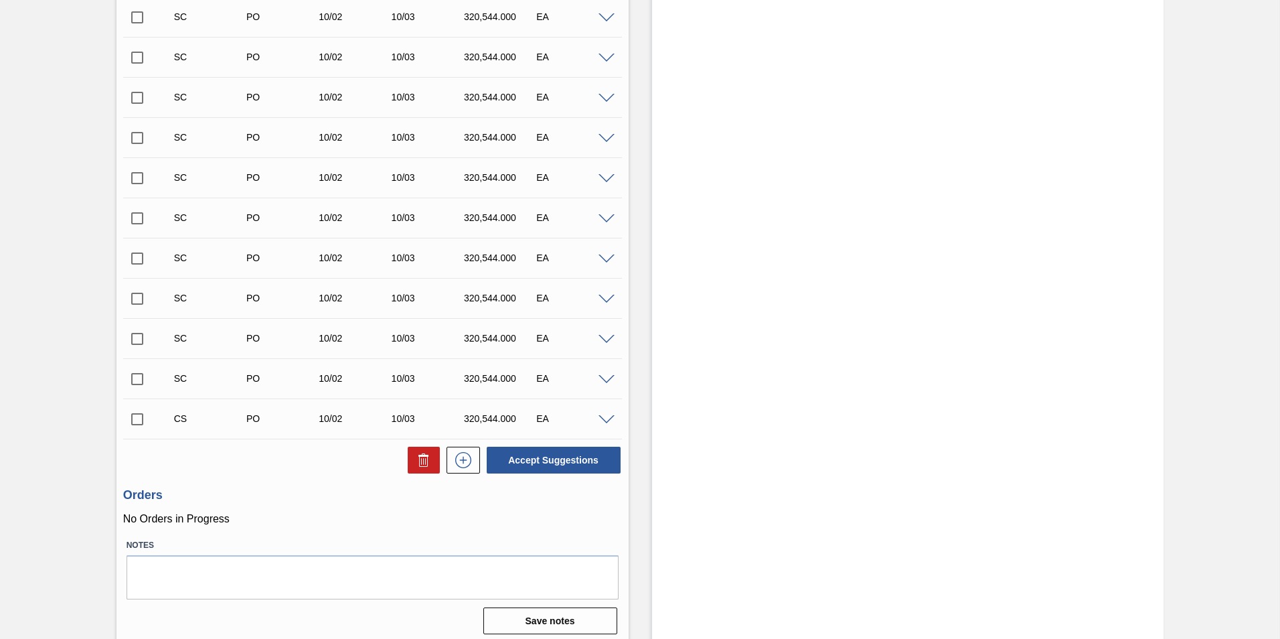
scroll to position [865, 0]
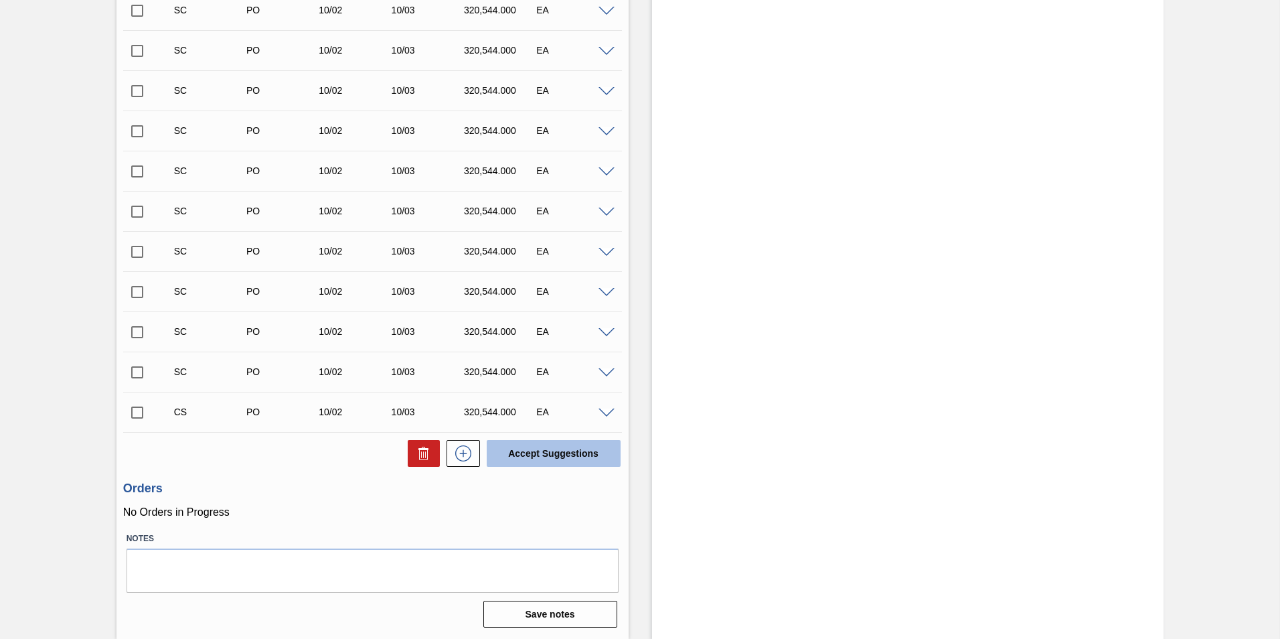
click at [544, 449] on button "Accept Suggestions" at bounding box center [554, 453] width 134 height 27
checkbox input "false"
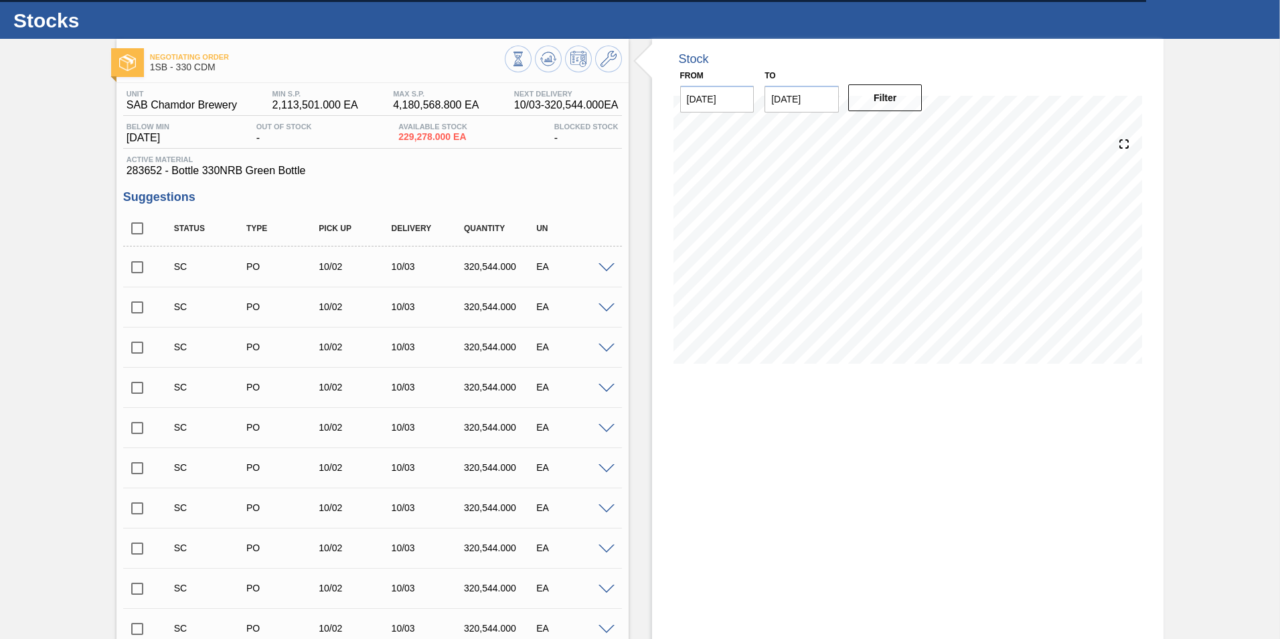
scroll to position [0, 0]
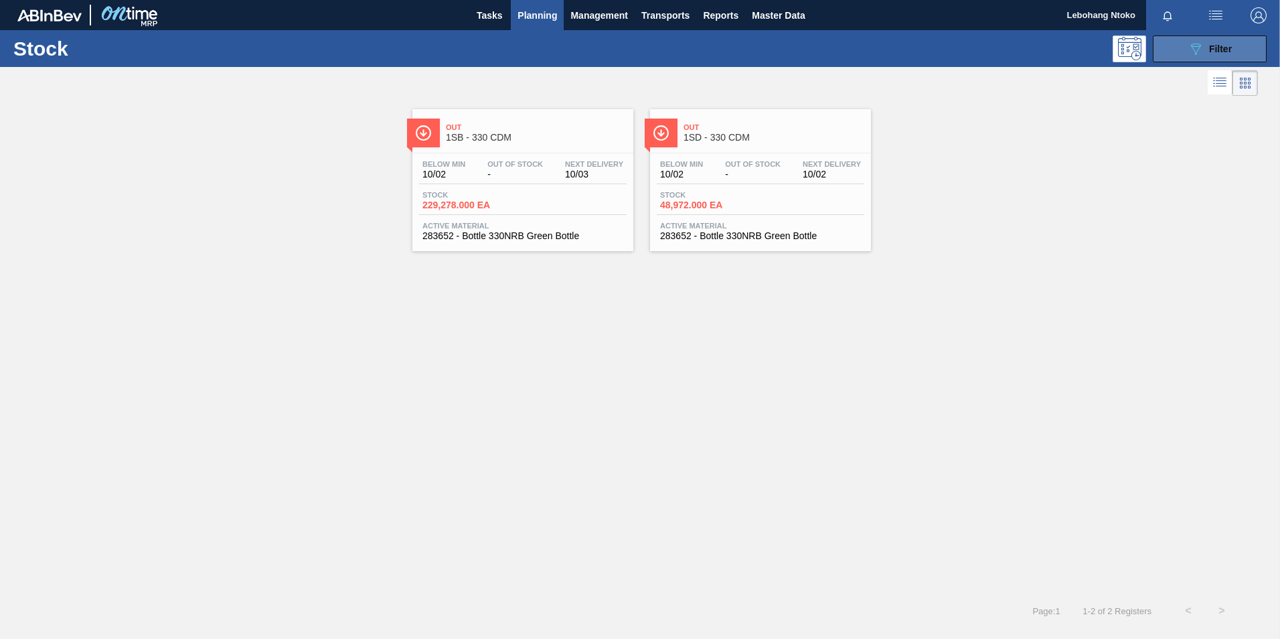
click at [1217, 50] on span "Filter" at bounding box center [1220, 49] width 23 height 11
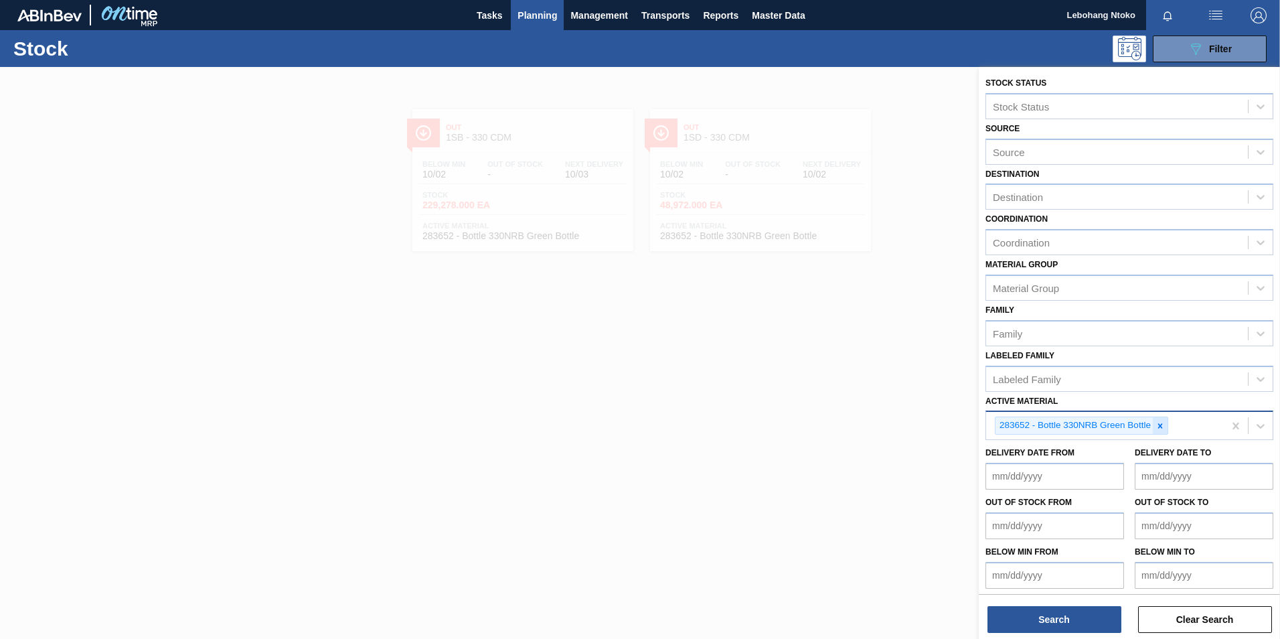
click at [1161, 426] on icon at bounding box center [1159, 425] width 9 height 9
paste Material "274691"
type Material "274691"
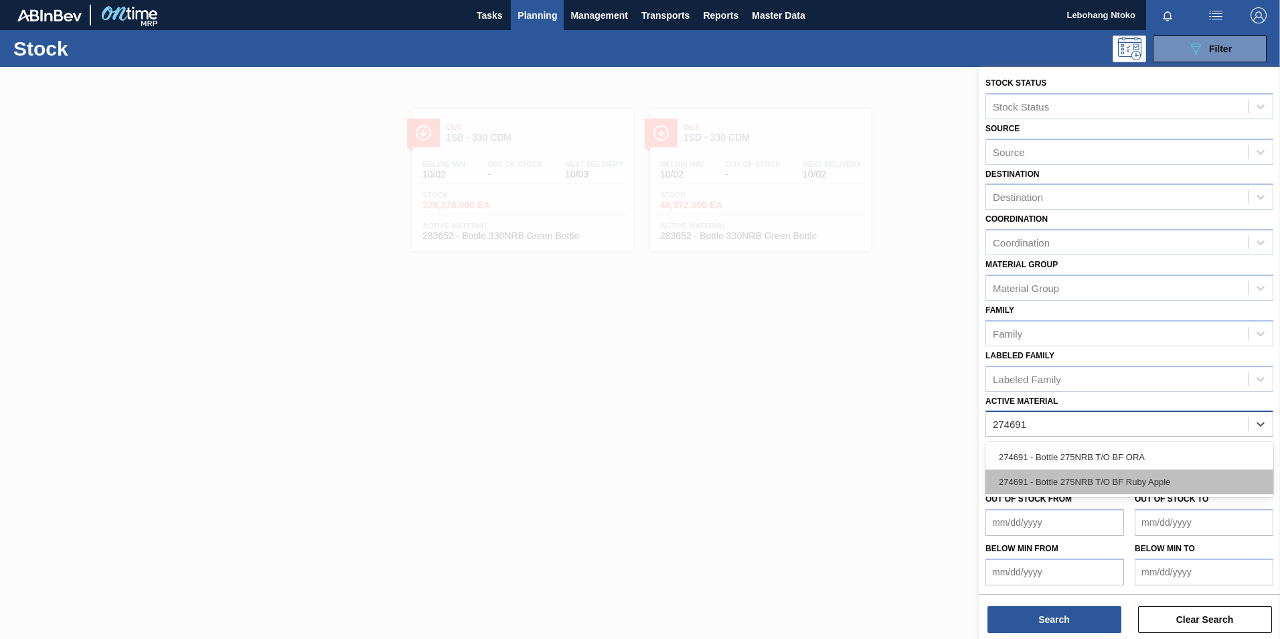
click at [1154, 481] on div "274691 - Bottle 275NRB T/O BF Ruby Apple" at bounding box center [1129, 481] width 288 height 25
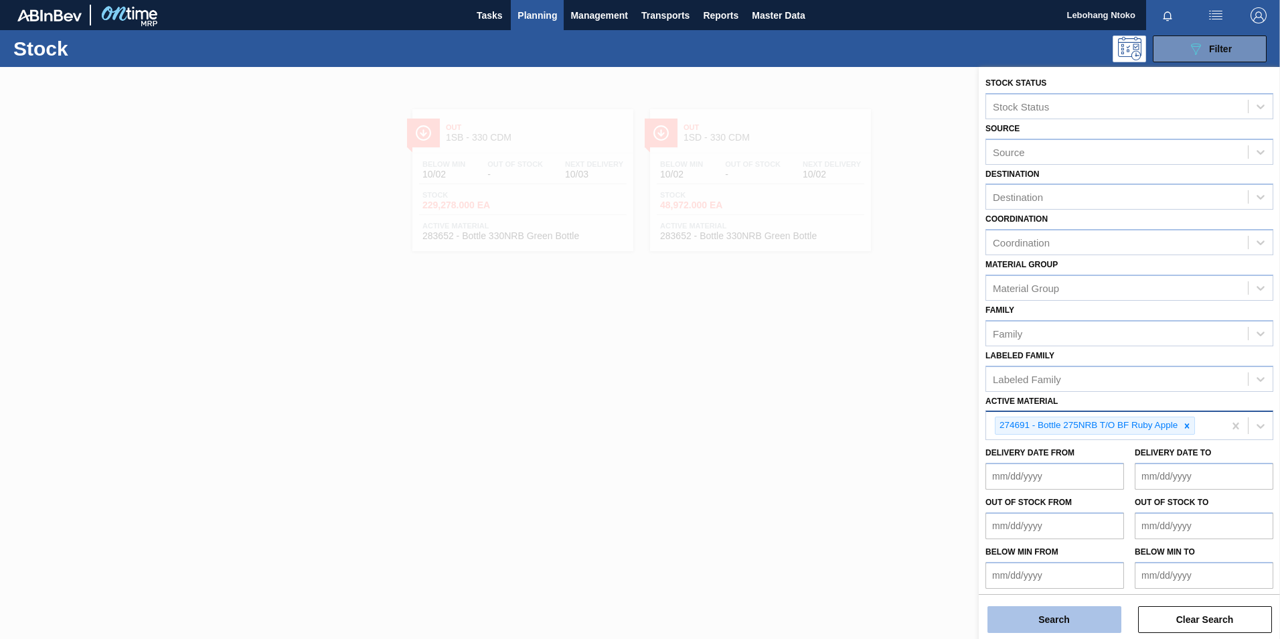
click at [1066, 621] on button "Search" at bounding box center [1054, 619] width 134 height 27
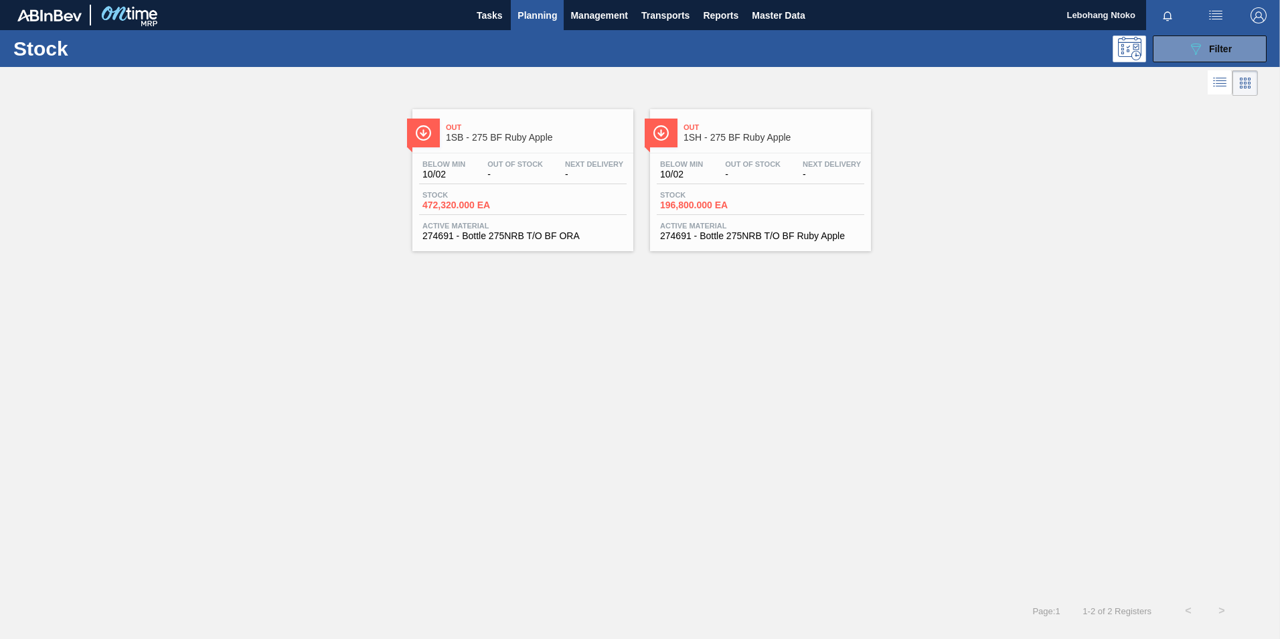
click at [487, 169] on div "Out Of Stock -" at bounding box center [515, 169] width 62 height 19
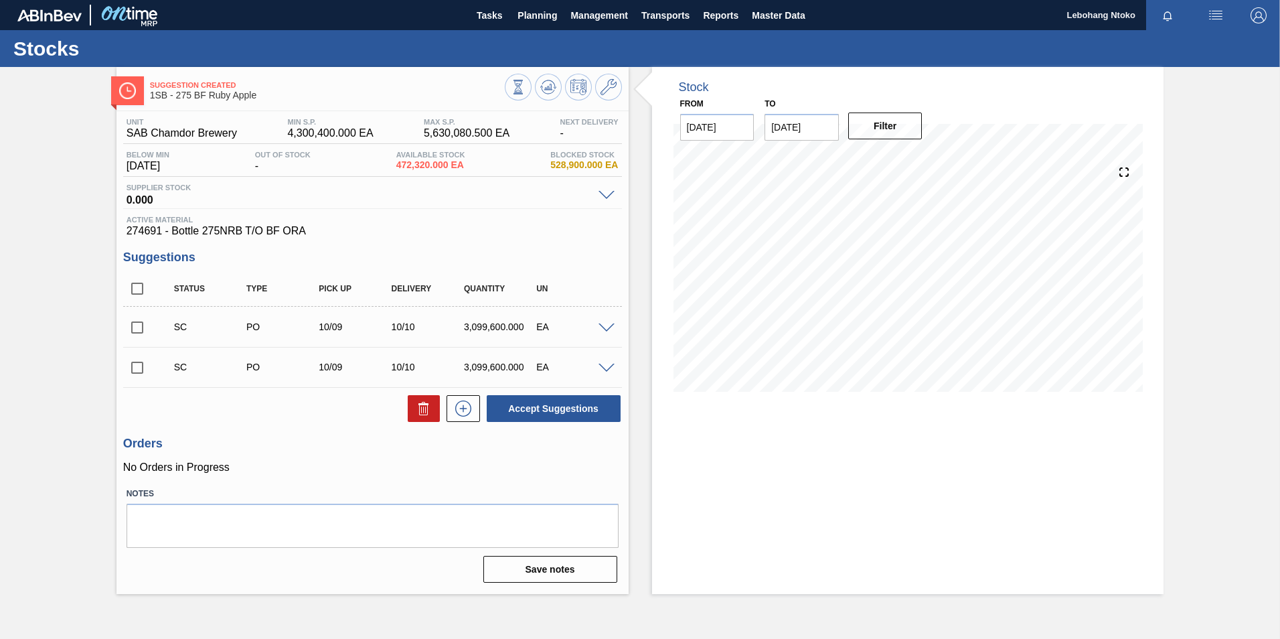
click at [142, 325] on input "checkbox" at bounding box center [137, 327] width 28 height 28
click at [608, 327] on span at bounding box center [606, 328] width 16 height 10
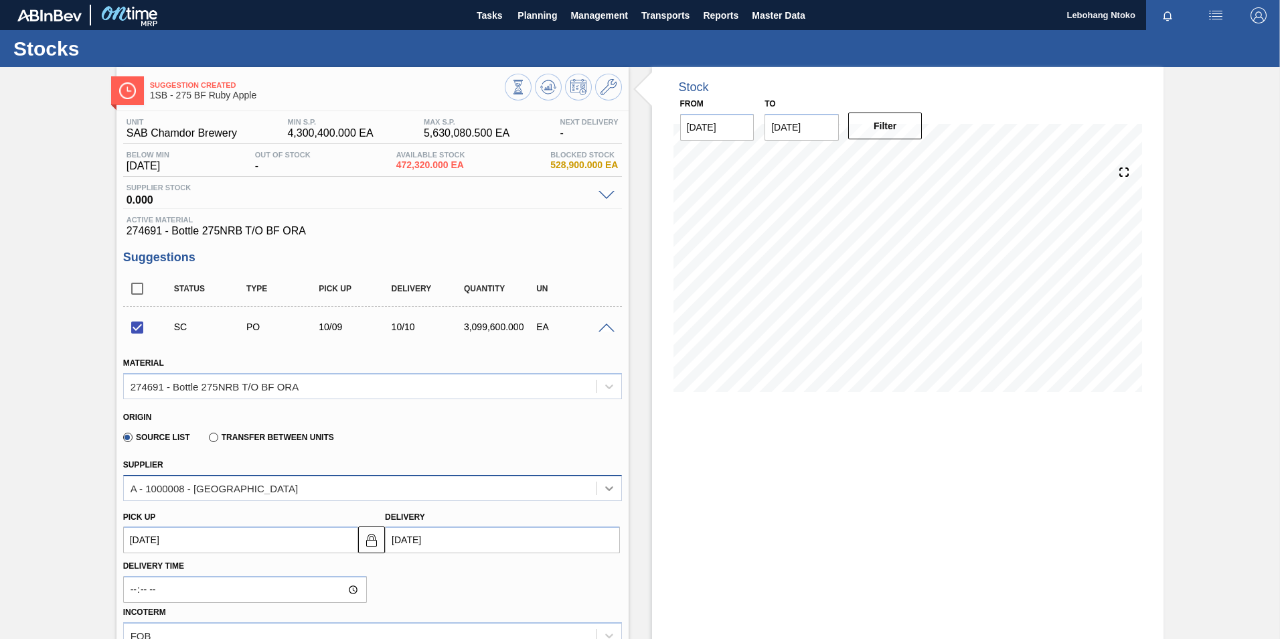
click at [603, 486] on icon at bounding box center [608, 487] width 13 height 13
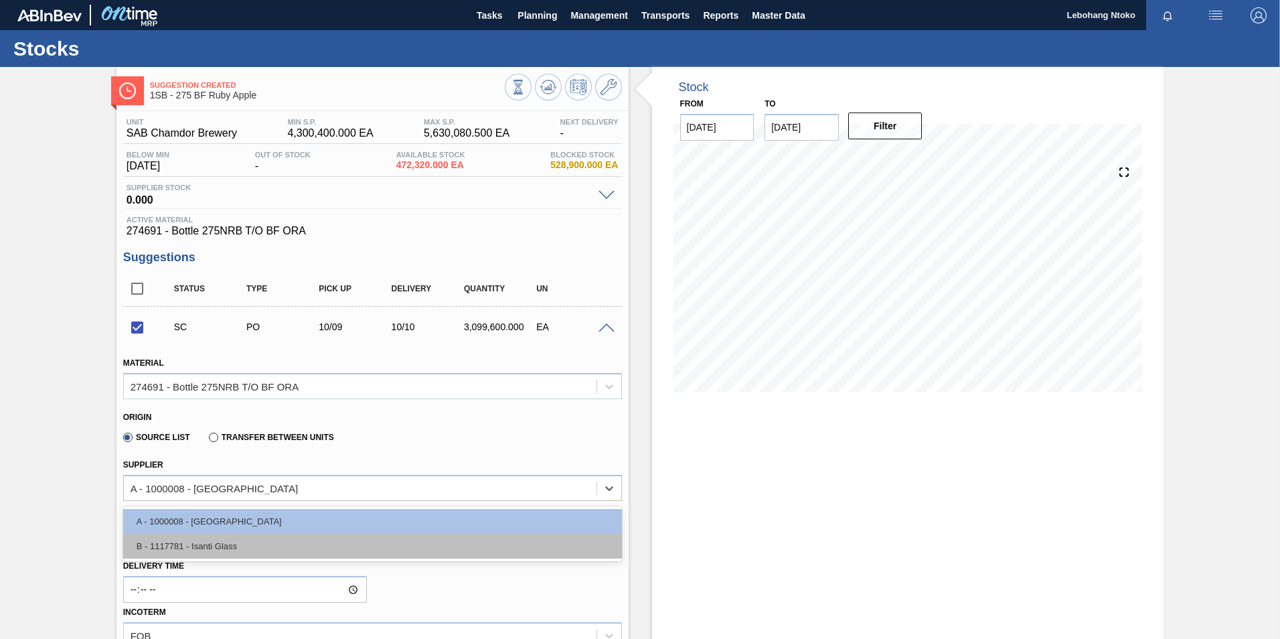
click at [258, 548] on div "B - 1117781 - Isanti Glass" at bounding box center [372, 546] width 499 height 25
checkbox input "false"
type input "157,440.000"
type input "19.688"
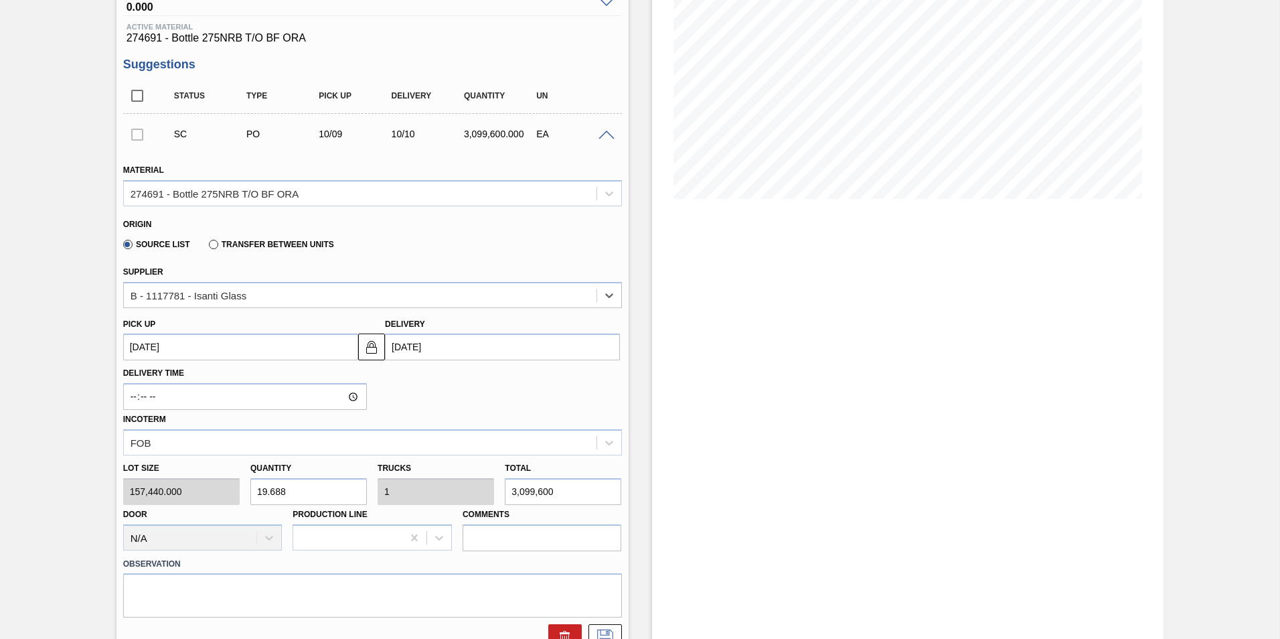
scroll to position [201, 0]
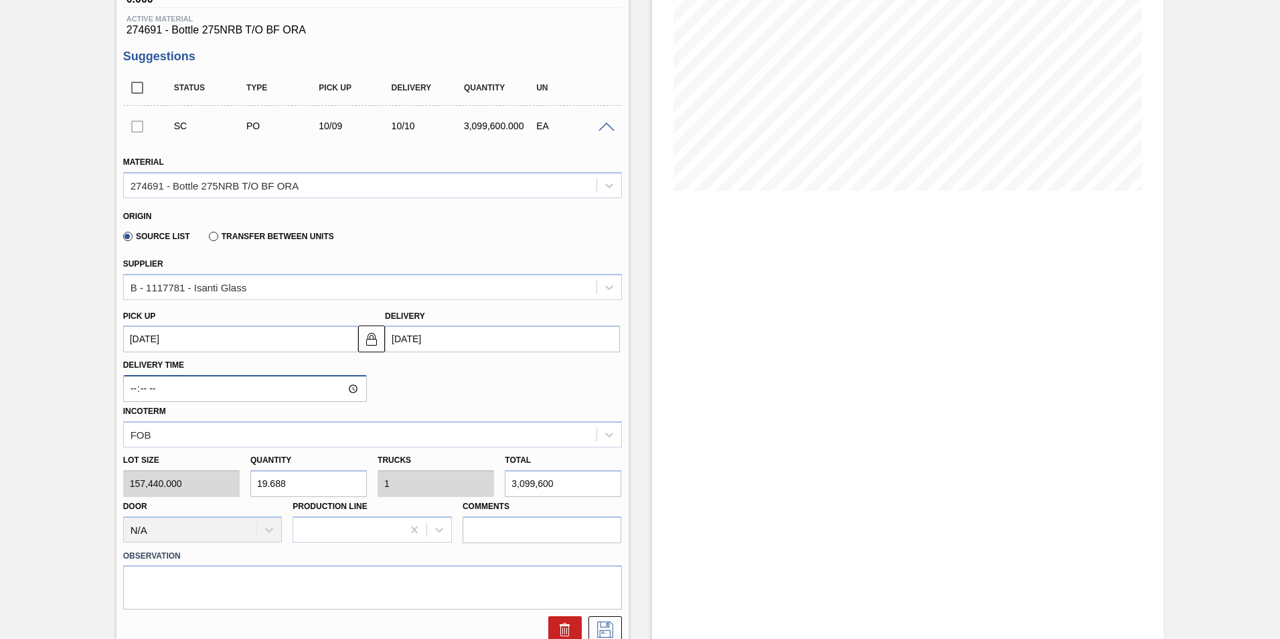
click at [197, 391] on input "Delivery Time" at bounding box center [245, 388] width 244 height 27
click at [351, 386] on input "Delivery Time" at bounding box center [245, 388] width 244 height 27
type input "05:52"
click at [515, 385] on div "Delivery Time 05:52 Incoterm FOB" at bounding box center [372, 399] width 509 height 95
click at [602, 628] on icon at bounding box center [604, 629] width 21 height 16
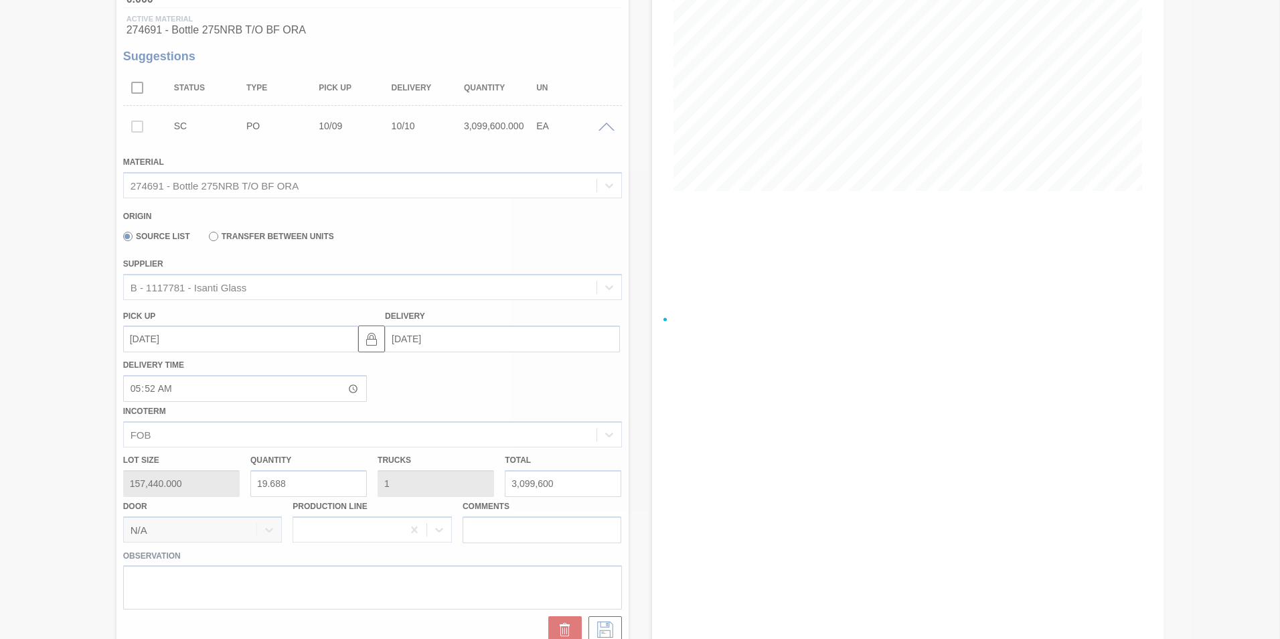
checkbox input "true"
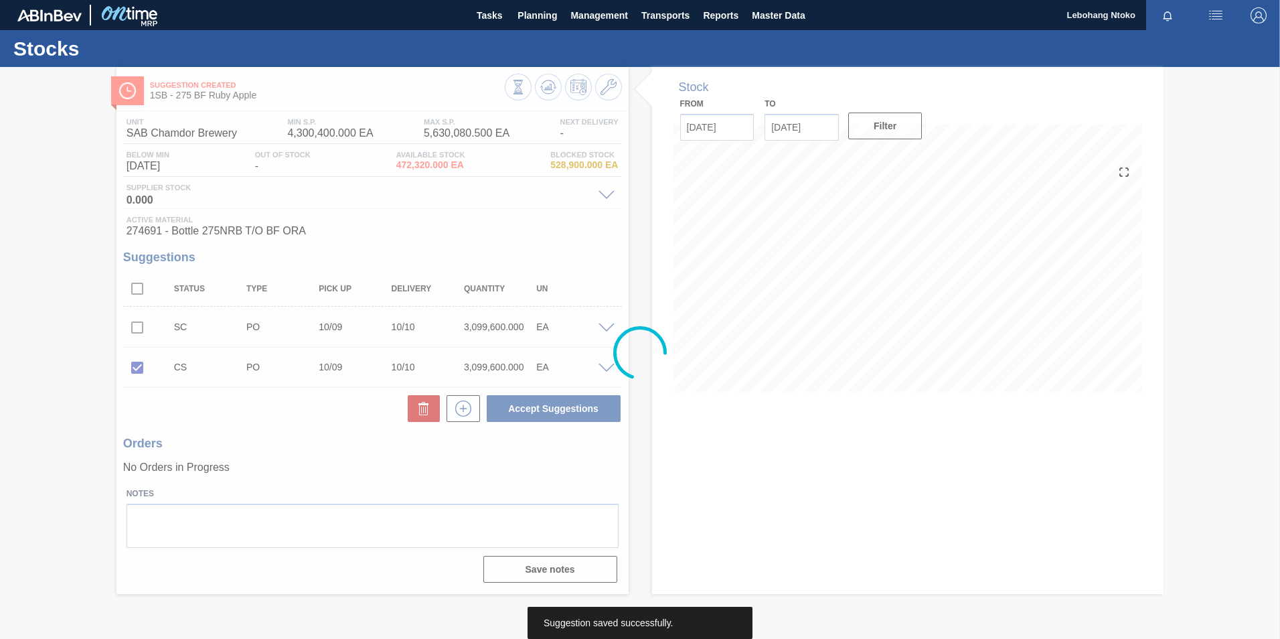
scroll to position [0, 0]
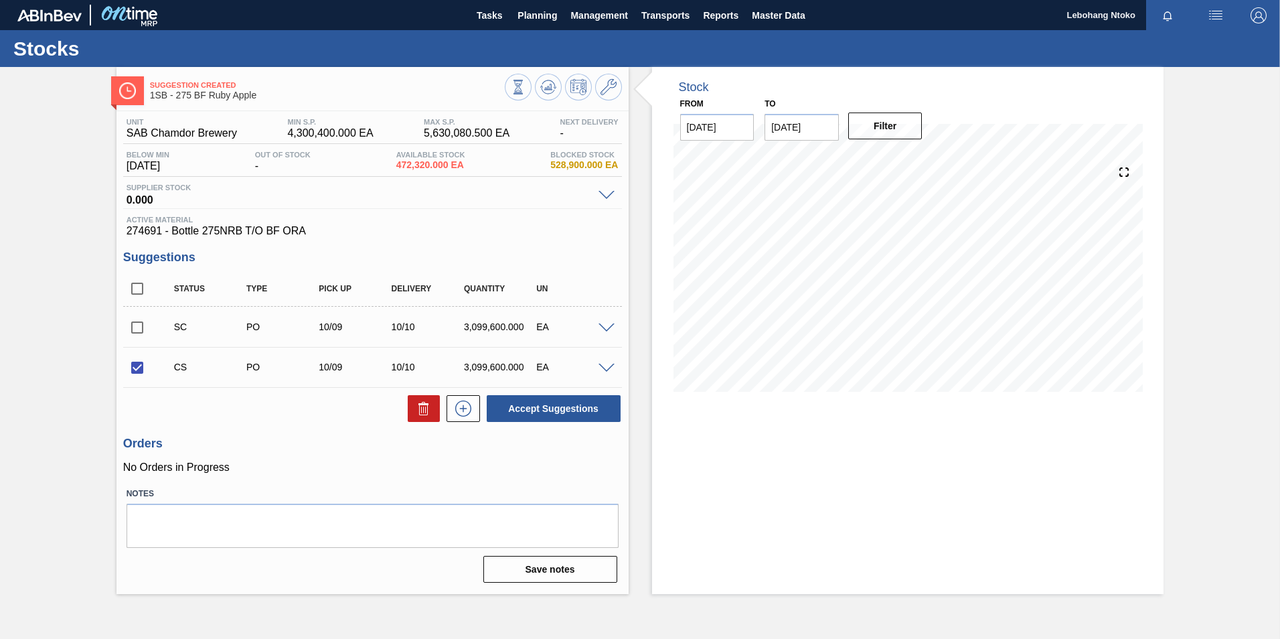
click at [139, 368] on input "checkbox" at bounding box center [137, 367] width 28 height 28
click at [611, 326] on span at bounding box center [606, 328] width 16 height 10
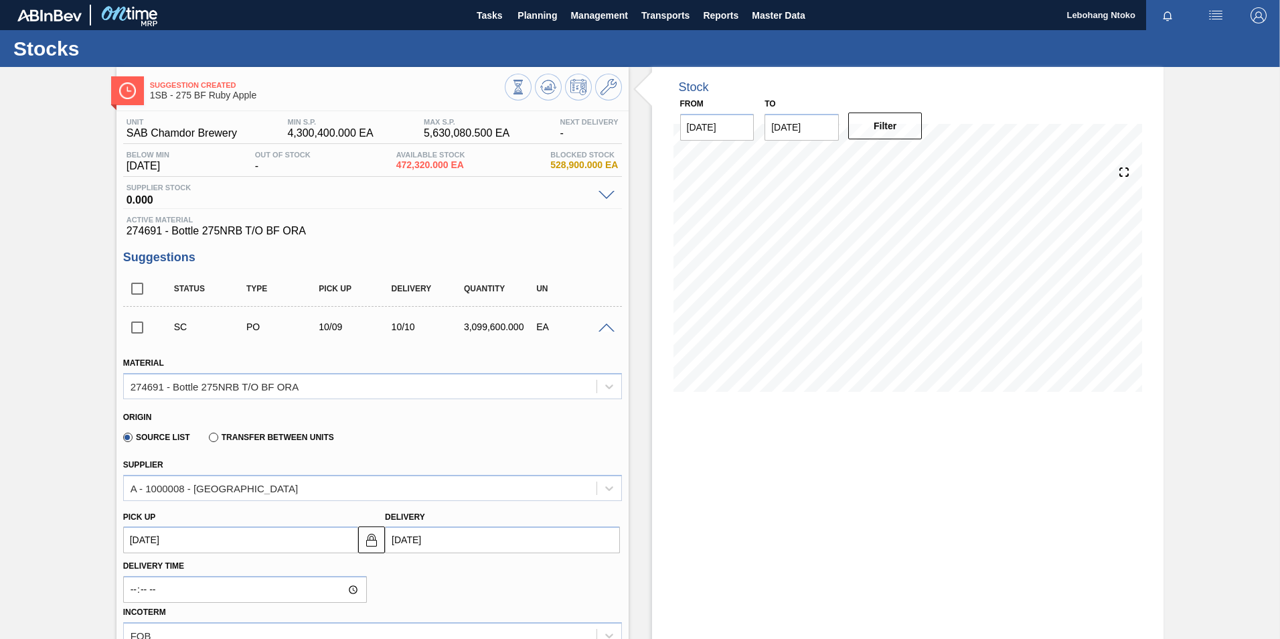
click at [592, 324] on div "EA" at bounding box center [573, 326] width 81 height 11
click at [600, 325] on span at bounding box center [606, 328] width 16 height 10
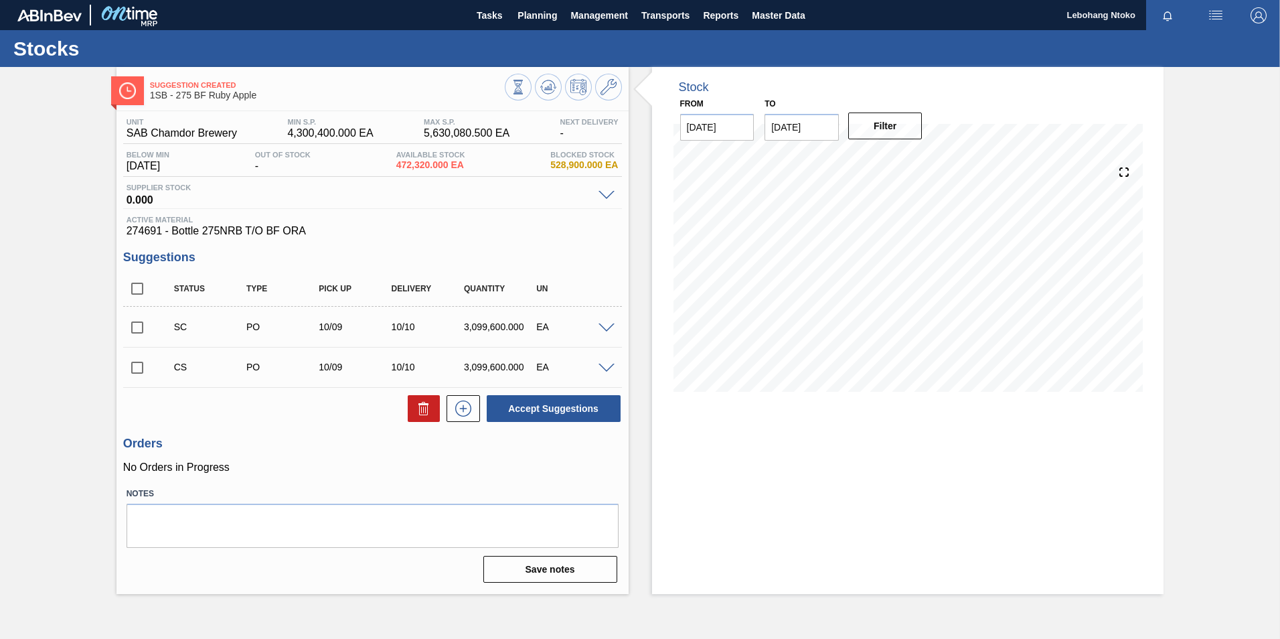
click at [602, 368] on span at bounding box center [606, 368] width 16 height 10
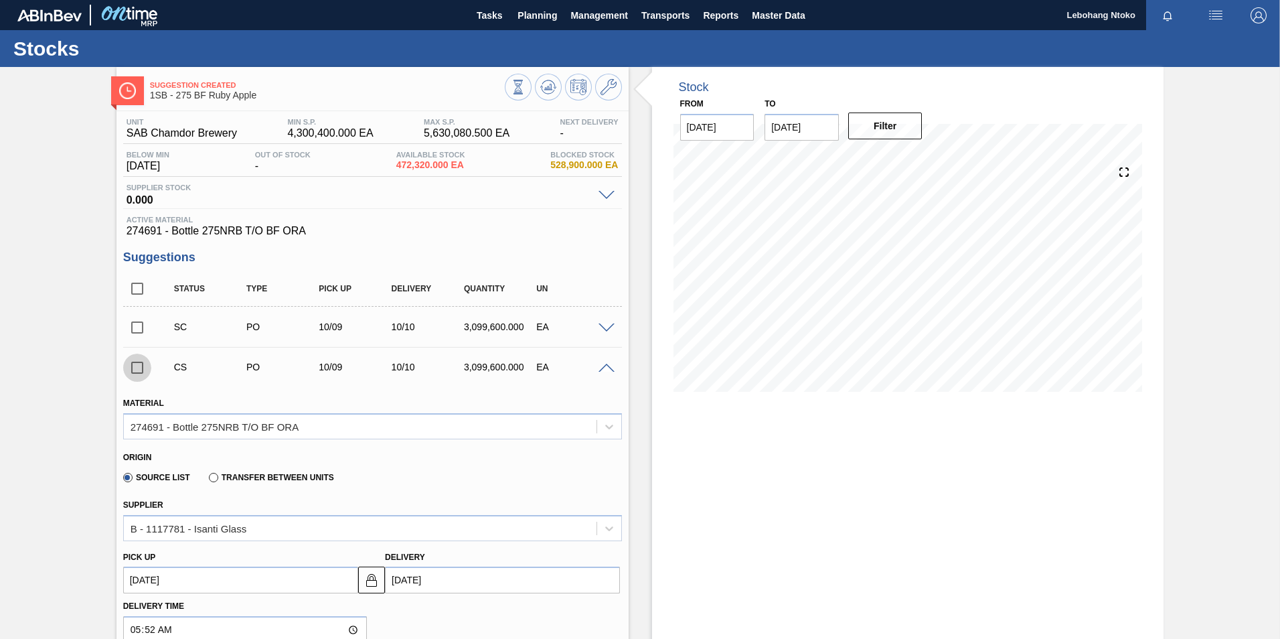
click at [137, 368] on input "checkbox" at bounding box center [137, 367] width 28 height 28
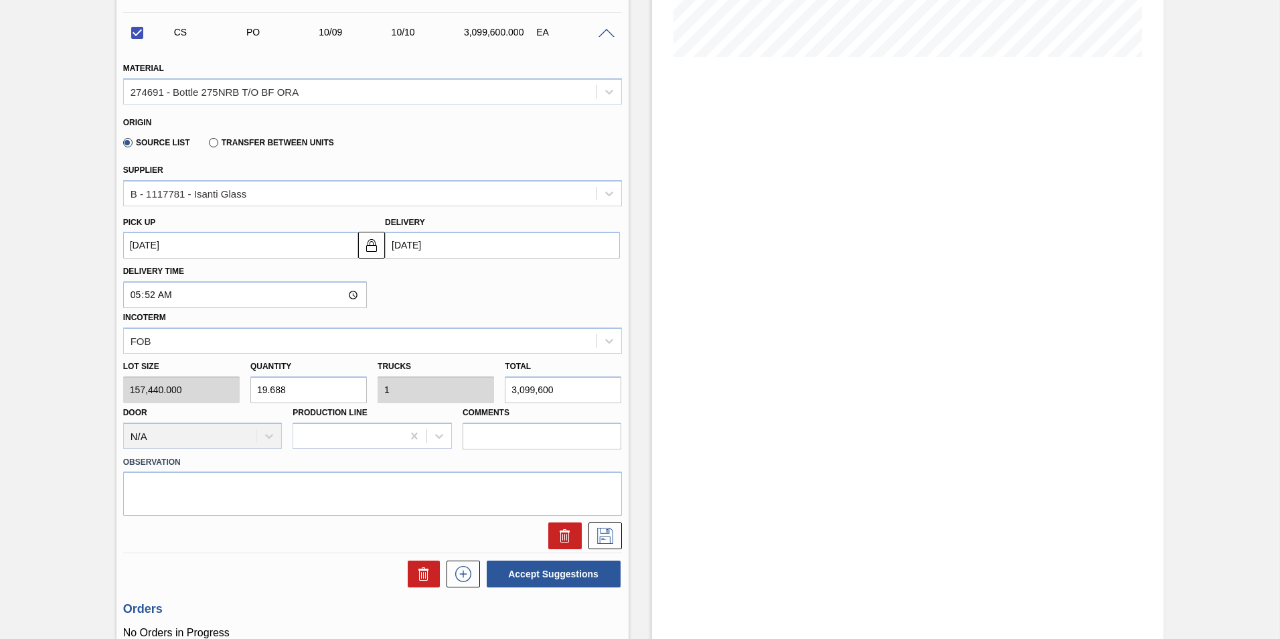
scroll to position [402, 0]
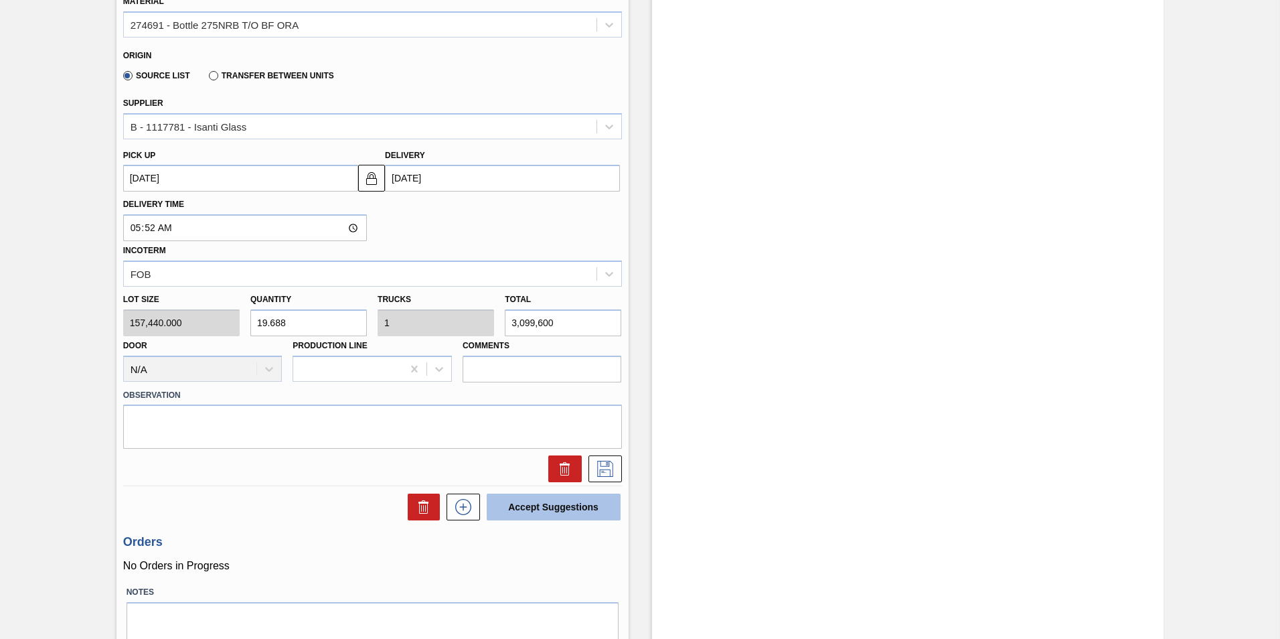
click at [540, 504] on button "Accept Suggestions" at bounding box center [554, 506] width 134 height 27
checkbox input "false"
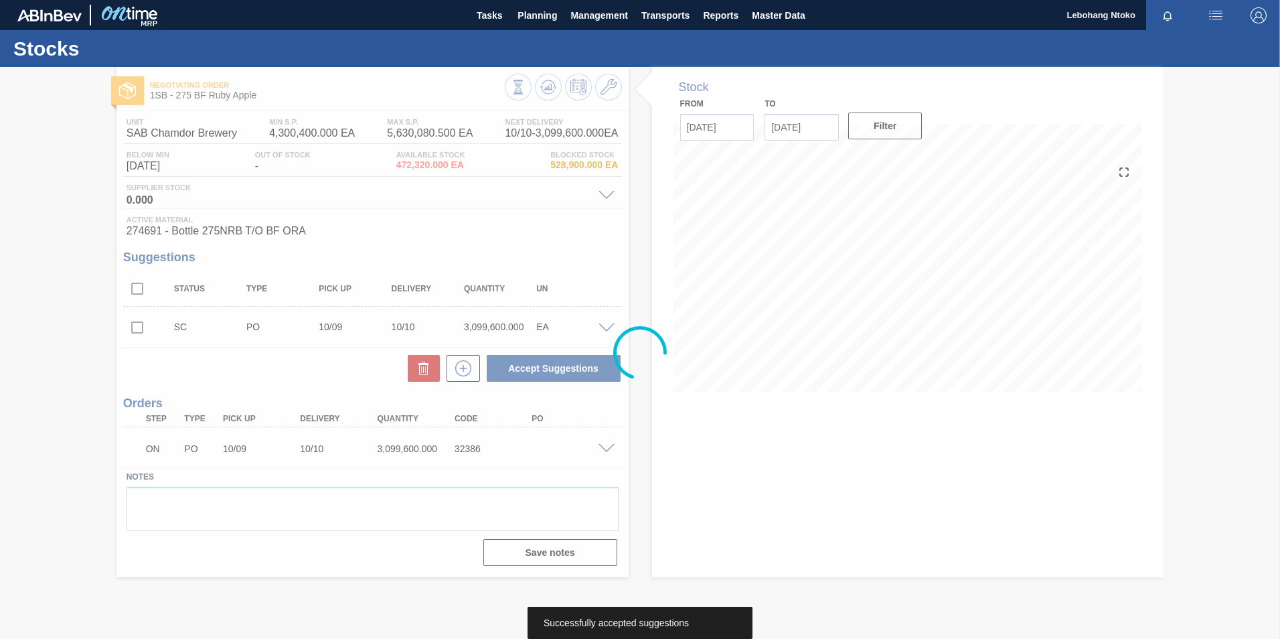
scroll to position [0, 0]
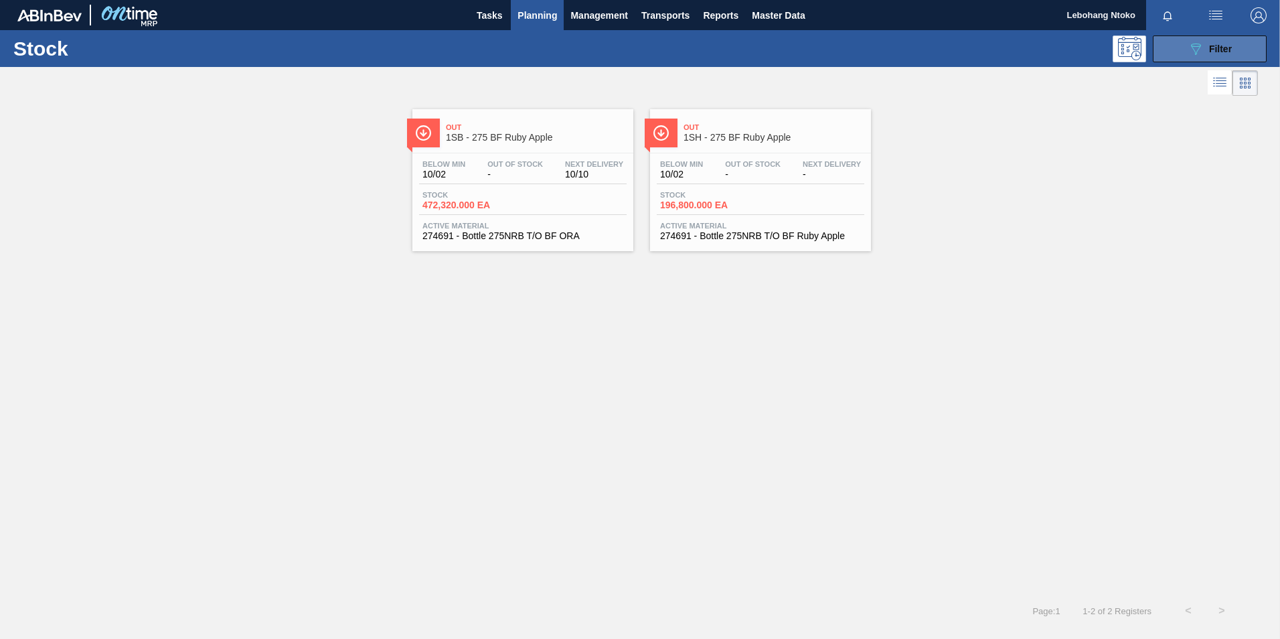
click at [1205, 48] on div "089F7B8B-B2A5-4AFE-B5C0-19BA573D28AC Filter" at bounding box center [1210, 49] width 44 height 16
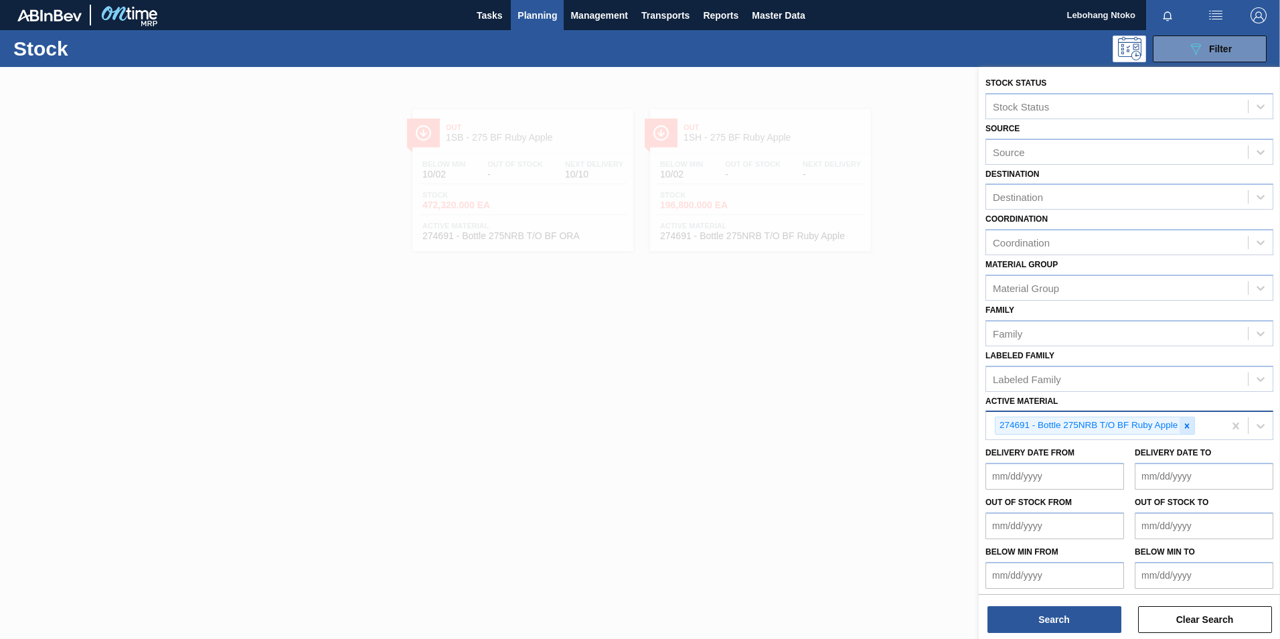
click at [1190, 428] on icon at bounding box center [1186, 425] width 9 height 9
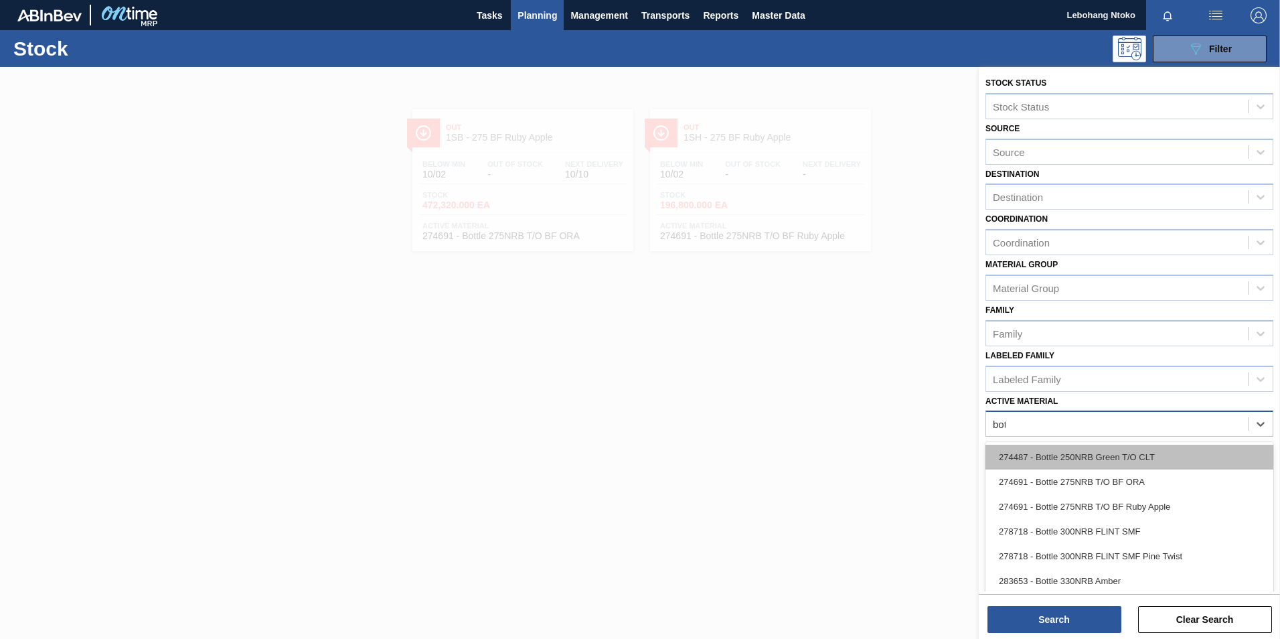
type Material "[PERSON_NAME]"
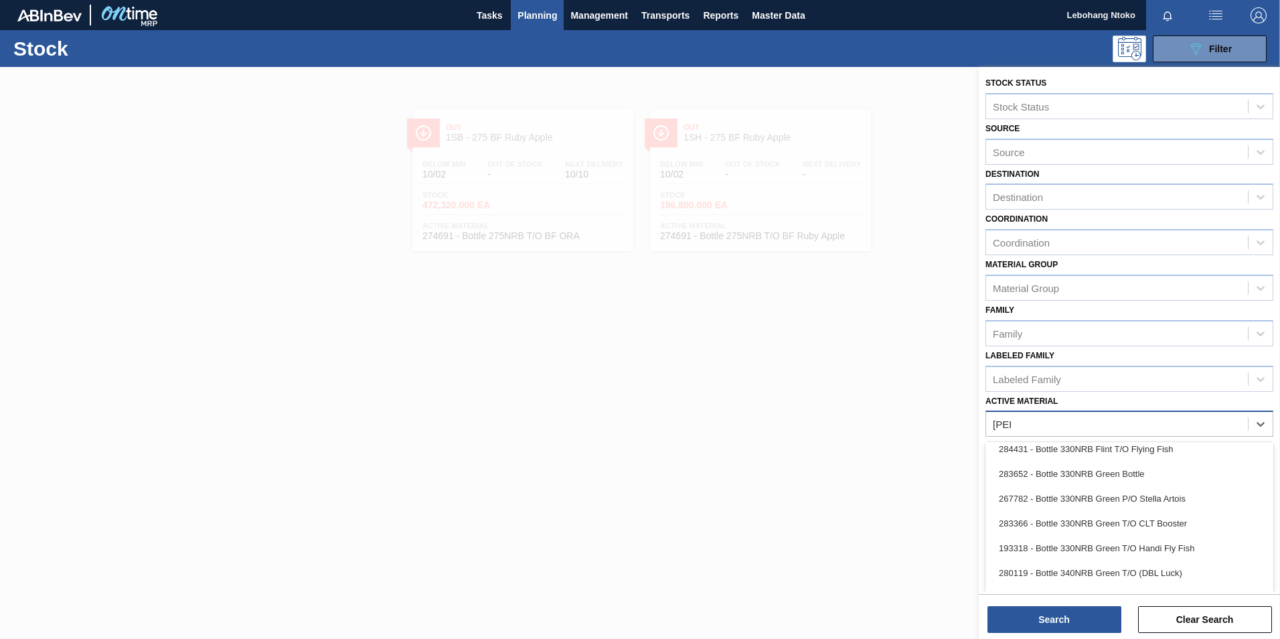
scroll to position [123, 0]
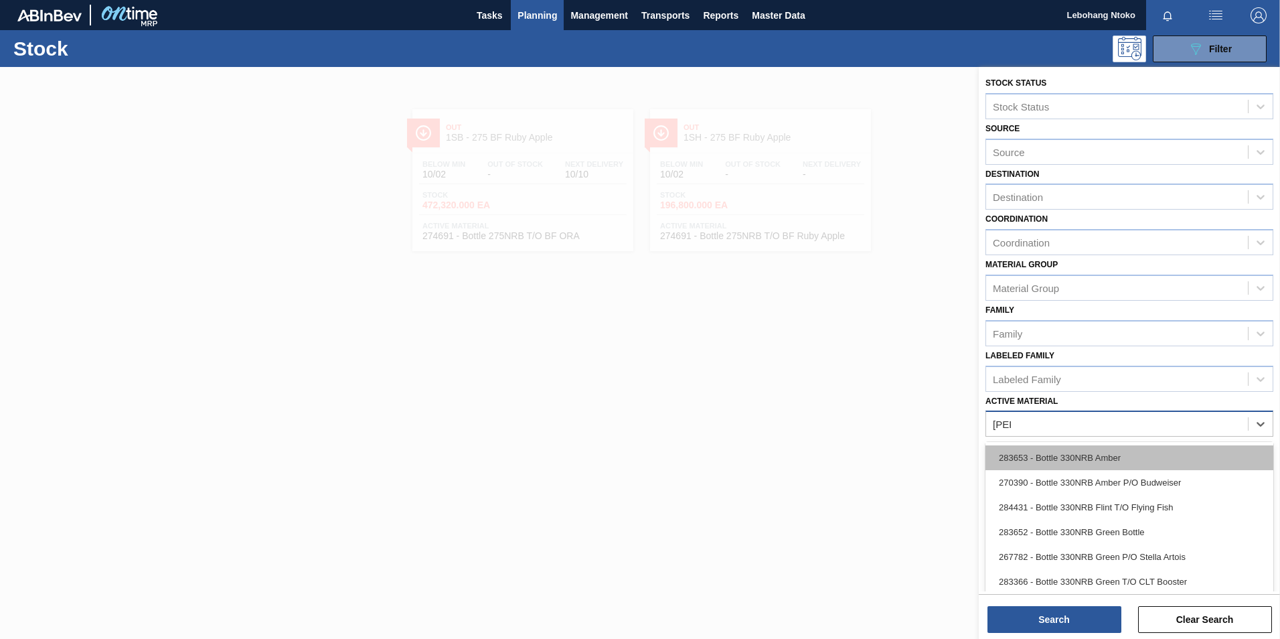
click at [1096, 461] on div "283653 - Bottle 330NRB Amber" at bounding box center [1129, 457] width 288 height 25
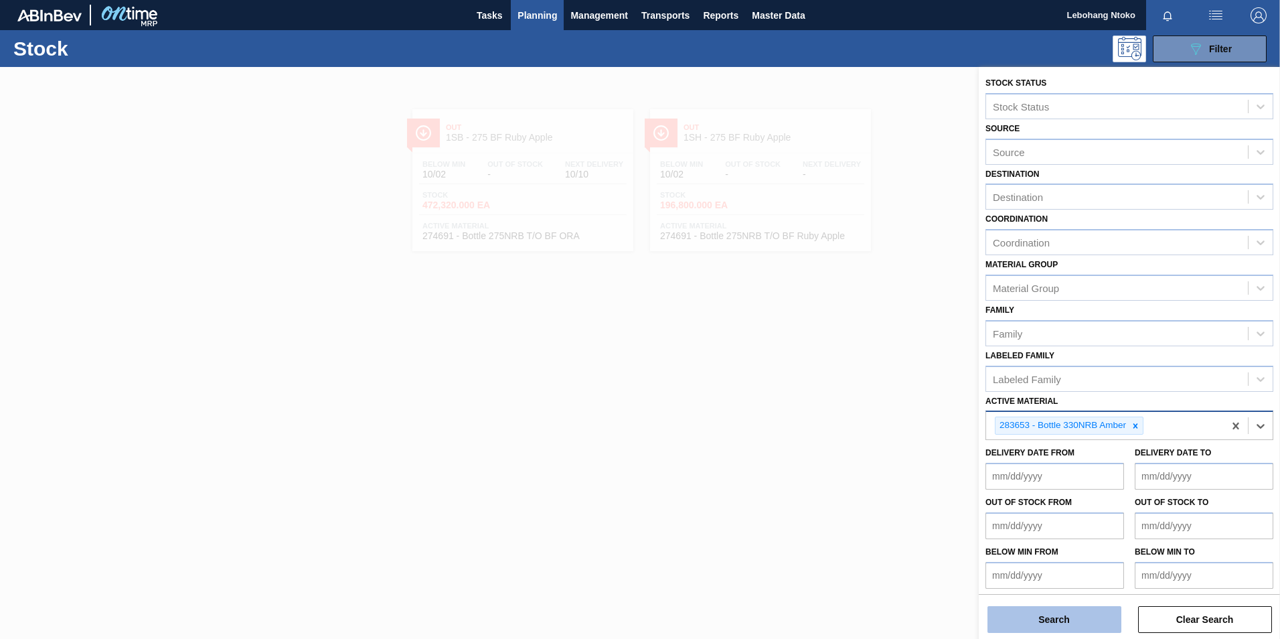
click at [1081, 616] on button "Search" at bounding box center [1054, 619] width 134 height 27
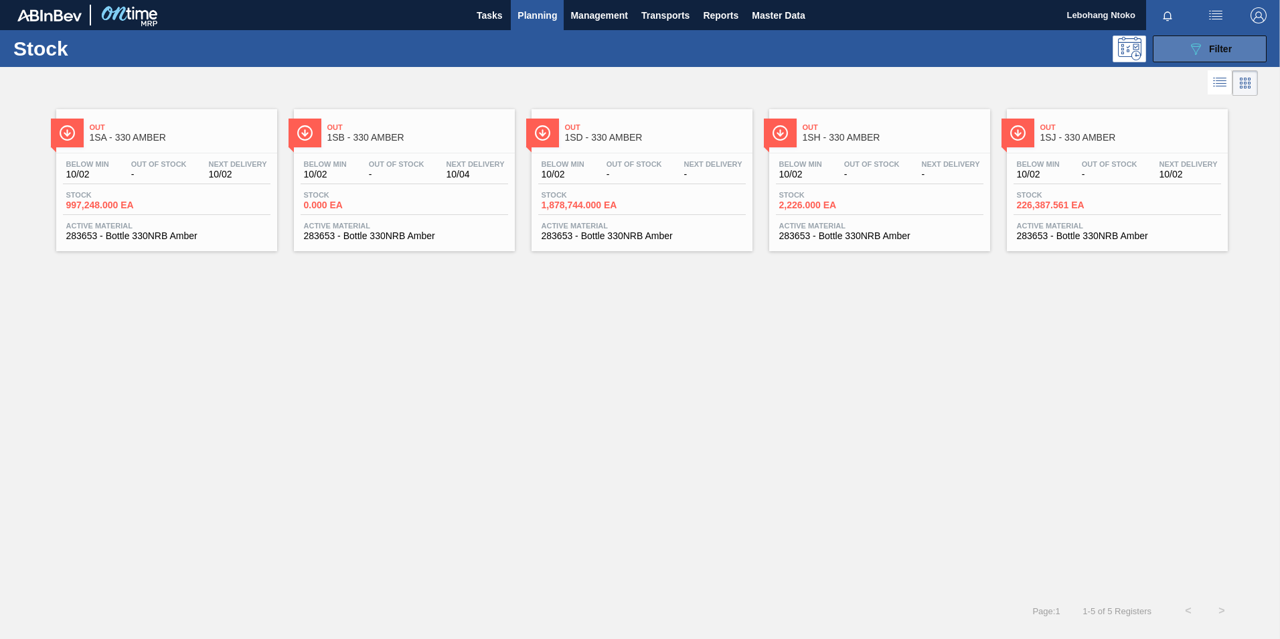
click at [1214, 48] on span "Filter" at bounding box center [1220, 49] width 23 height 11
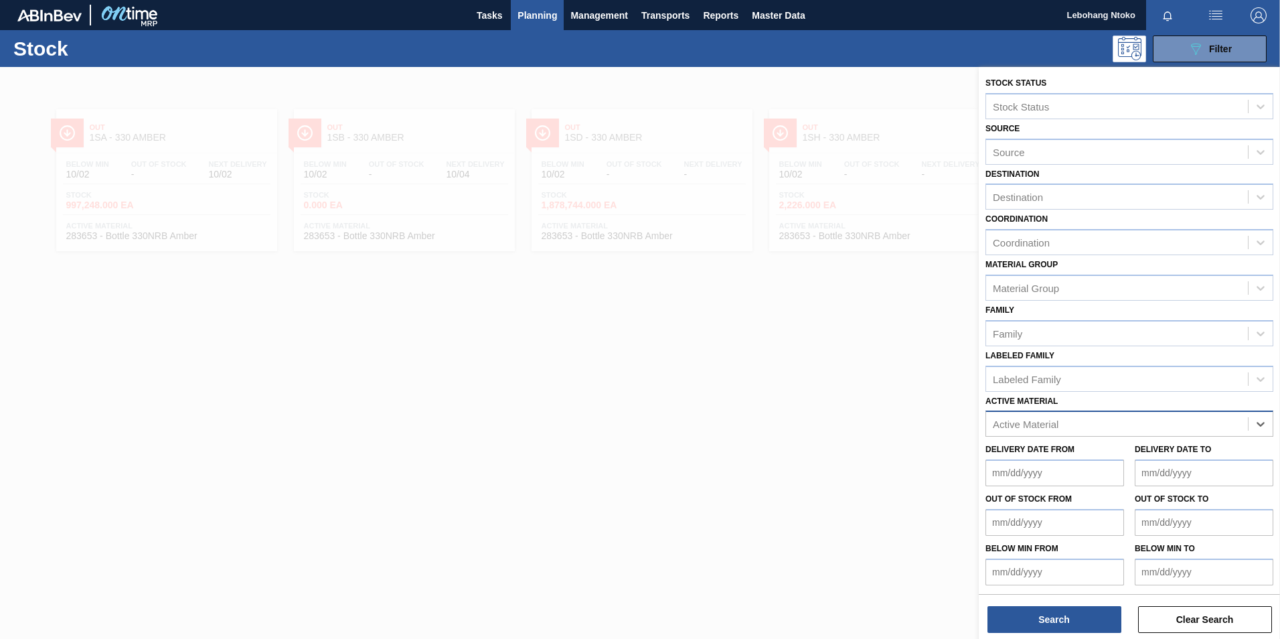
paste Material "279338"
type Material "279338"
click at [1064, 453] on div "279338 - Bottle: 620NRB BF Ruby Apple" at bounding box center [1129, 456] width 288 height 25
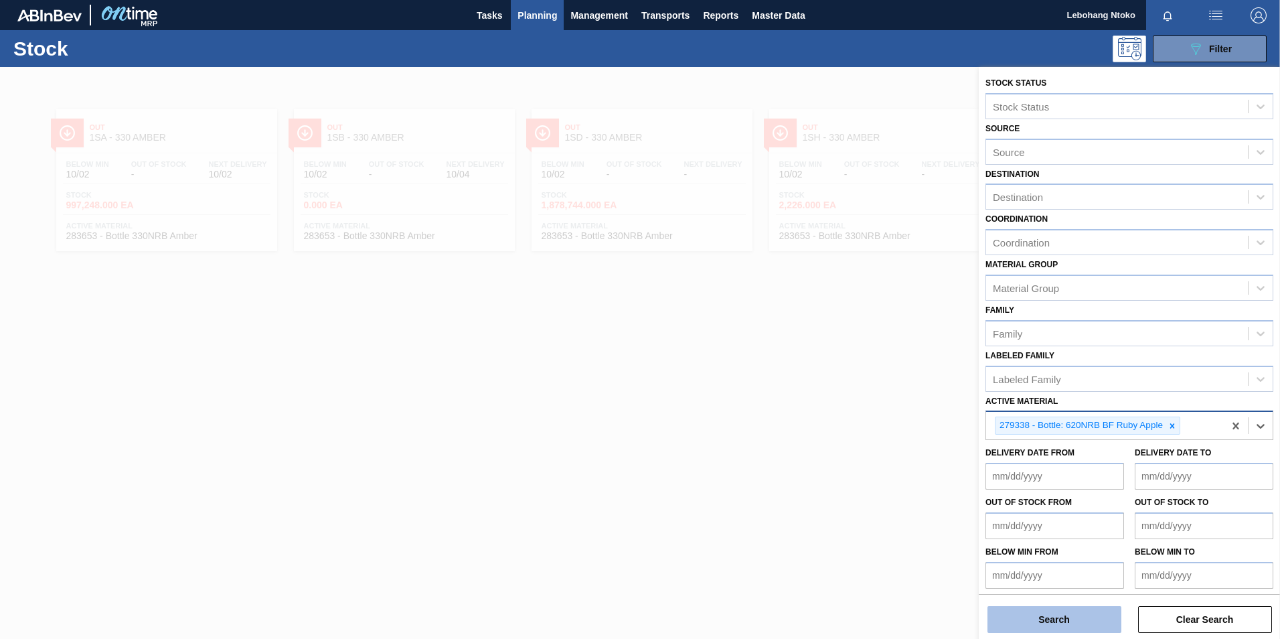
click at [1061, 620] on button "Search" at bounding box center [1054, 619] width 134 height 27
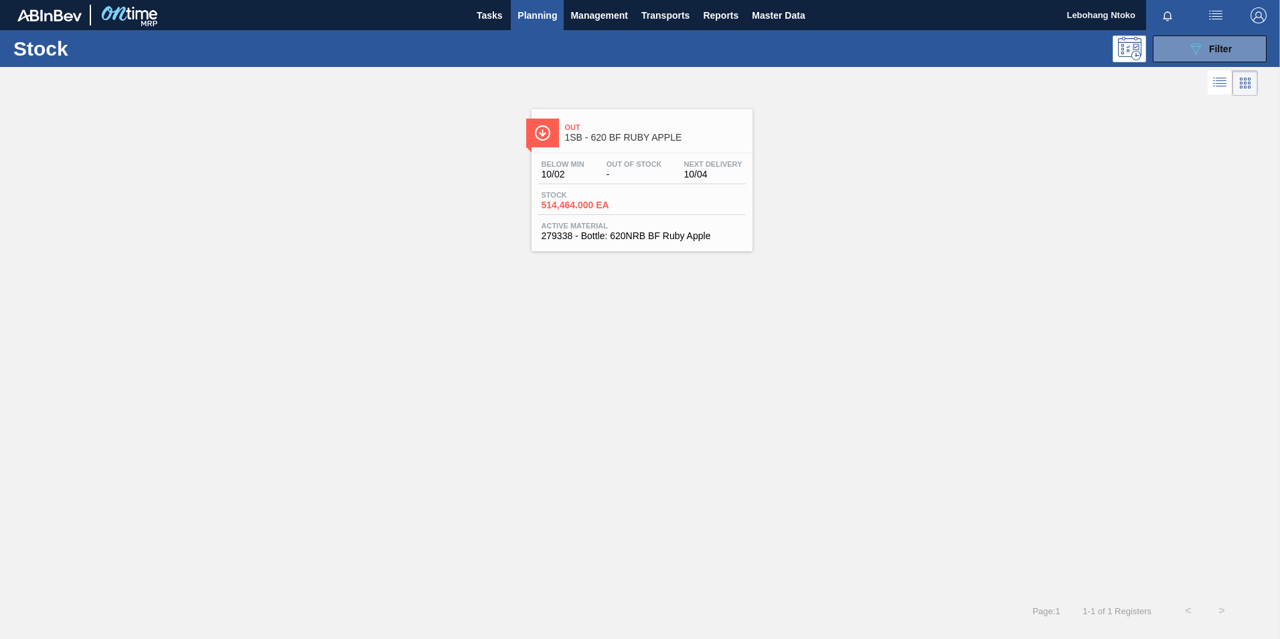
click at [616, 179] on div "Below Min 10/02 Out Of Stock - Next Delivery 10/04" at bounding box center [642, 172] width 208 height 24
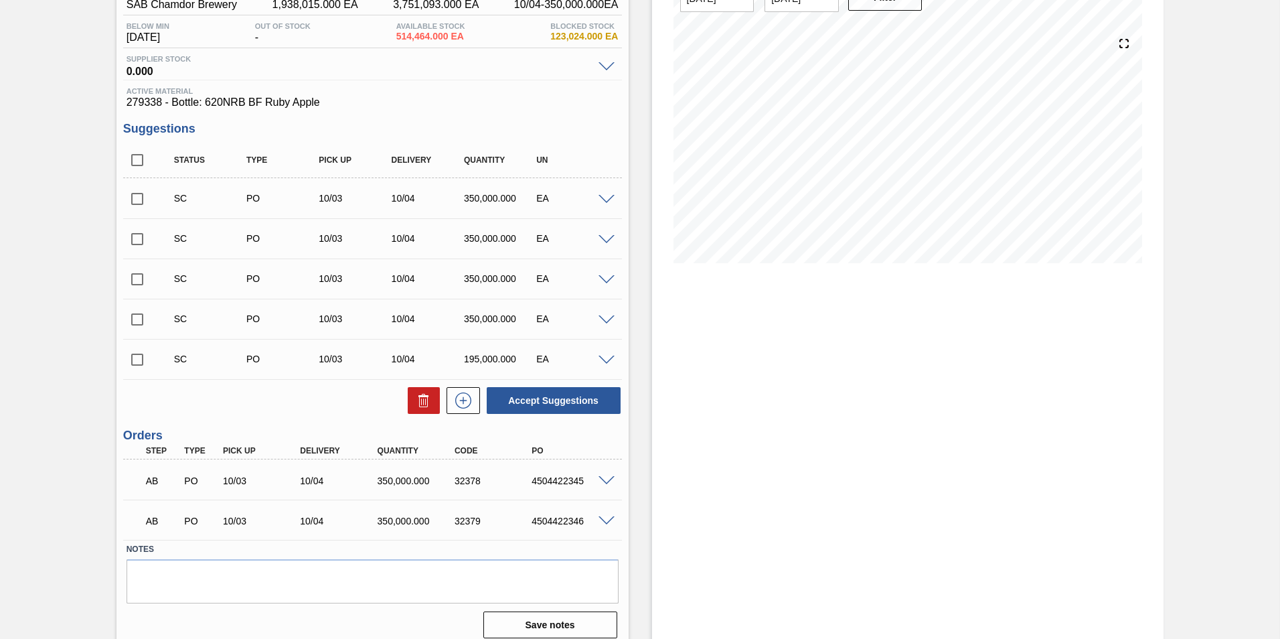
scroll to position [139, 0]
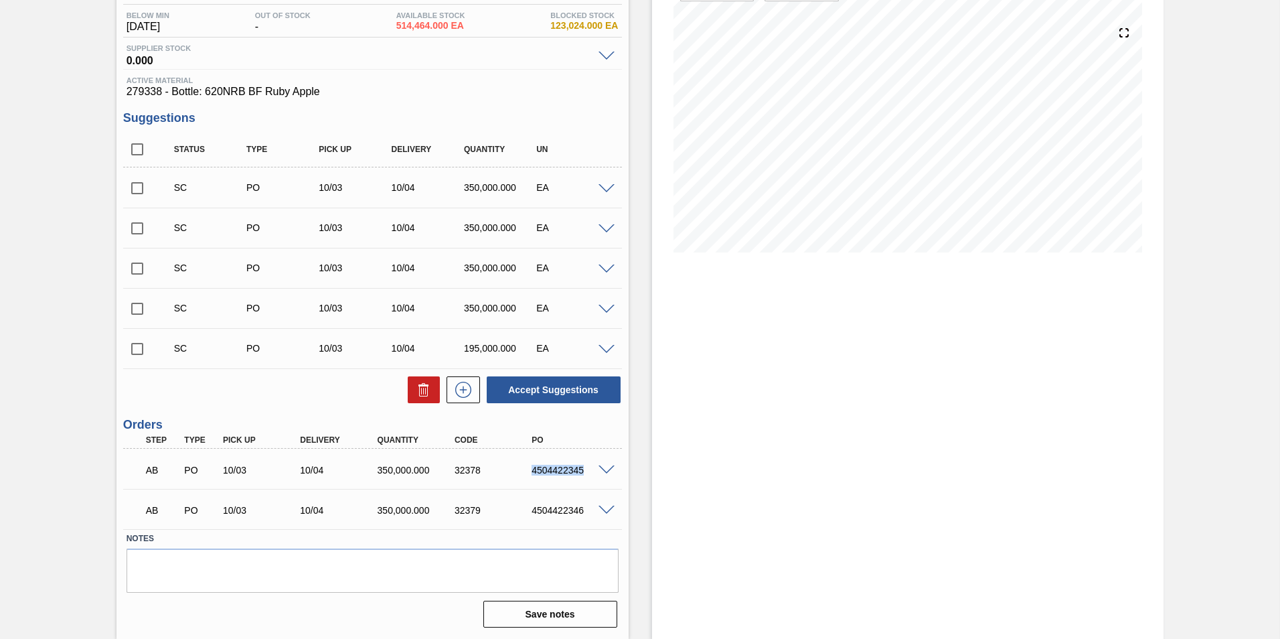
drag, startPoint x: 531, startPoint y: 472, endPoint x: 594, endPoint y: 468, distance: 63.7
click at [594, 468] on div "AB PO 10/03 10/04 350,000.000 32378 4504422345" at bounding box center [372, 468] width 499 height 33
copy div "4504422345"
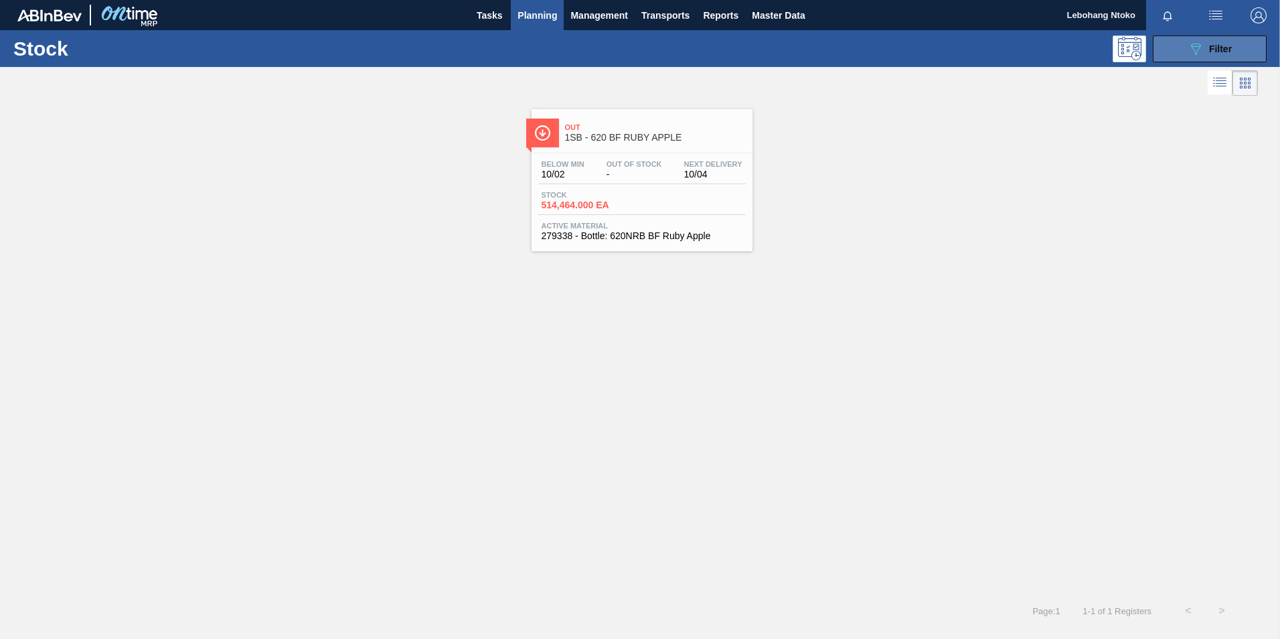
click at [1218, 50] on span "Filter" at bounding box center [1220, 49] width 23 height 11
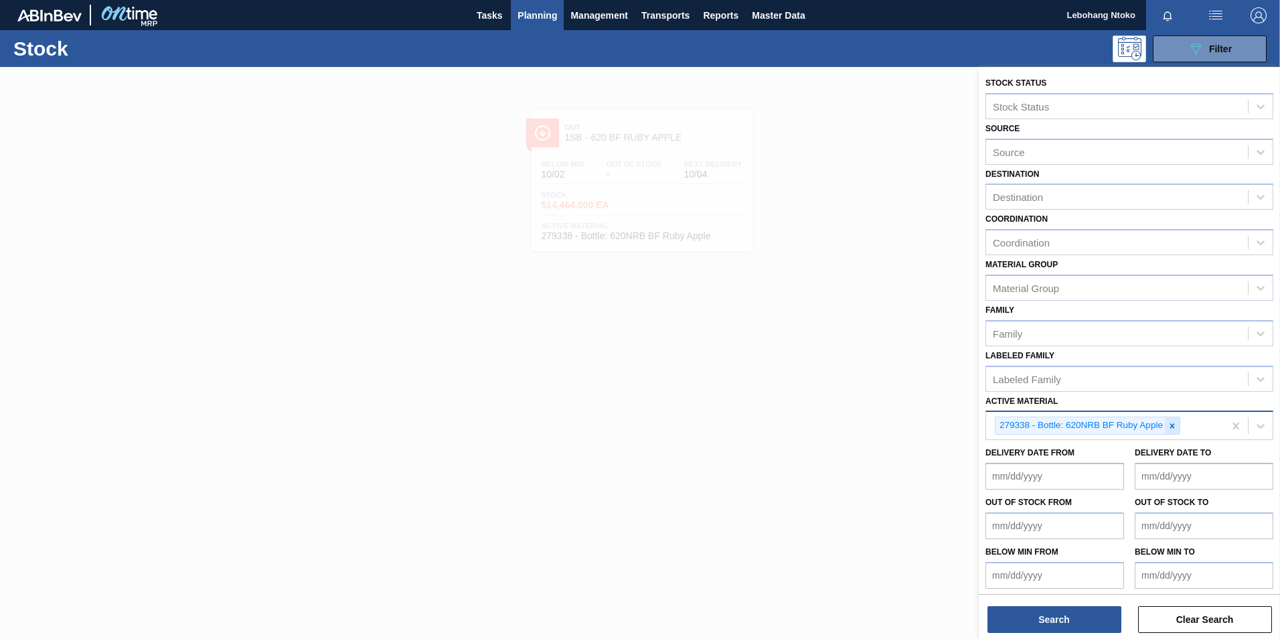
click at [1171, 427] on icon at bounding box center [1172, 425] width 5 height 5
paste Material "283652"
type Material "283652"
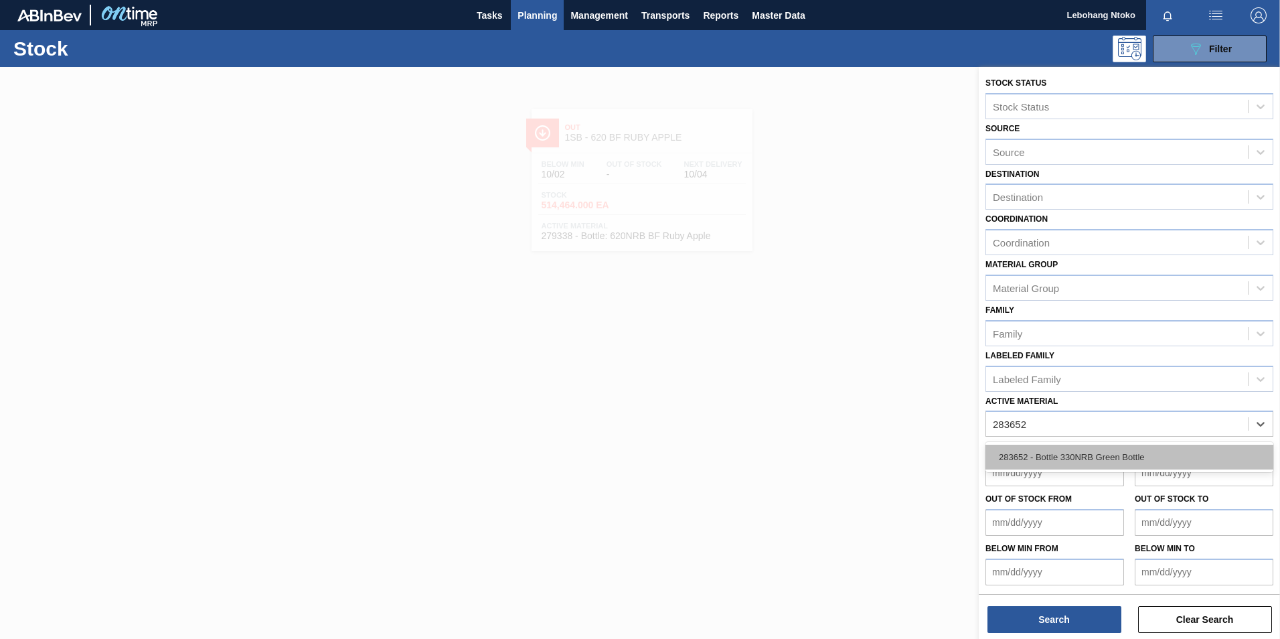
click at [1130, 452] on div "283652 - Bottle 330NRB Green Bottle" at bounding box center [1129, 456] width 288 height 25
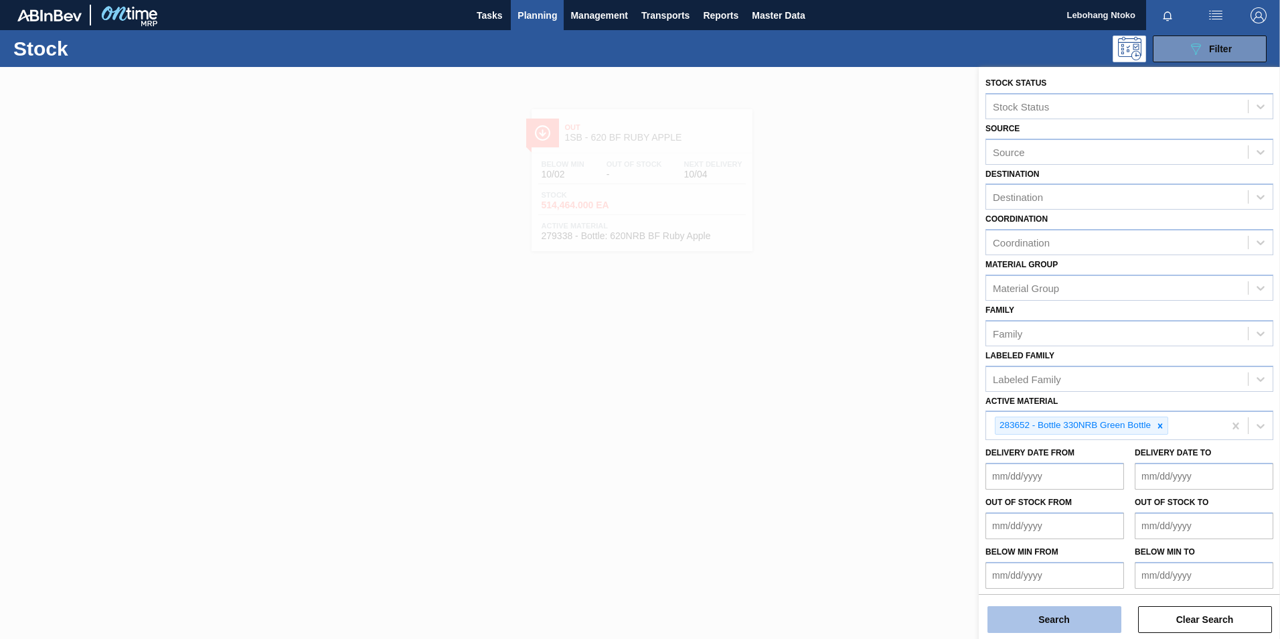
click at [1044, 618] on button "Search" at bounding box center [1054, 619] width 134 height 27
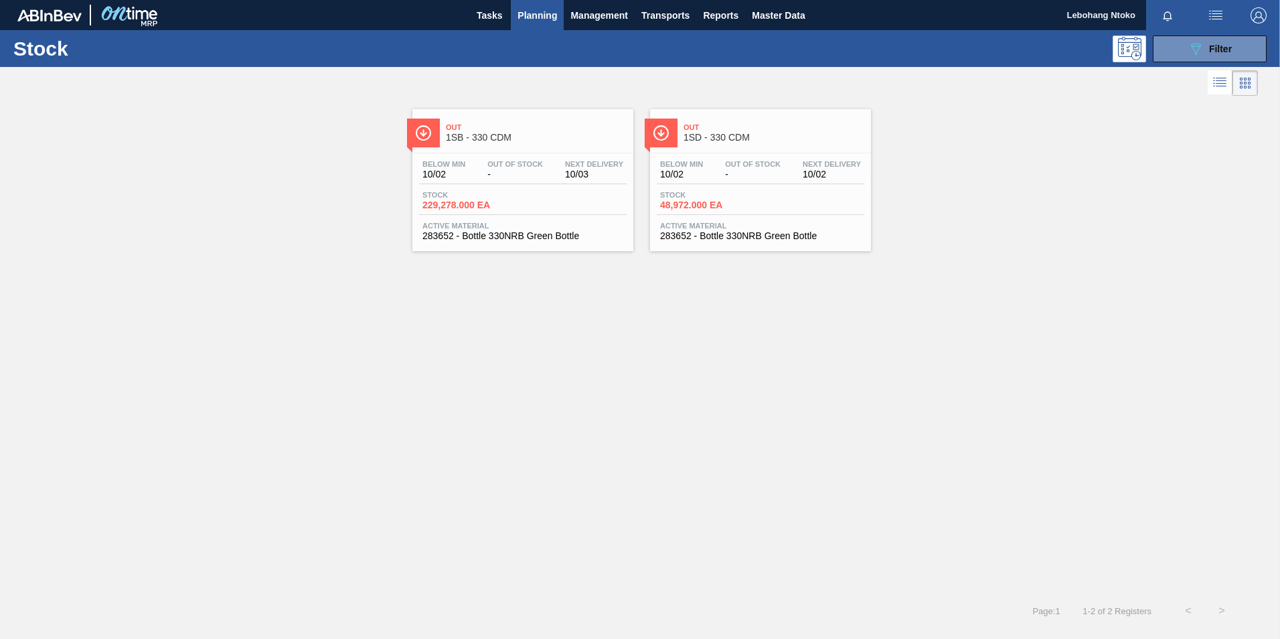
click at [531, 177] on span "-" at bounding box center [515, 174] width 56 height 10
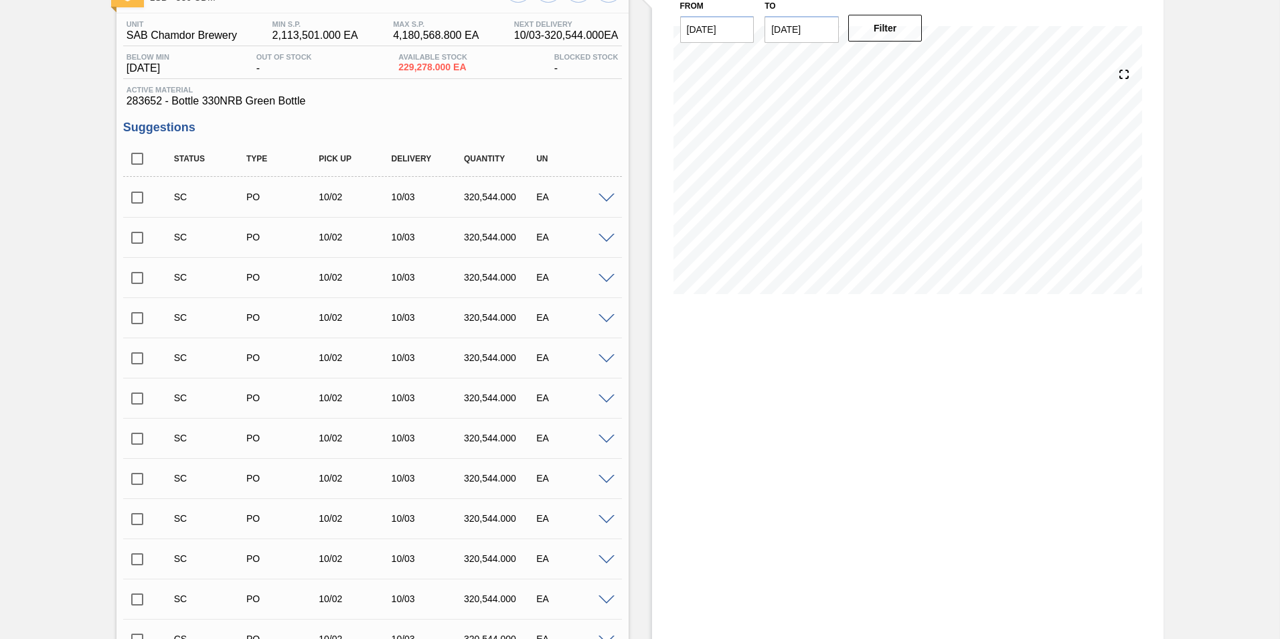
scroll to position [335, 0]
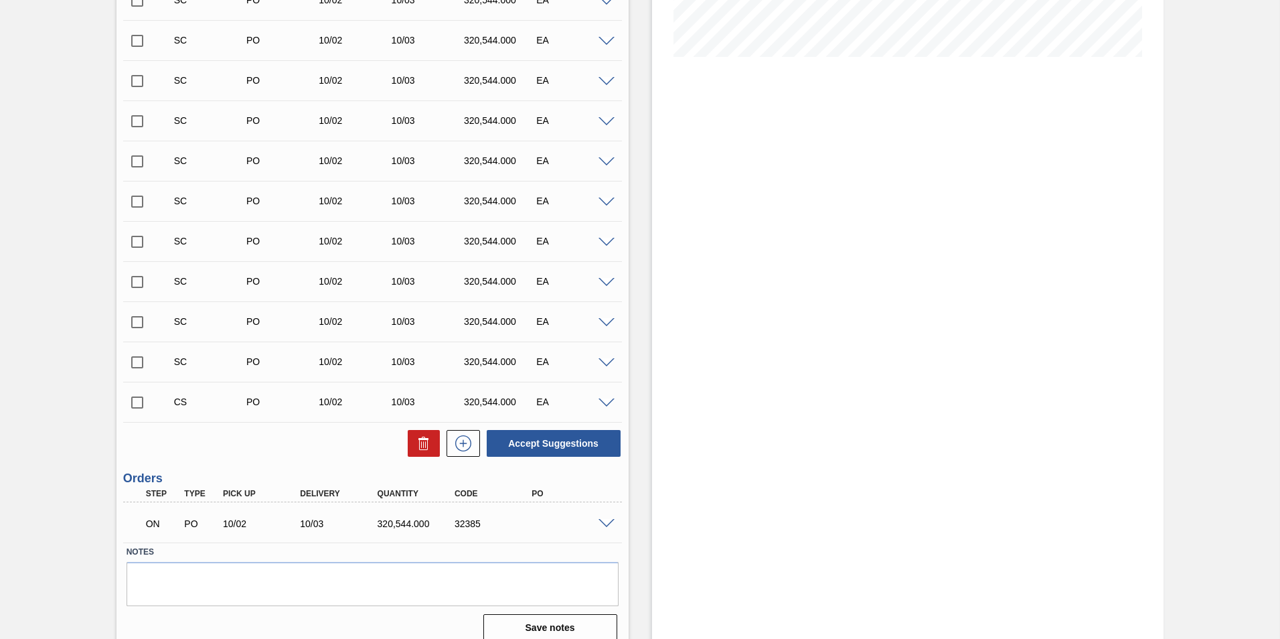
click at [678, 523] on div "Stock From [DATE] to [DATE] Filter" at bounding box center [908, 192] width 512 height 920
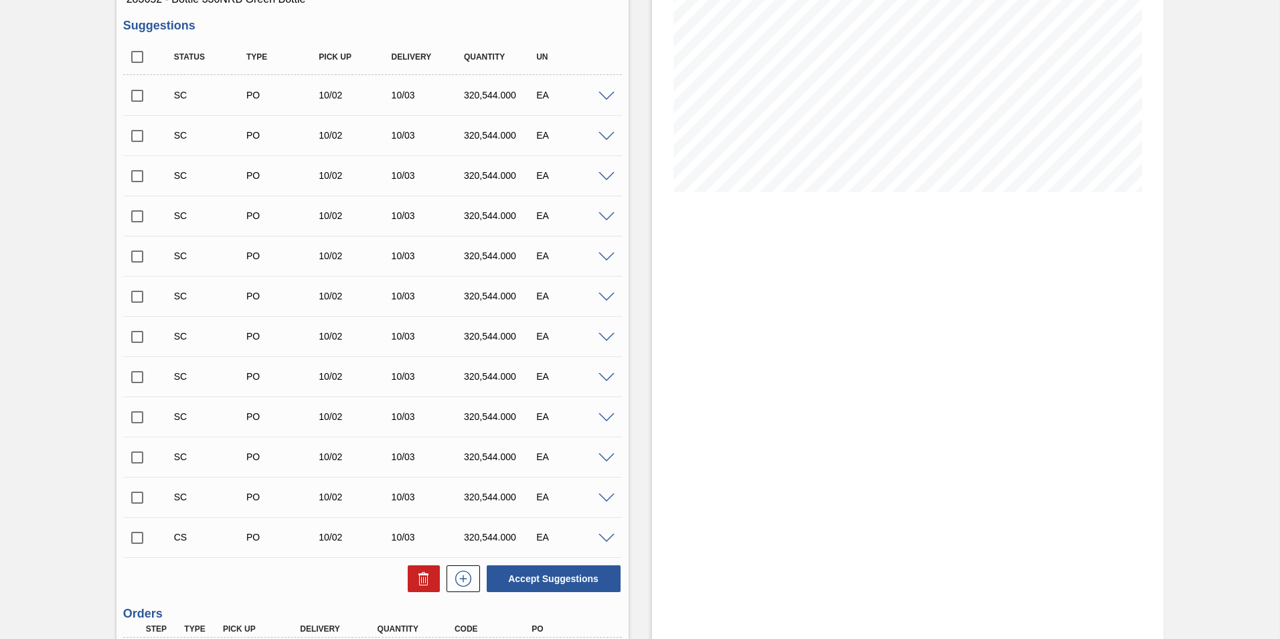
scroll to position [0, 0]
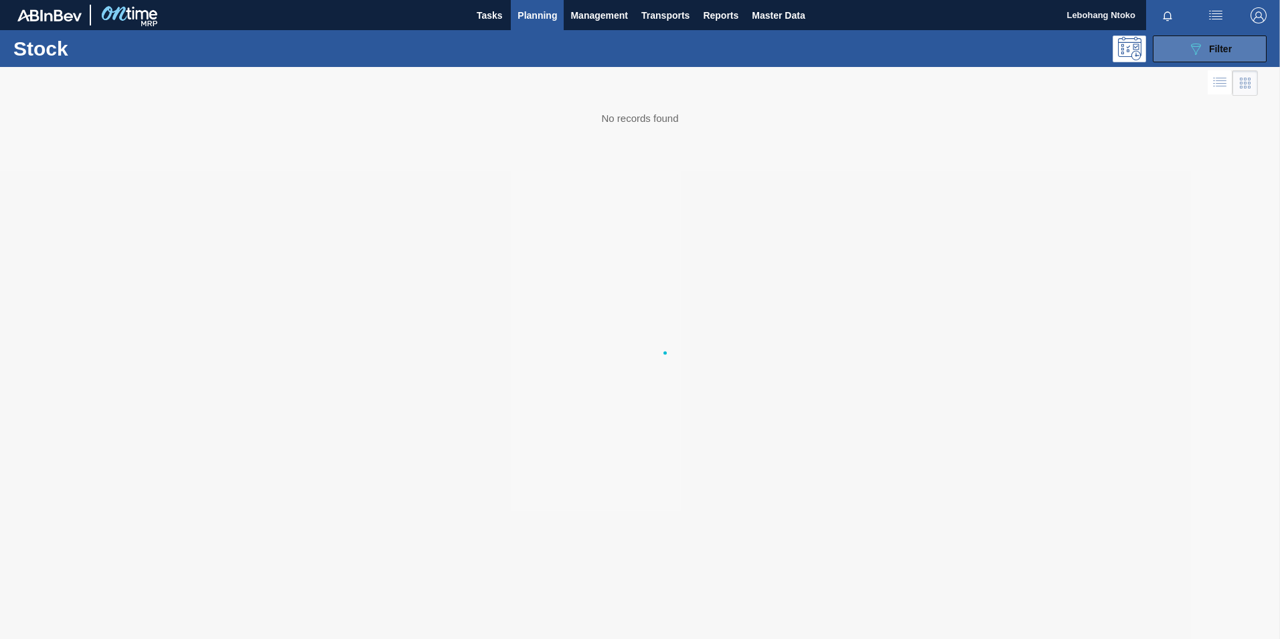
click at [1202, 45] on icon "089F7B8B-B2A5-4AFE-B5C0-19BA573D28AC" at bounding box center [1196, 49] width 16 height 16
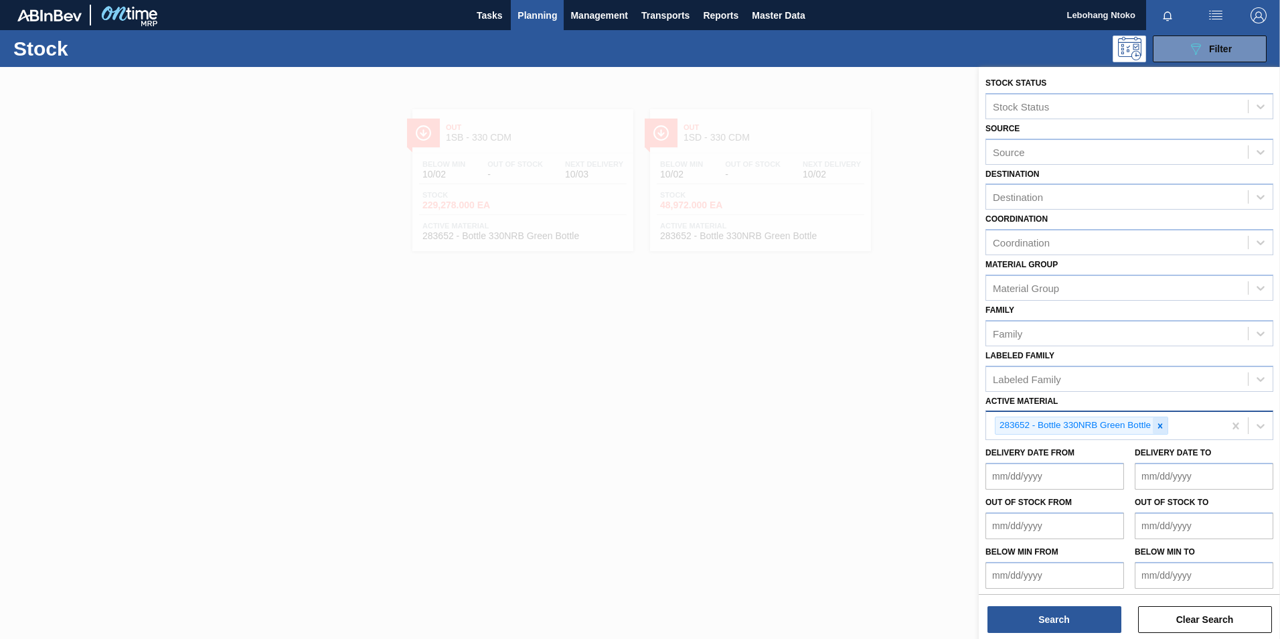
click at [1165, 428] on div at bounding box center [1160, 425] width 15 height 17
paste Material "274691"
type Material "274691"
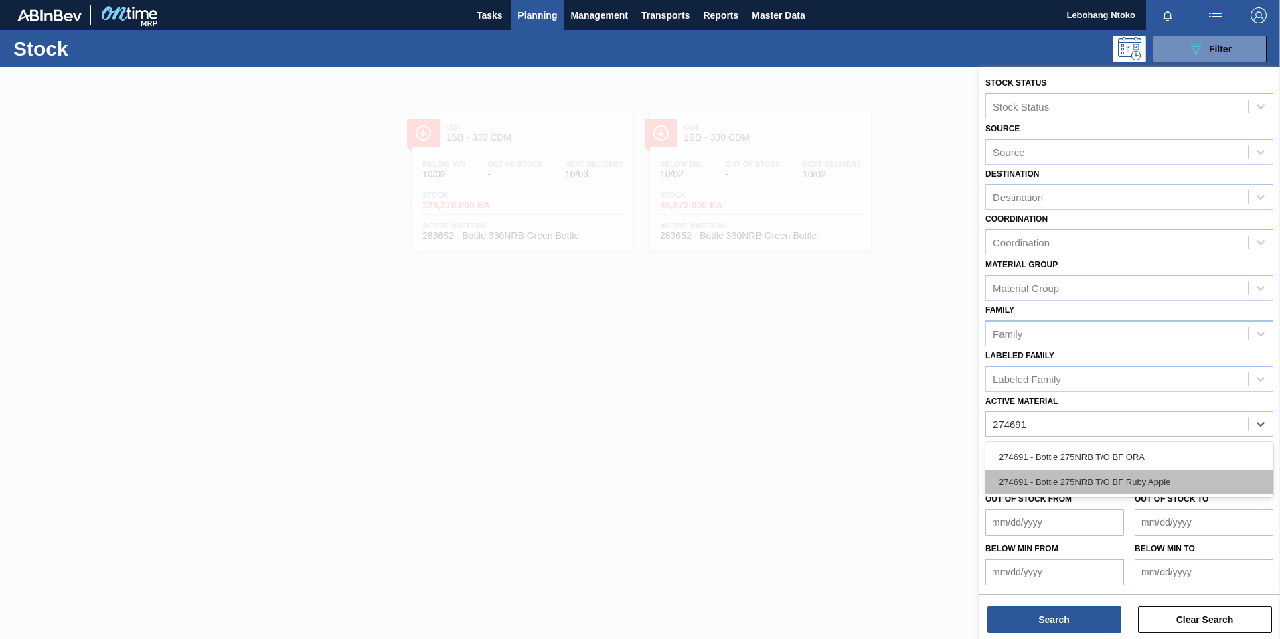
click at [1102, 477] on div "274691 - Bottle 275NRB T/O BF Ruby Apple" at bounding box center [1129, 481] width 288 height 25
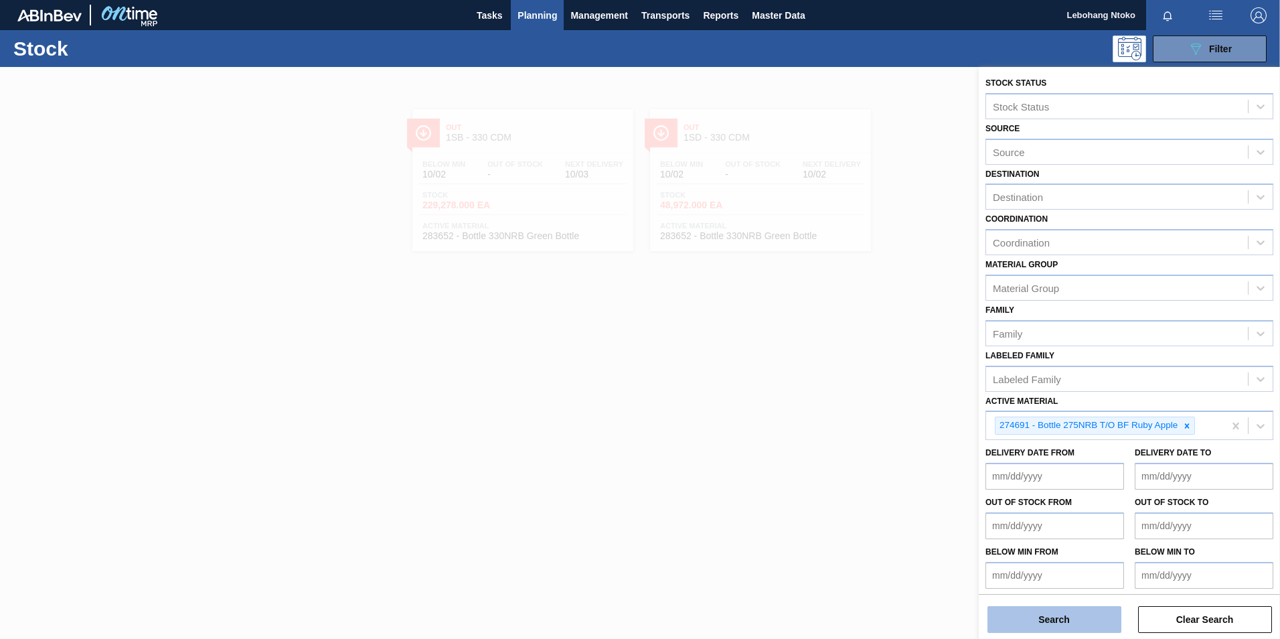
click at [1074, 625] on button "Search" at bounding box center [1054, 619] width 134 height 27
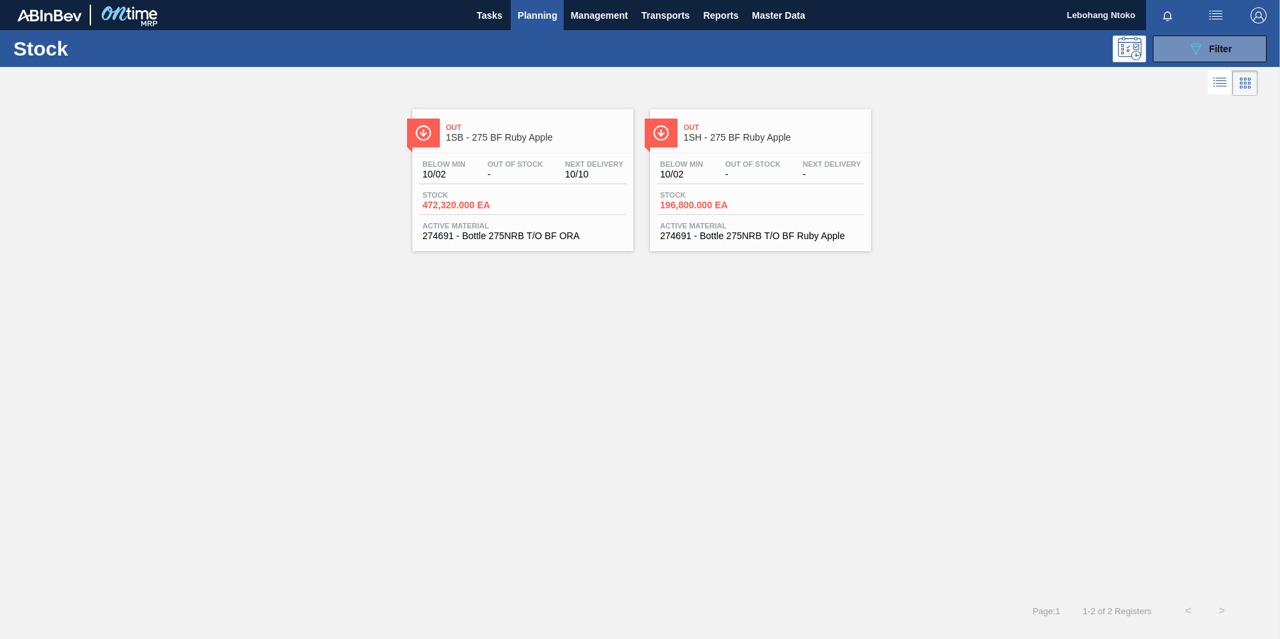
click at [493, 176] on span "-" at bounding box center [515, 174] width 56 height 10
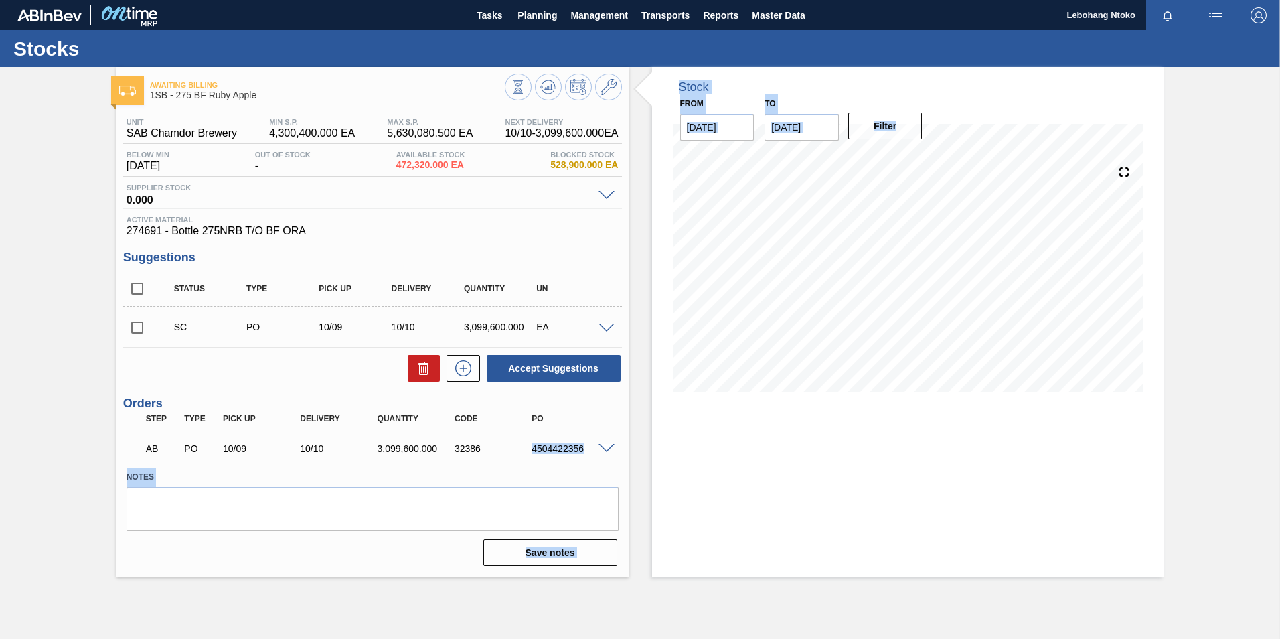
drag, startPoint x: 532, startPoint y: 448, endPoint x: 635, endPoint y: 450, distance: 103.8
click at [635, 450] on div "Awaiting Billing 1SB - 275 BF Ruby Apple Unit SAB Chamdor Brewery MIN S.P. 4,30…" at bounding box center [640, 322] width 1280 height 510
click at [513, 434] on div "AB PO 10/09 10/10 3,099,600.000 32386 4504422356" at bounding box center [368, 447] width 463 height 27
drag, startPoint x: 533, startPoint y: 448, endPoint x: 587, endPoint y: 446, distance: 54.2
click at [587, 446] on div "4504422356" at bounding box center [571, 448] width 86 height 11
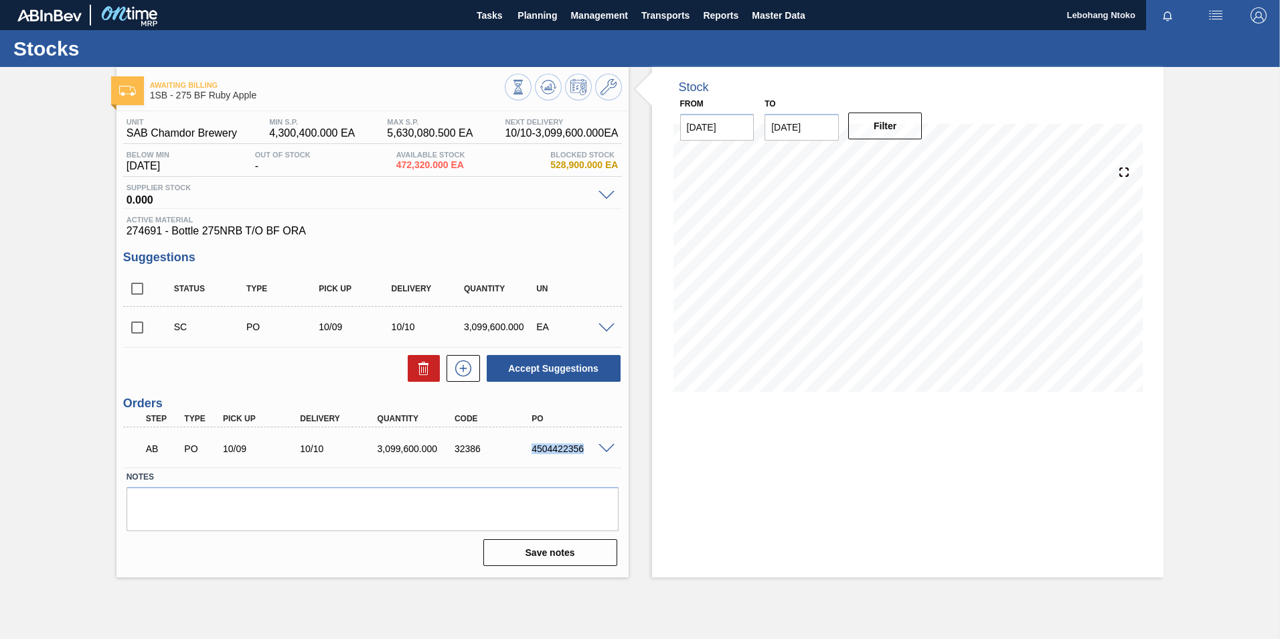
drag, startPoint x: 587, startPoint y: 446, endPoint x: 560, endPoint y: 447, distance: 26.8
copy div "4504422356"
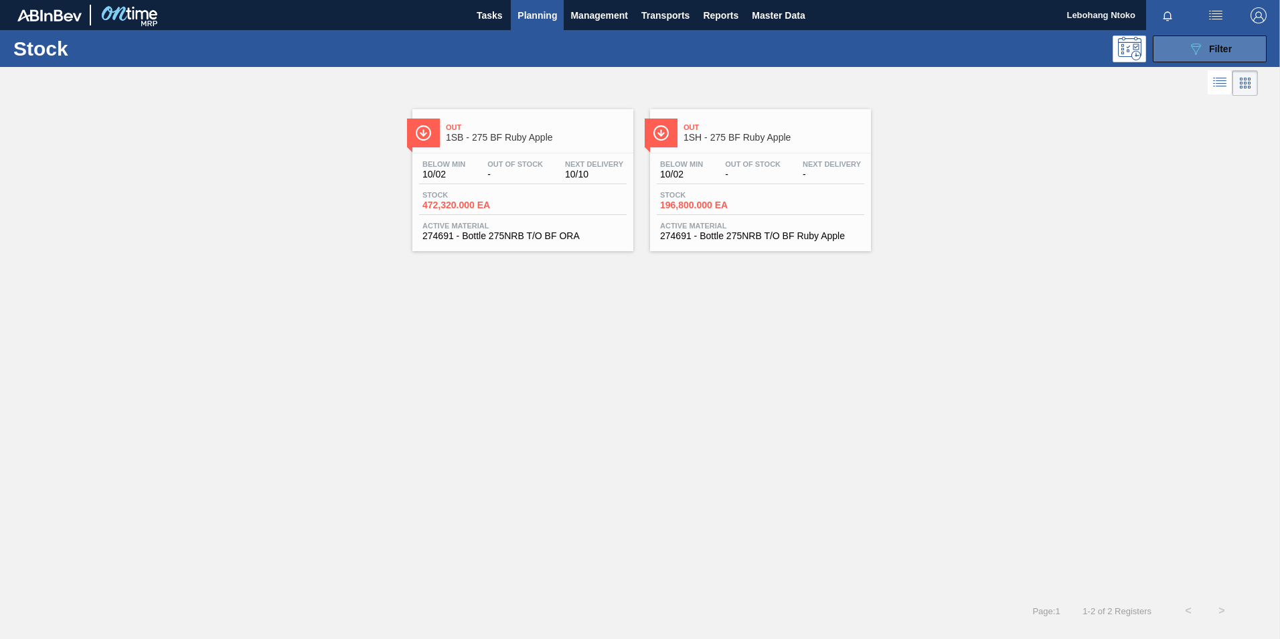
click at [1205, 48] on div "089F7B8B-B2A5-4AFE-B5C0-19BA573D28AC Filter" at bounding box center [1210, 49] width 44 height 16
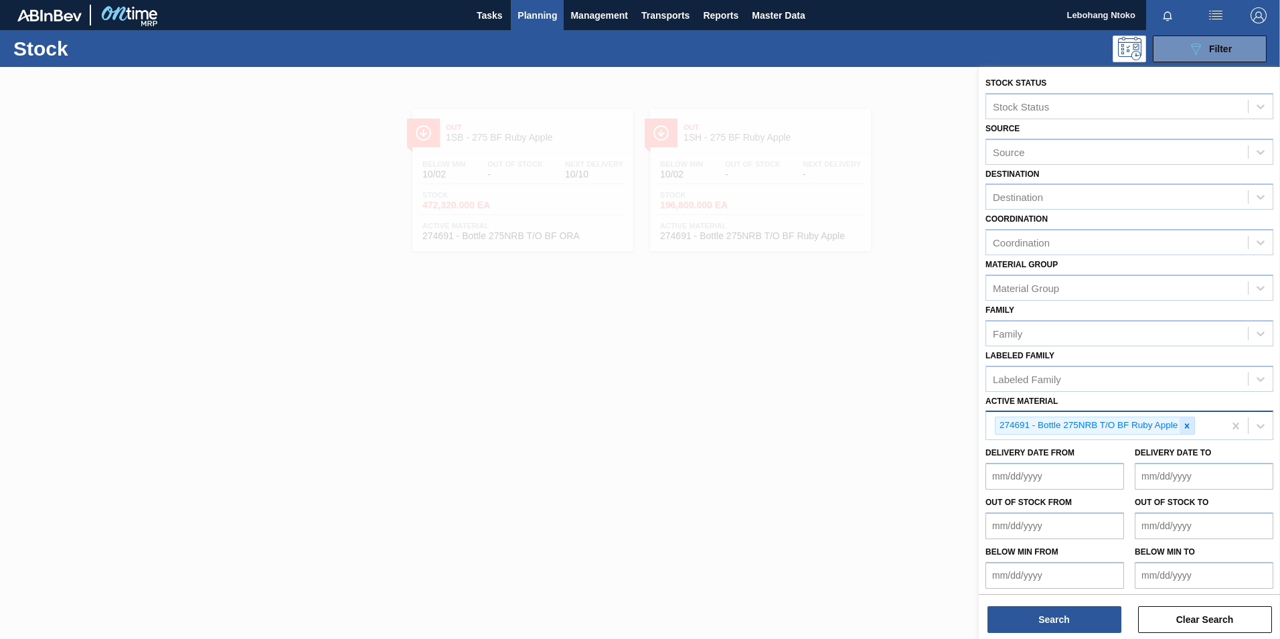
click at [1185, 422] on icon at bounding box center [1186, 425] width 9 height 9
paste Material "283653"
type Material "283653"
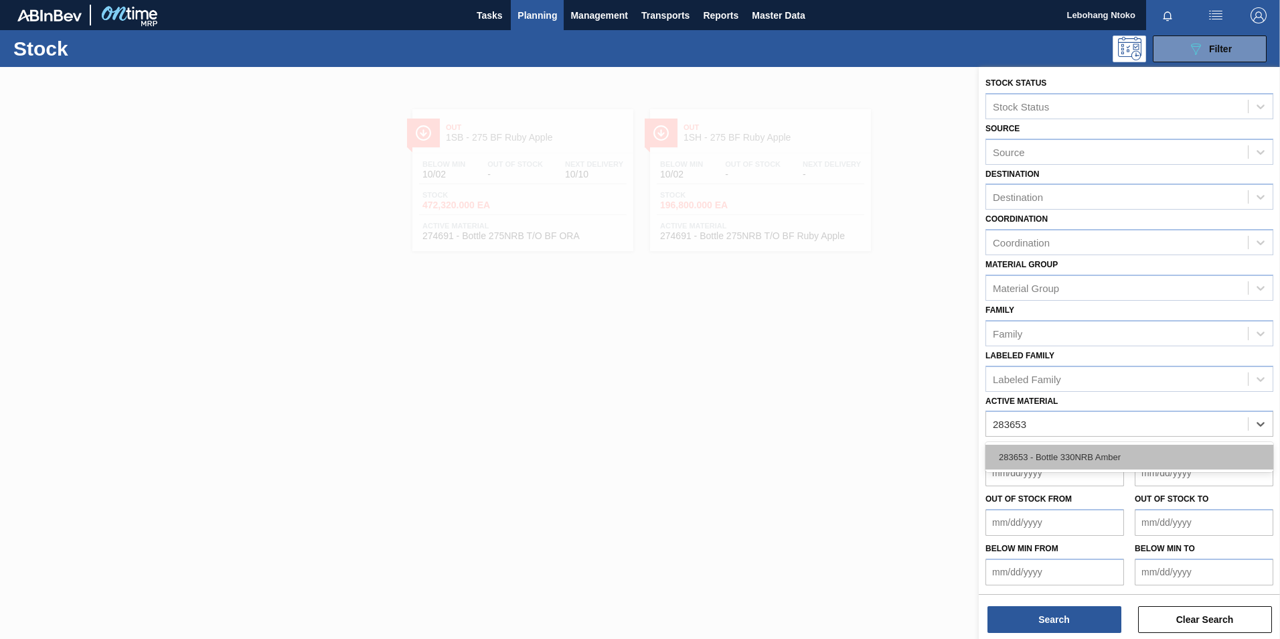
click at [1105, 456] on div "283653 - Bottle 330NRB Amber" at bounding box center [1129, 456] width 288 height 25
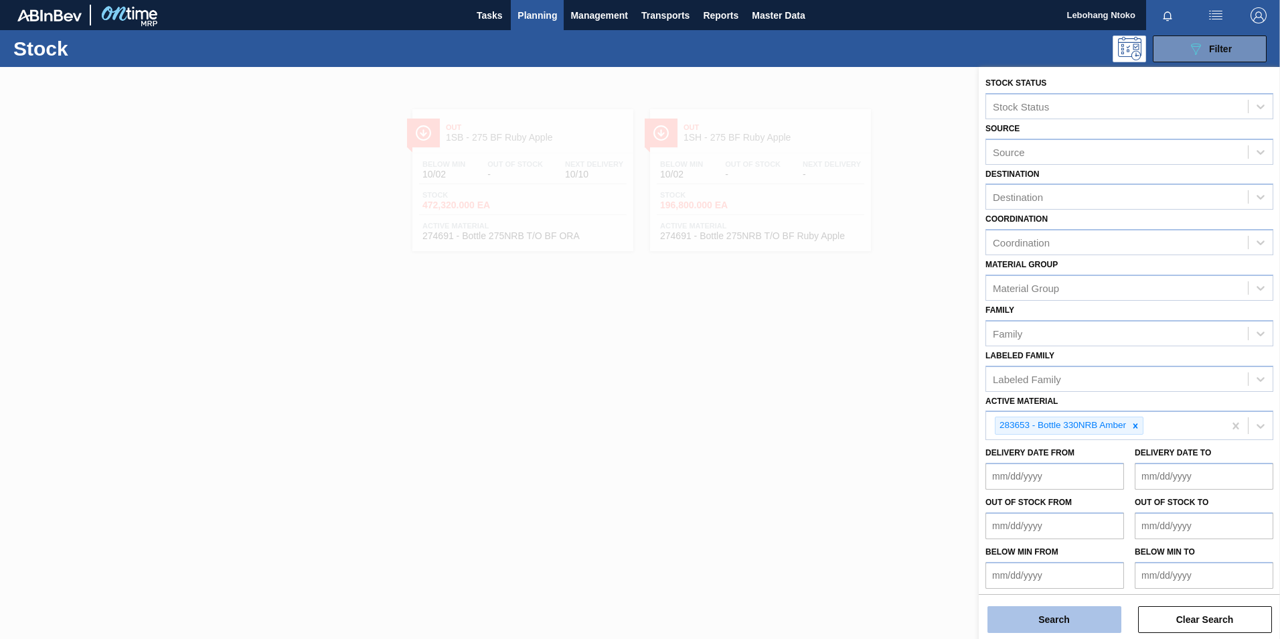
click at [1082, 618] on button "Search" at bounding box center [1054, 619] width 134 height 27
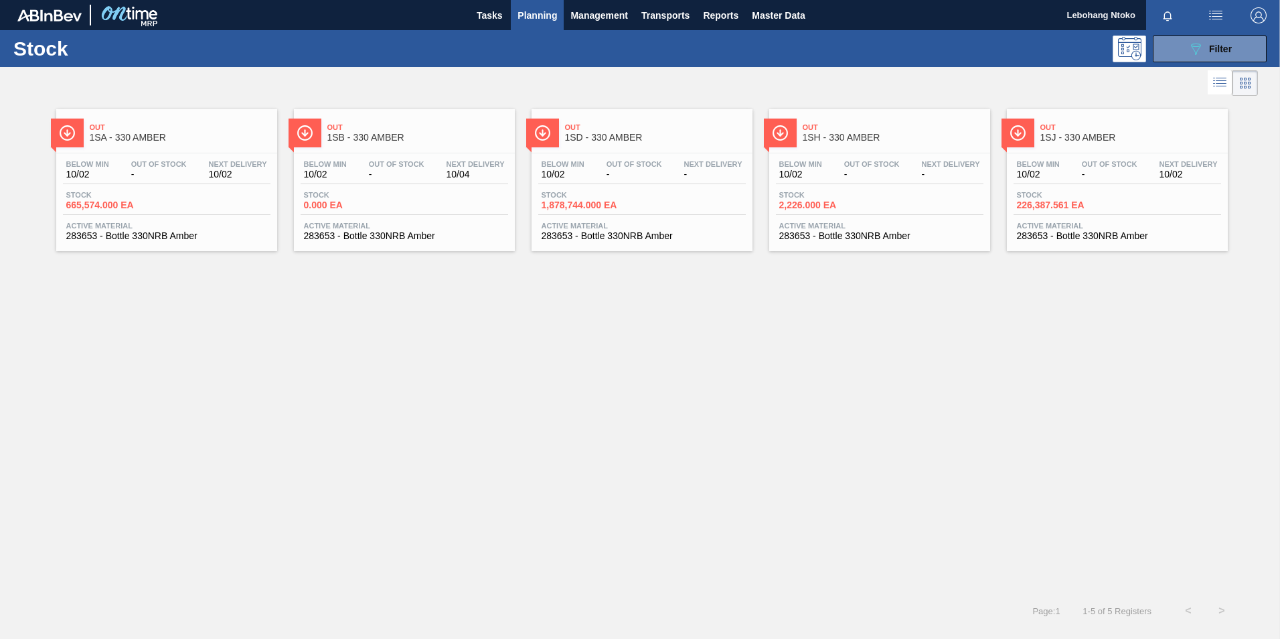
click at [418, 189] on div "Below Min 10/02 Out Of Stock - Next Delivery 10/04 Stock 0.000 EA Active Materi…" at bounding box center [404, 198] width 221 height 91
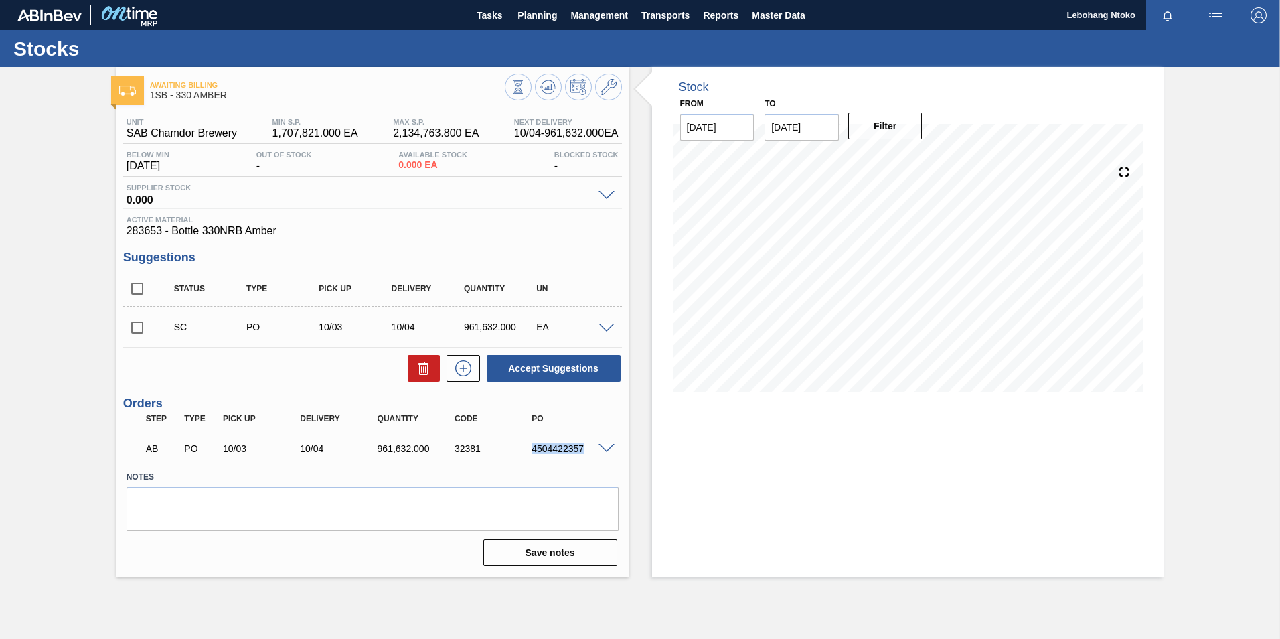
drag, startPoint x: 586, startPoint y: 445, endPoint x: 518, endPoint y: 450, distance: 68.4
click at [518, 450] on div "AB PO 10/03 10/04 961,632.000 32381 4504422357" at bounding box center [368, 447] width 463 height 27
copy div "4504422357"
